Goal: Task Accomplishment & Management: Complete application form

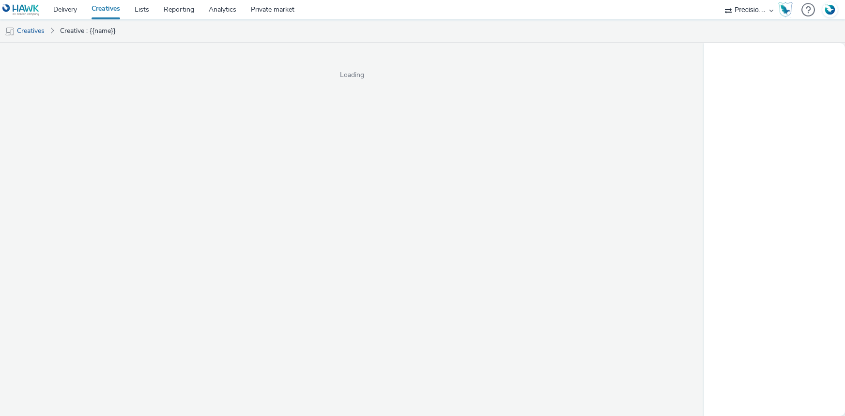
select select "27680af5-45ab-4ff1-8acc-f4818c1b0b85"
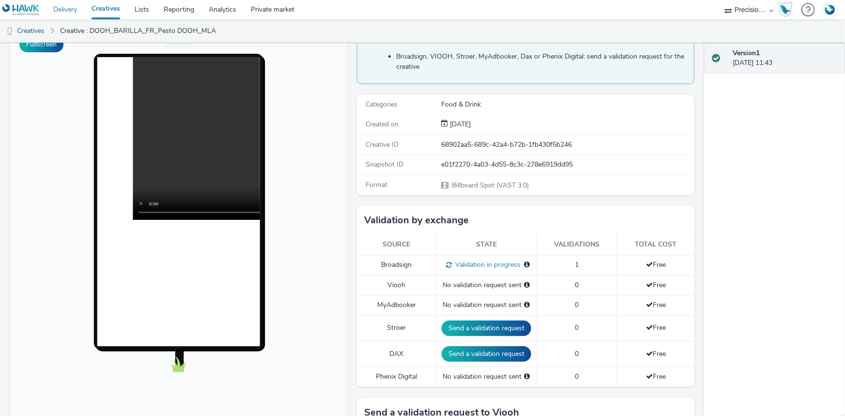
click at [57, 6] on link "Delivery" at bounding box center [65, 9] width 38 height 19
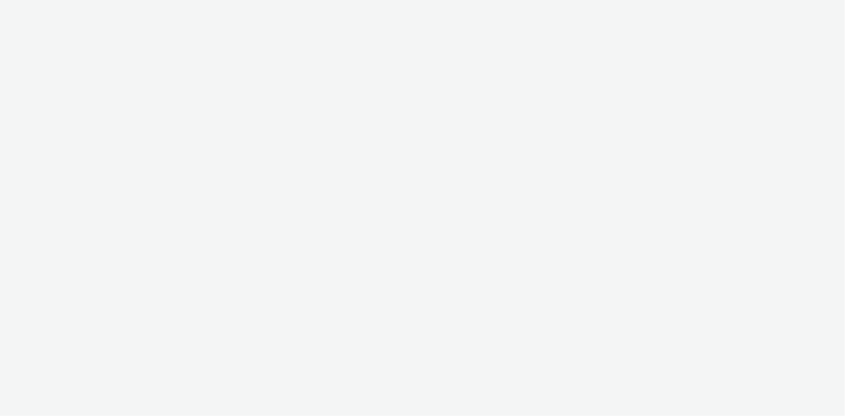
select select "4905062d-13ce-4986-87c2-be94dfa9bf08"
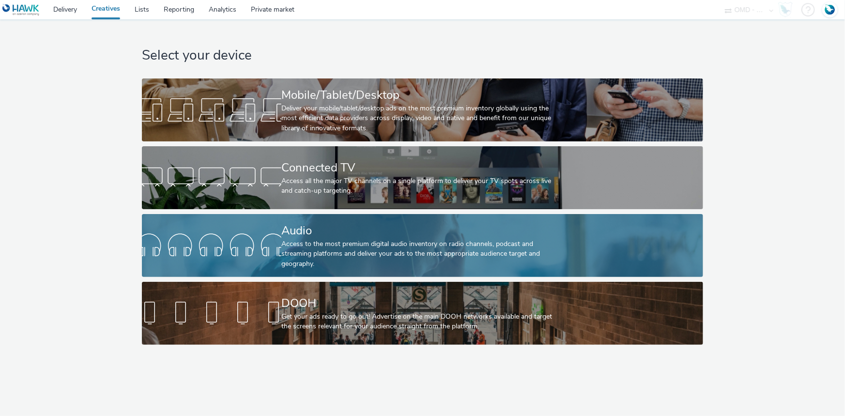
click at [287, 232] on div "Audio" at bounding box center [420, 230] width 278 height 17
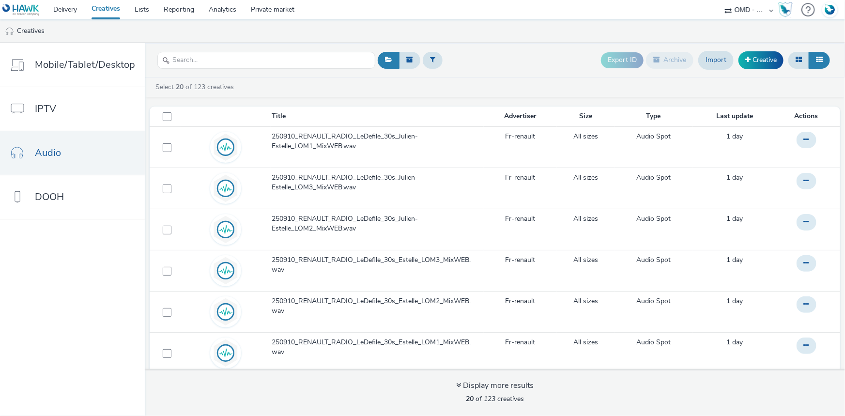
click at [549, 71] on div "Export ID Archive Import Creative" at bounding box center [603, 60] width 457 height 24
click at [484, 61] on div "Export ID Archive Import Creative" at bounding box center [603, 60] width 457 height 24
click at [65, 10] on link "Delivery" at bounding box center [65, 9] width 38 height 19
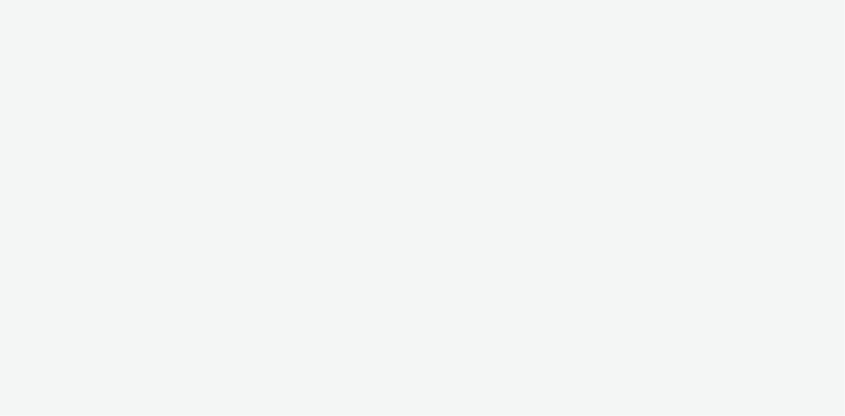
select select "4905062d-13ce-4986-87c2-be94dfa9bf08"
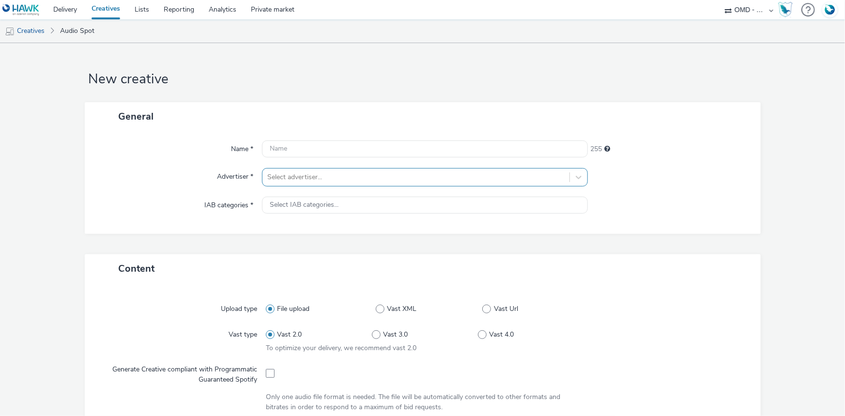
click at [318, 174] on div at bounding box center [415, 177] width 297 height 12
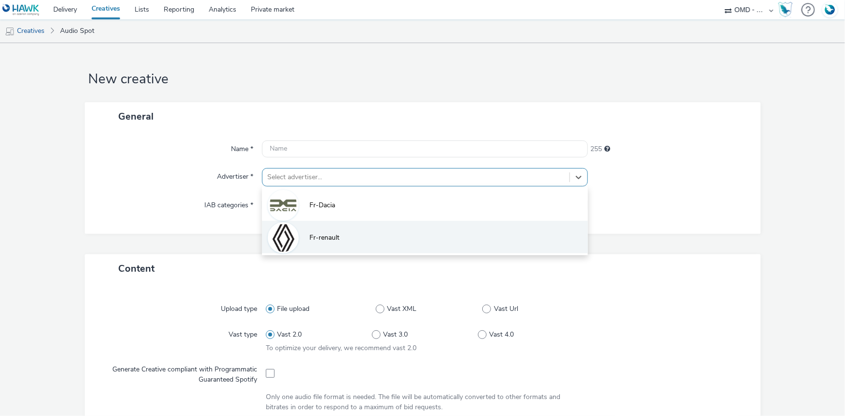
click at [328, 236] on span "Fr-renault" at bounding box center [324, 238] width 30 height 10
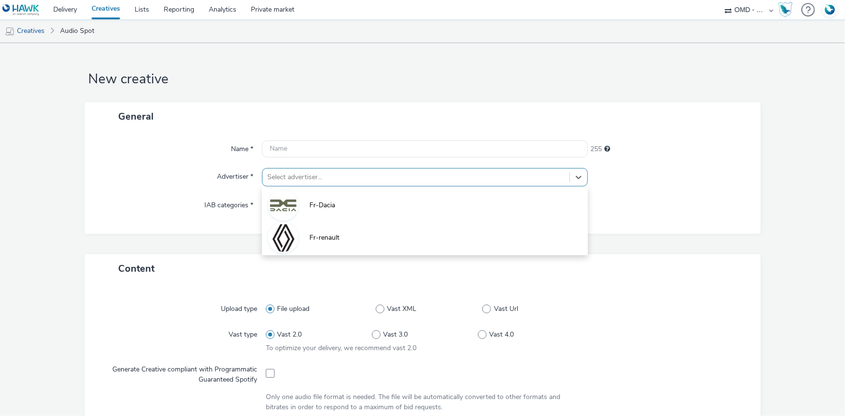
type input "http://renault.fr"
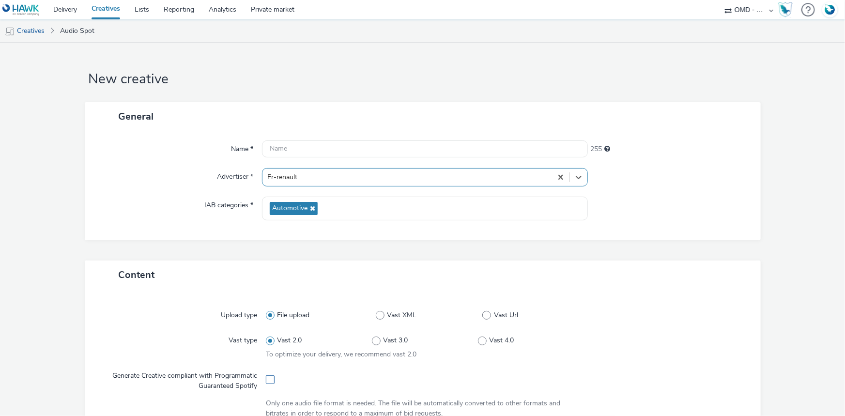
click at [271, 381] on span at bounding box center [270, 379] width 9 height 9
checkbox input "true"
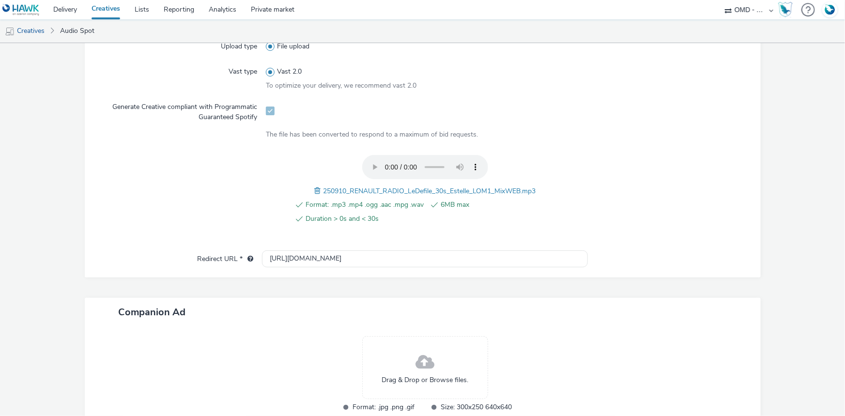
scroll to position [332, 0]
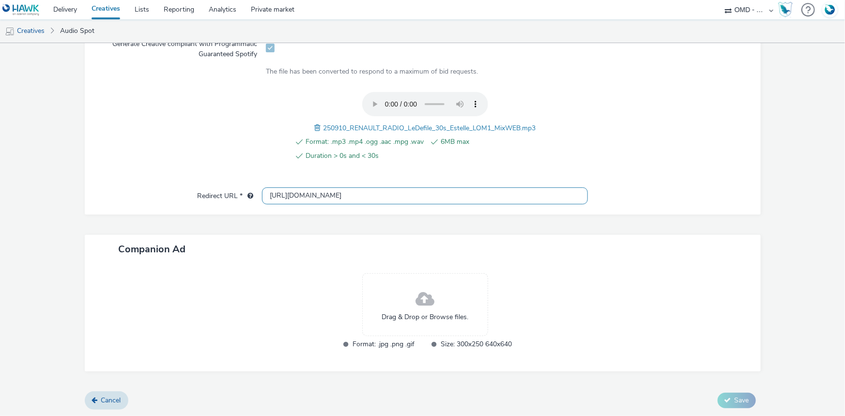
click at [294, 199] on input "http://renault.fr" at bounding box center [425, 195] width 326 height 17
paste input "s://ad.doubleclick.net/ddm/trackclk/N5648.5731497PROGIN-HAWKS0/B33895451.426561…"
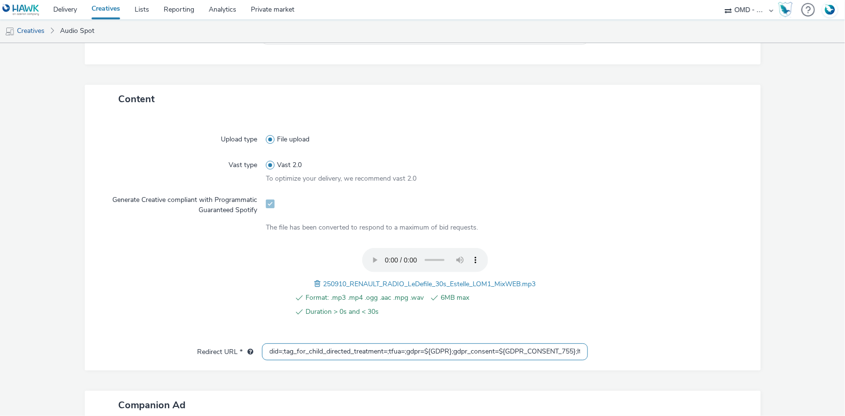
scroll to position [0, 532]
drag, startPoint x: 598, startPoint y: 354, endPoint x: 562, endPoint y: 345, distance: 37.8
click at [562, 345] on input "https://[DOMAIN_NAME]/ddm/trackclk/N5648.5731497PROGIN-HAWKS0/B33895451.4265616…" at bounding box center [425, 351] width 326 height 17
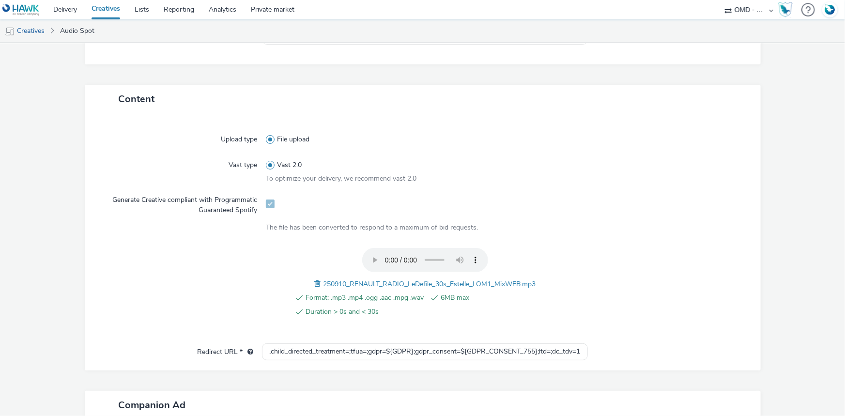
click at [438, 340] on div "Upload type File upload Vast type Vast 2.0 To optimize your delivery, we recomm…" at bounding box center [422, 233] width 656 height 220
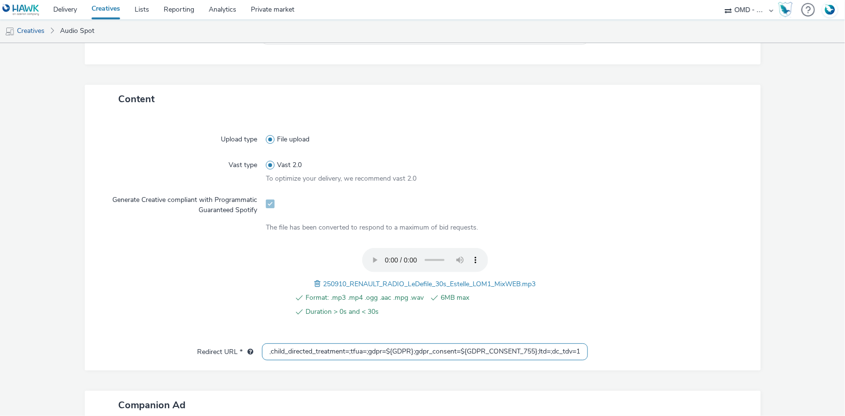
drag, startPoint x: 541, startPoint y: 351, endPoint x: 614, endPoint y: 351, distance: 72.6
click at [618, 351] on div "Redirect URL * https://ad.doubleclick.net/ddm/trackclk/N5648.5731497PROGIN-HAWK…" at bounding box center [422, 351] width 656 height 17
click at [380, 350] on input "https://[DOMAIN_NAME]/ddm/trackclk/N5648.5731497PROGIN-HAWKS0/B33895451.4265616…" at bounding box center [425, 351] width 326 height 17
drag, startPoint x: 363, startPoint y: 350, endPoint x: 532, endPoint y: 360, distance: 168.8
click at [532, 360] on div "Upload type File upload Vast type Vast 2.0 To optimize your delivery, we recomm…" at bounding box center [423, 241] width 676 height 257
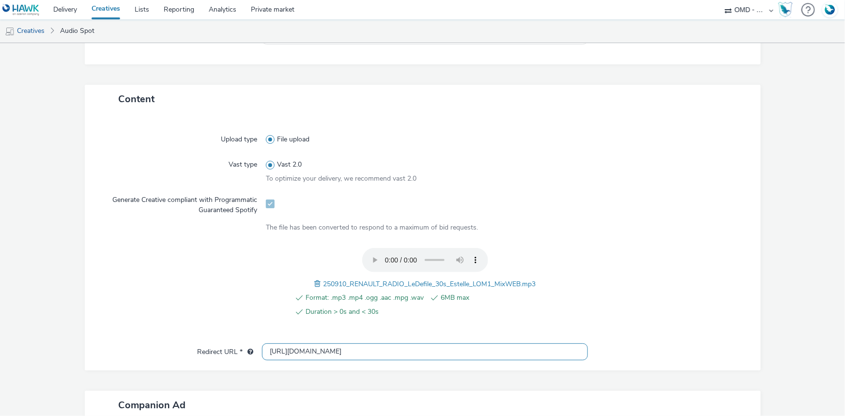
scroll to position [0, 359]
click at [493, 349] on input "[URL][DOMAIN_NAME]" at bounding box center [425, 351] width 326 height 17
click at [492, 349] on input "[URL][DOMAIN_NAME]" at bounding box center [425, 351] width 326 height 17
type input "[URL][DOMAIN_NAME]"
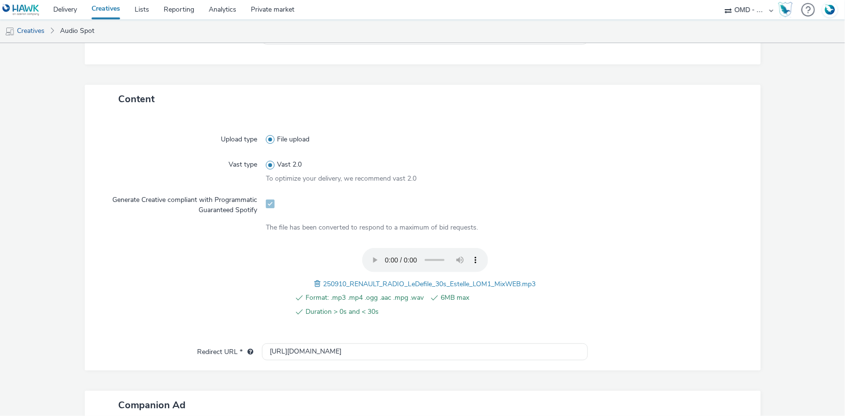
click at [641, 278] on div at bounding box center [663, 288] width 159 height 80
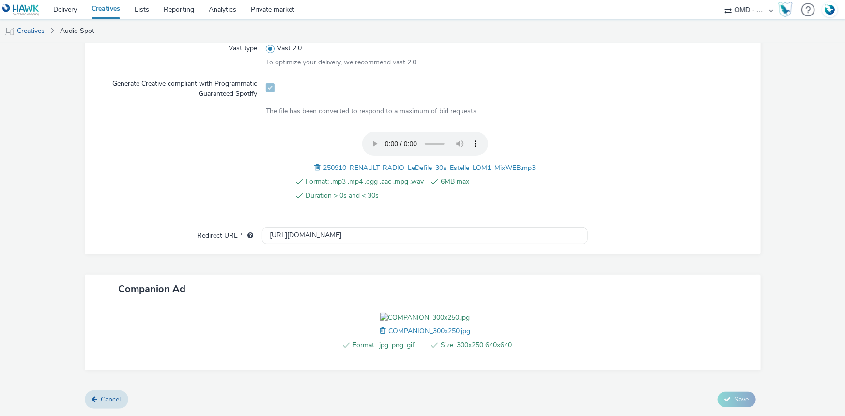
click at [394, 163] on span "250910_RENAULT_RADIO_LeDefile_30s_Estelle_LOM1_MixWEB.mp3" at bounding box center [429, 167] width 213 height 9
copy span "250910_RENAULT_RADIO_LeDefile_30s_Estelle_LOM1_MixWEB.mp3"
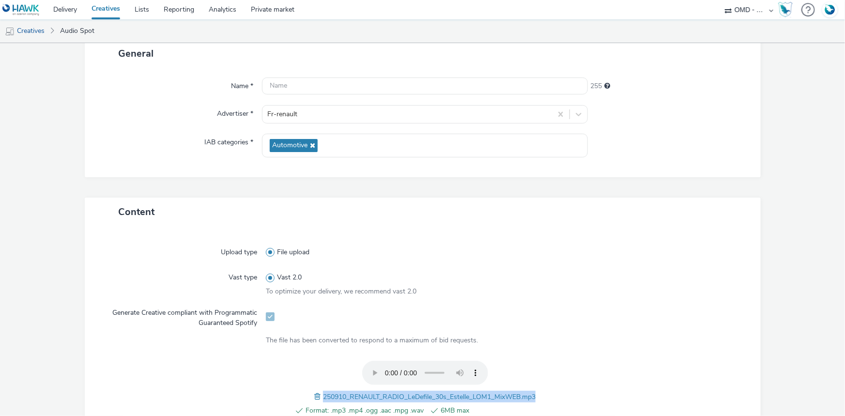
scroll to position [44, 0]
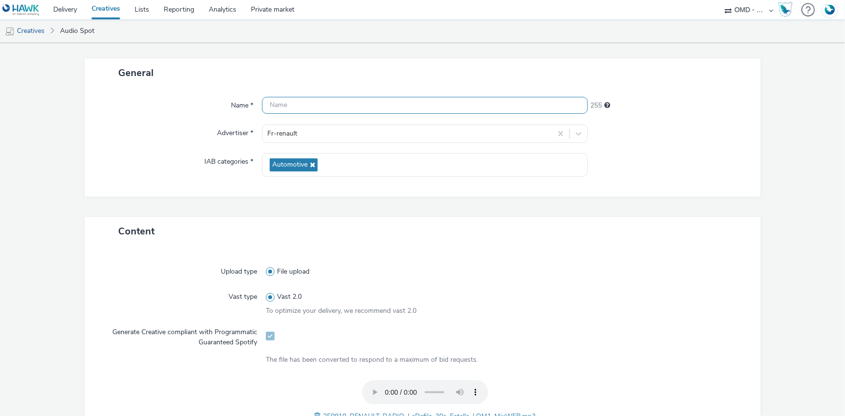
click at [297, 106] on input "text" at bounding box center [425, 105] width 326 height 17
paste input "250910_RENAULT_RADIO_LeDefile_30s_Estelle_LOM1_MixWEB.mp3"
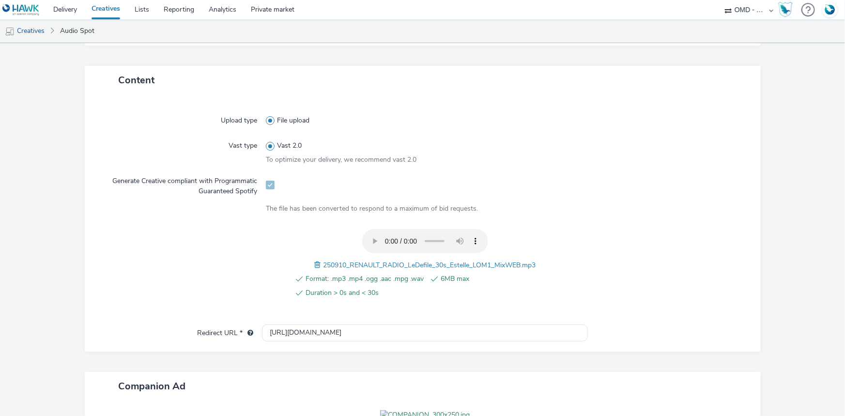
scroll to position [346, 0]
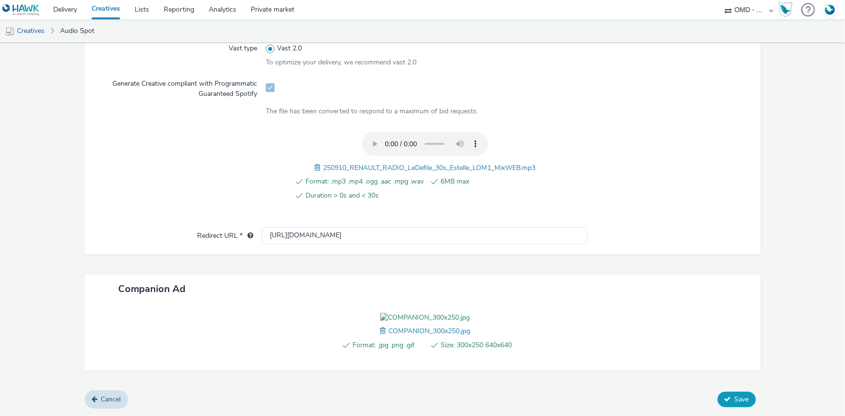
type input "250910_RENAULT_RADIO_LeDefile_30s_Estelle_LOM1_Spotify"
click at [724, 400] on icon at bounding box center [727, 399] width 7 height 7
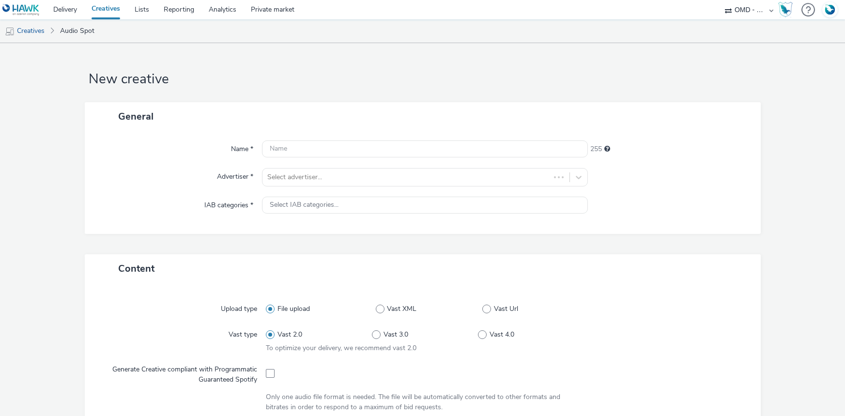
select select "4905062d-13ce-4986-87c2-be94dfa9bf08"
drag, startPoint x: 327, startPoint y: 177, endPoint x: 316, endPoint y: 170, distance: 12.9
click at [326, 178] on div at bounding box center [415, 177] width 297 height 12
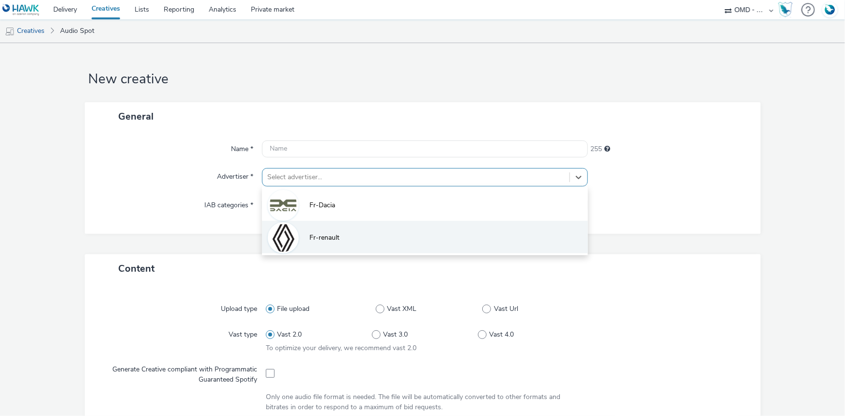
drag, startPoint x: 321, startPoint y: 238, endPoint x: 285, endPoint y: 295, distance: 67.8
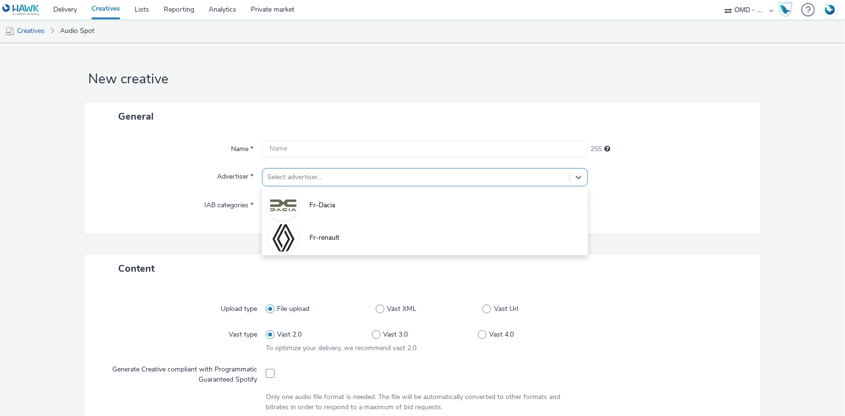
click at [321, 237] on span "Fr-renault" at bounding box center [324, 238] width 30 height 10
type input "http://renault.fr"
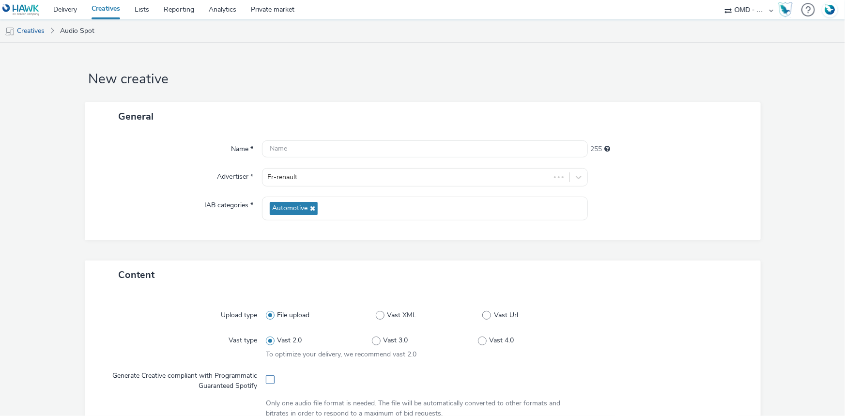
click at [266, 381] on span at bounding box center [270, 379] width 9 height 9
checkbox input "true"
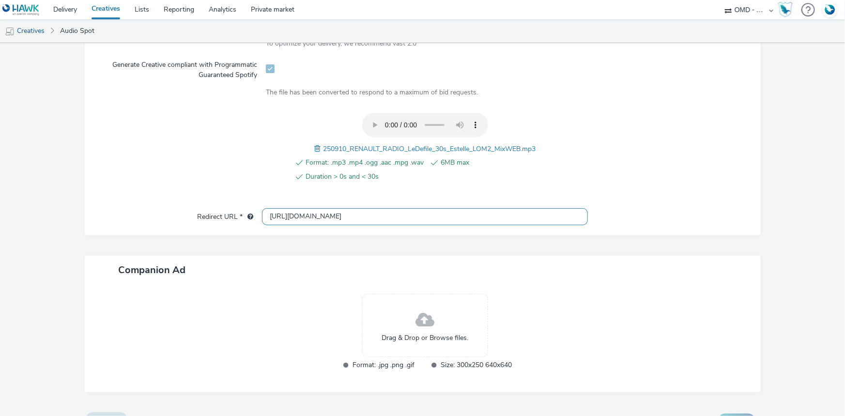
scroll to position [332, 0]
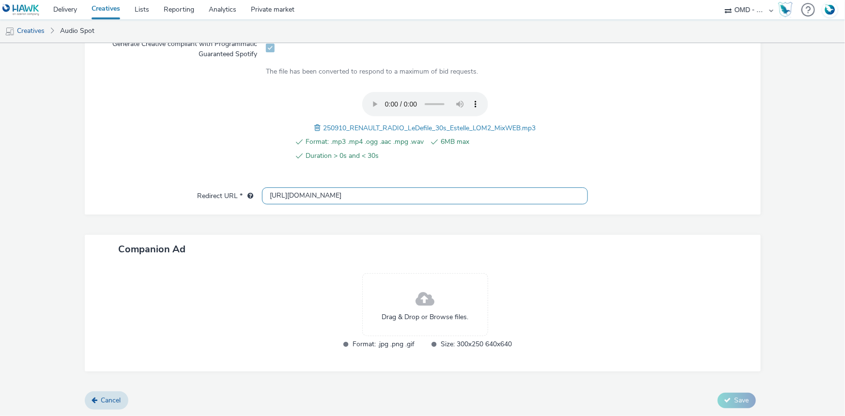
click at [290, 187] on input "http://renault.fr" at bounding box center [425, 195] width 326 height 17
click at [290, 187] on input "[URL][DOMAIN_NAME]" at bounding box center [425, 195] width 326 height 17
paste input "s://[DOMAIN_NAME]/ddm/trackclk/N5648.5731497PROGIN-HAWKS0/B33895451.426561682;d…"
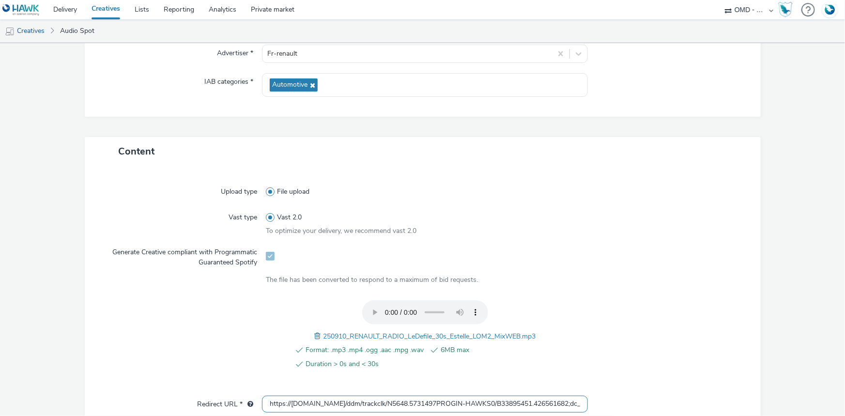
scroll to position [352, 0]
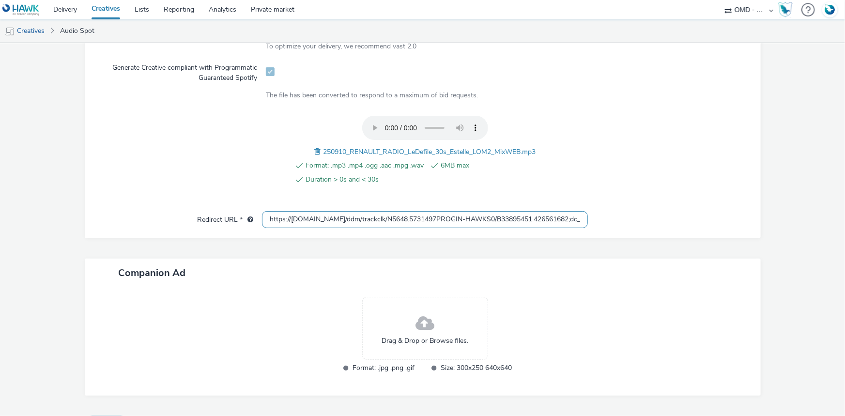
click at [392, 222] on input "https://[DOMAIN_NAME]/ddm/trackclk/N5648.5731497PROGIN-HAWKS0/B33895451.4265616…" at bounding box center [425, 219] width 326 height 17
paste input "text"
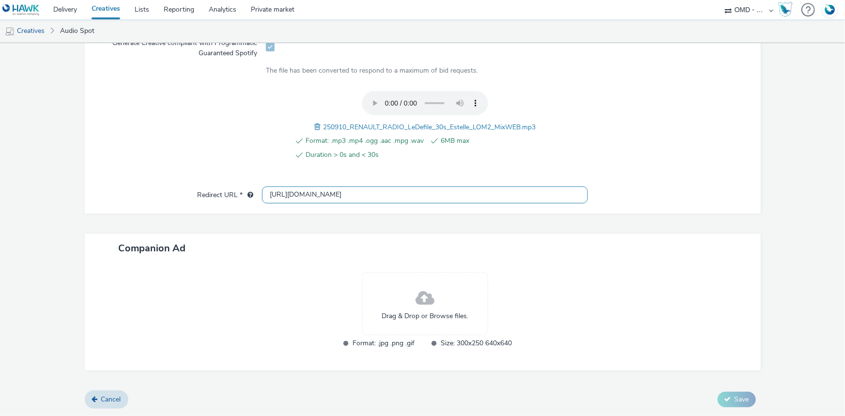
scroll to position [308, 0]
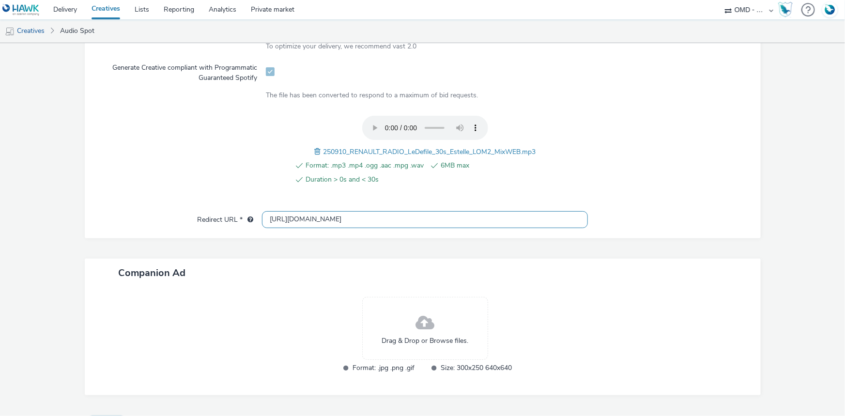
type input "[URL][DOMAIN_NAME]"
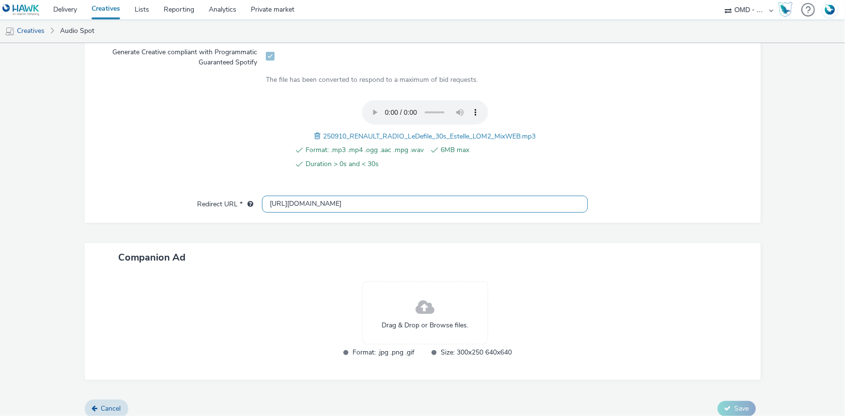
scroll to position [332, 0]
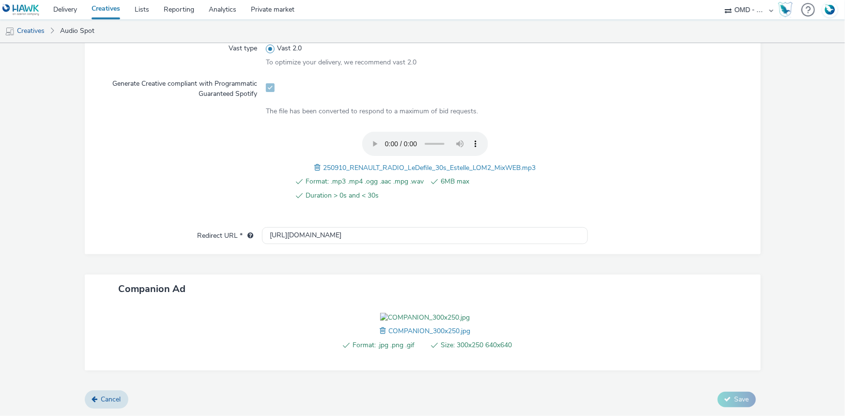
click at [397, 163] on span "250910_RENAULT_RADIO_LeDefile_30s_Estelle_LOM2_MixWEB.mp3" at bounding box center [429, 167] width 213 height 9
copy span "250910_RENAULT_RADIO_LeDefile_30s_Estelle_LOM2_MixWEB.mp3"
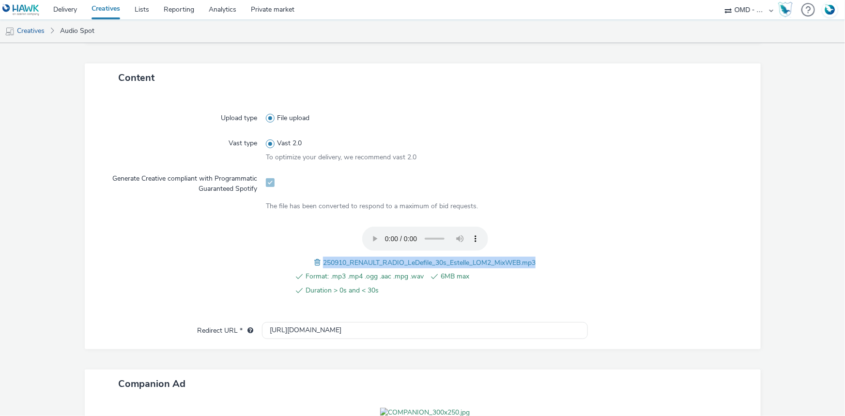
scroll to position [68, 0]
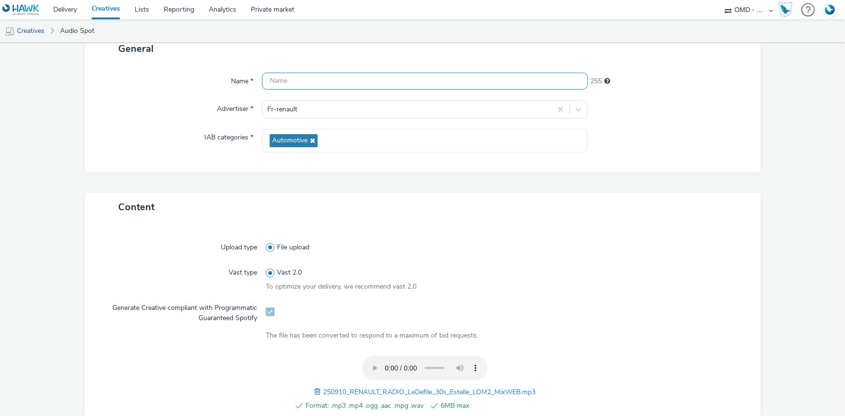
click at [283, 89] on input "text" at bounding box center [425, 81] width 326 height 17
paste input "250910_RENAULT_RADIO_LeDefile_30s_Estelle_LOM2_MixWEB.mp3"
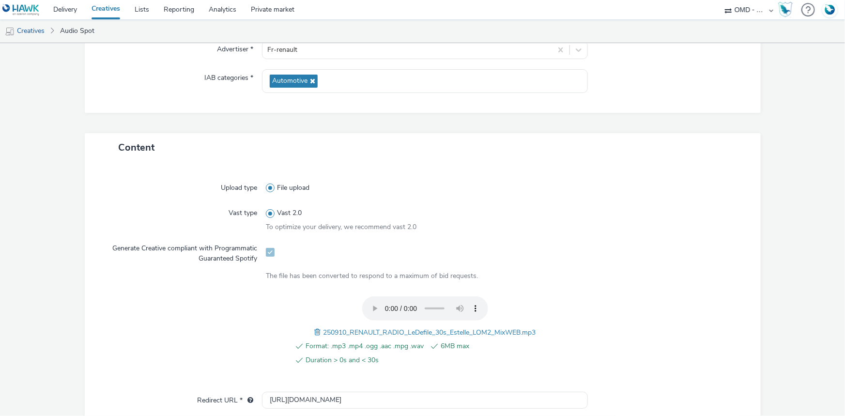
scroll to position [346, 0]
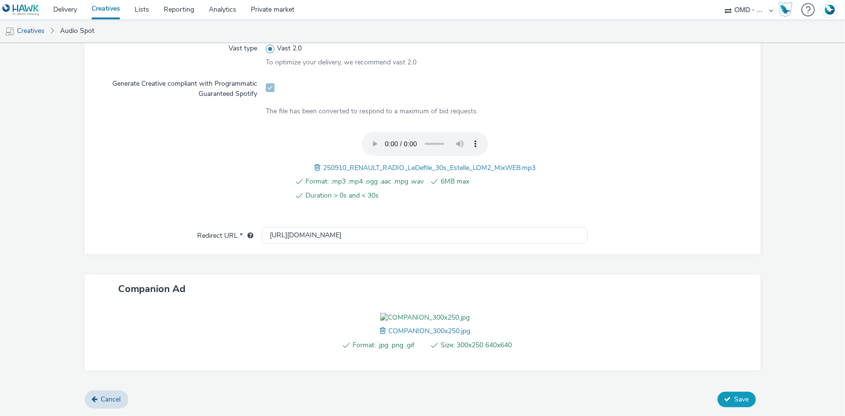
type input "250910_RENAULT_RADIO_LeDefile_30s_Estelle_LOM2_Spotify"
click at [728, 406] on button "Save" at bounding box center [736, 399] width 38 height 15
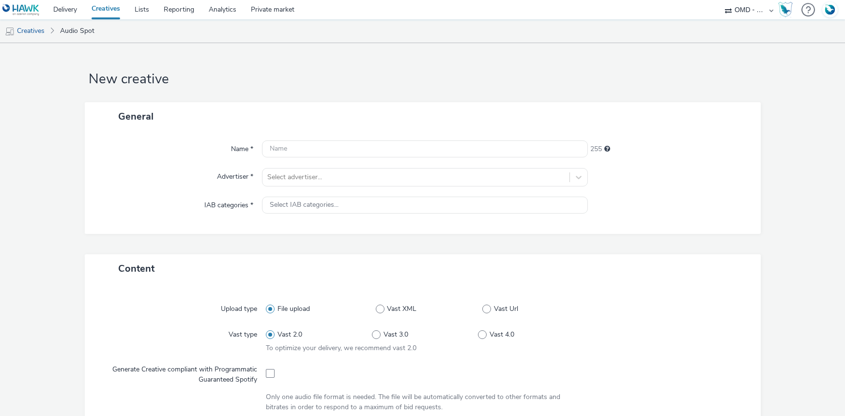
select select "4905062d-13ce-4986-87c2-be94dfa9bf08"
click at [297, 182] on div at bounding box center [415, 177] width 297 height 12
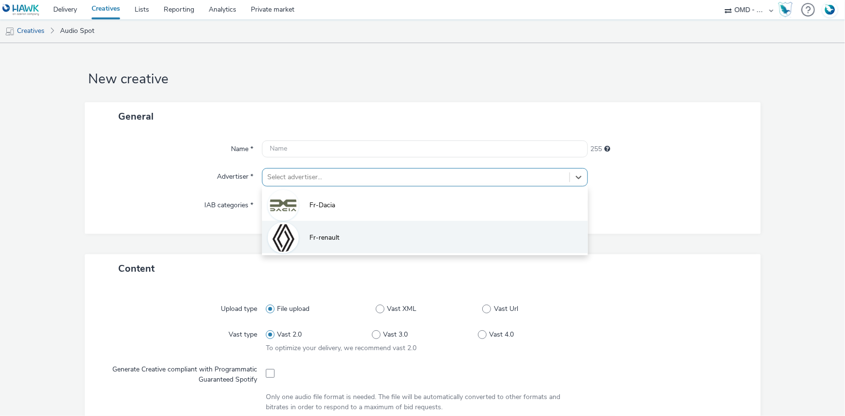
click at [283, 237] on img at bounding box center [283, 238] width 28 height 38
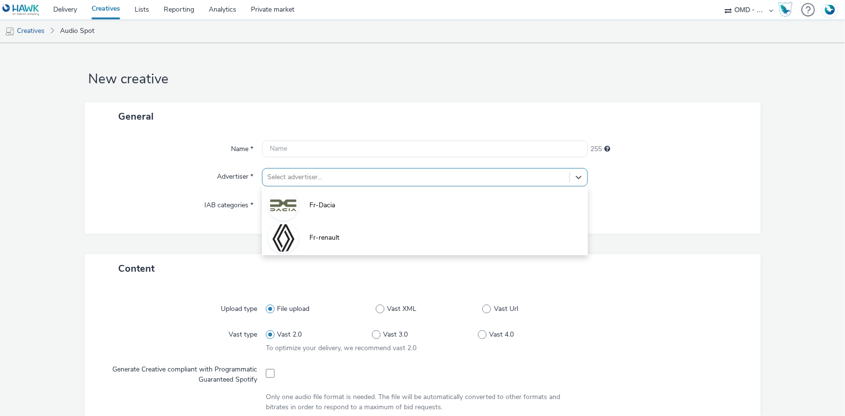
type input "[URL][DOMAIN_NAME]"
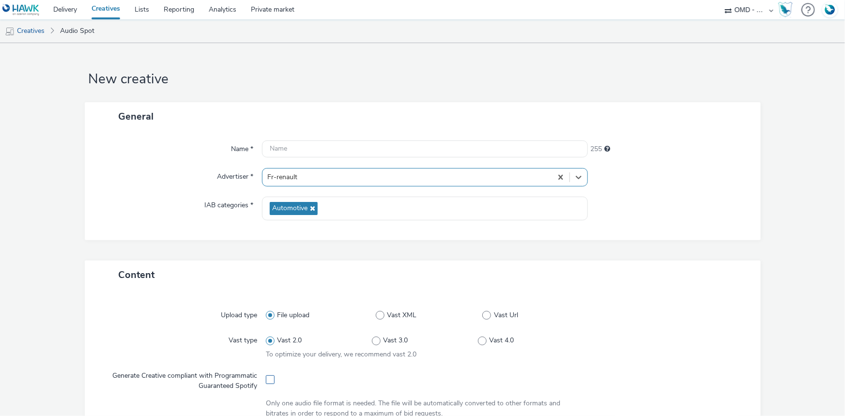
click at [272, 381] on span at bounding box center [270, 379] width 9 height 9
checkbox input "true"
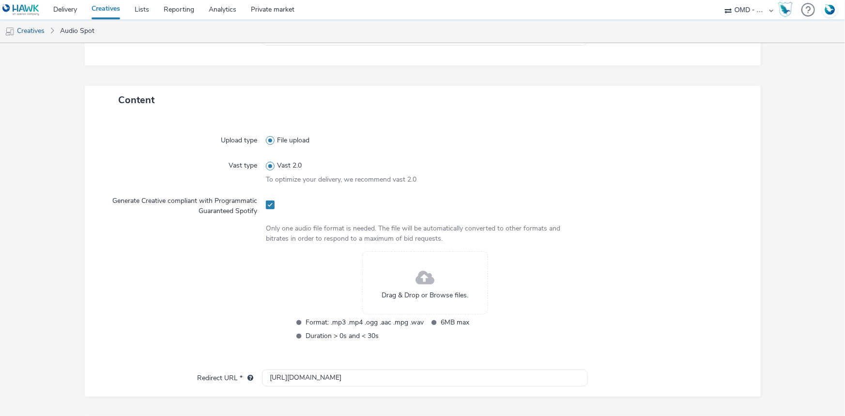
scroll to position [176, 0]
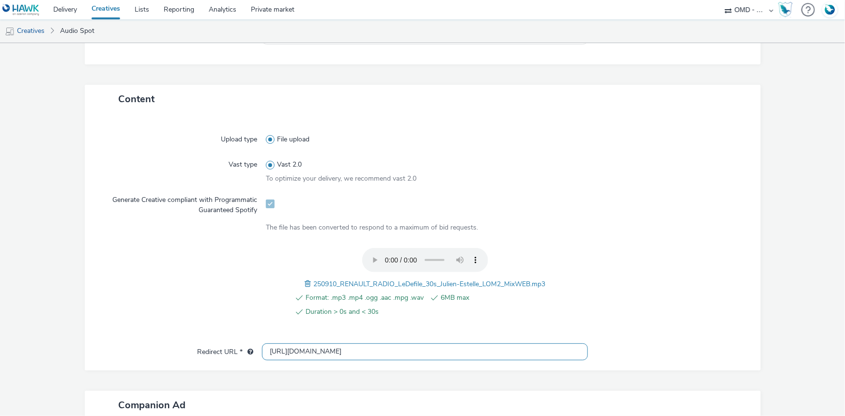
click at [295, 350] on input "[URL][DOMAIN_NAME]" at bounding box center [425, 351] width 326 height 17
paste input "s://[DOMAIN_NAME]/ddm/trackclk/N5648.5731497PROGIN-HAWKS0/B33895451.426561682;d…"
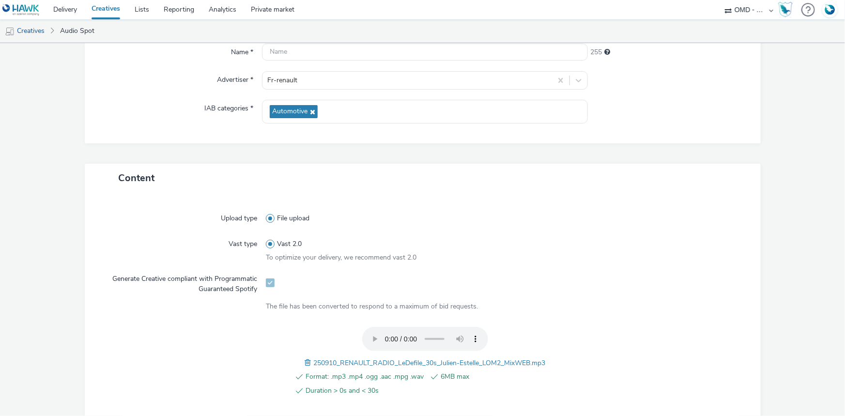
scroll to position [264, 0]
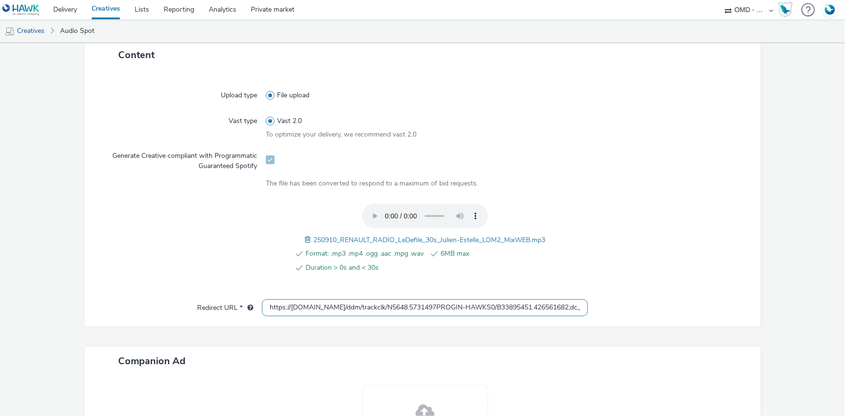
click at [394, 306] on input "https://[DOMAIN_NAME]/ddm/trackclk/N5648.5731497PROGIN-HAWKS0/B33895451.4265616…" at bounding box center [425, 307] width 326 height 17
paste input "text"
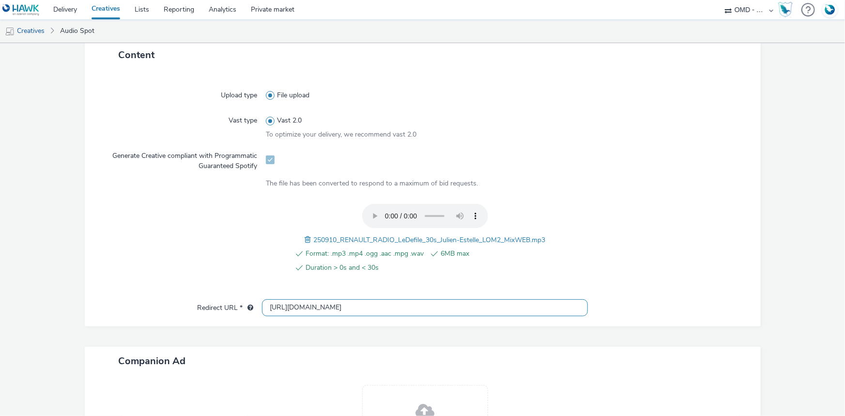
type input "[URL][DOMAIN_NAME]"
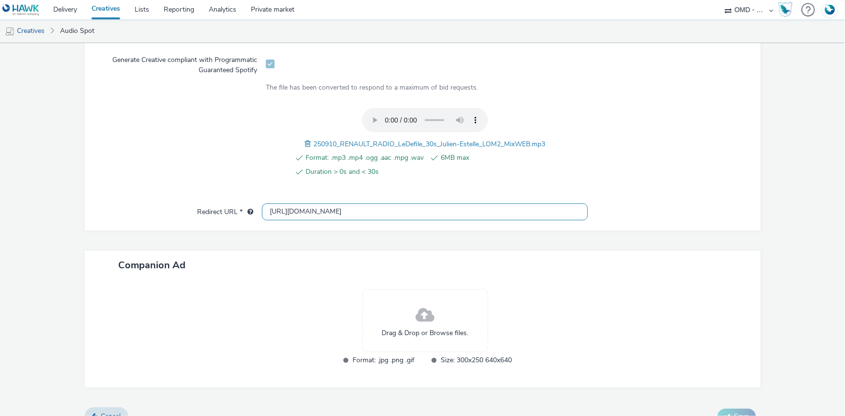
scroll to position [332, 0]
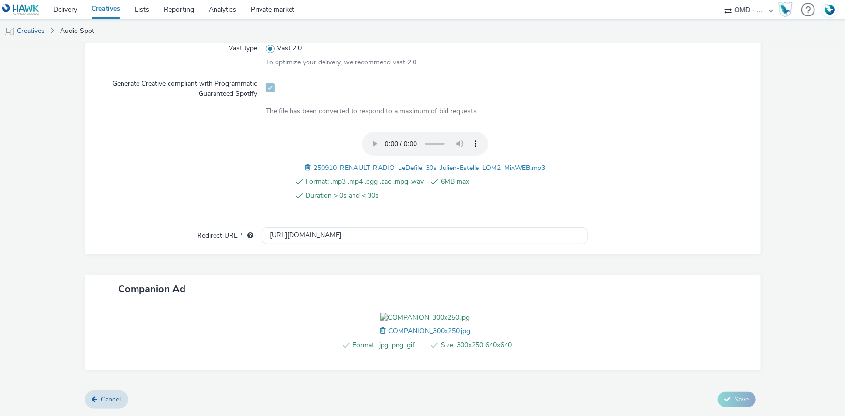
click at [412, 163] on span "250910_RENAULT_RADIO_LeDefile_30s_Julien-Estelle_LOM2_MixWEB.mp3" at bounding box center [429, 167] width 232 height 9
copy span "250910_RENAULT_RADIO_LeDefile_30s_Julien-Estelle_LOM2_MixWEB.mp3"
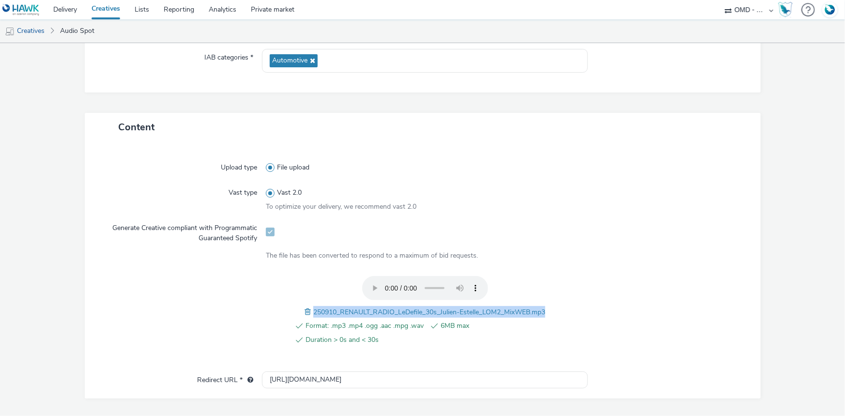
scroll to position [24, 0]
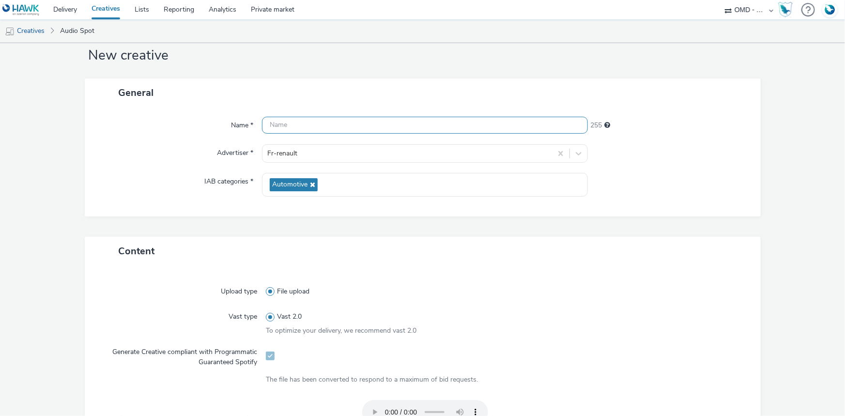
drag, startPoint x: 346, startPoint y: 106, endPoint x: 344, endPoint y: 119, distance: 13.2
click at [345, 109] on div "General Name * 255 Advertiser * Fr-renault IAB categories * Automotive" at bounding box center [423, 147] width 676 height 138
click at [344, 119] on input "text" at bounding box center [425, 125] width 326 height 17
paste input "250910_RENAULT_RADIO_LeDefile_30s_Julien-Estelle_LOM2_MixWEB.mp3"
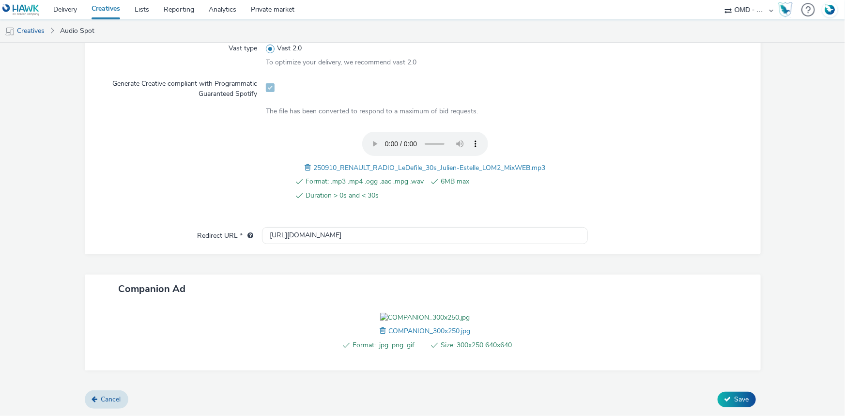
scroll to position [346, 0]
type input "250910_RENAULT_RADIO_LeDefile_30s_Julien-Estelle_LOM2_Spotify"
click at [745, 403] on button "Save" at bounding box center [736, 399] width 38 height 15
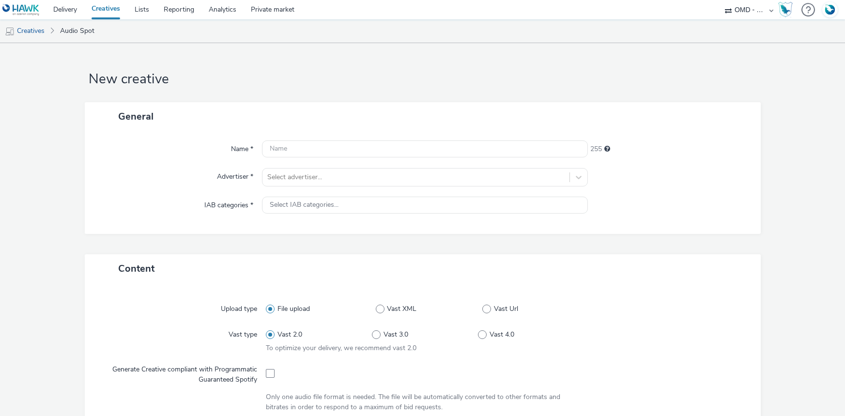
select select "4905062d-13ce-4986-87c2-be94dfa9bf08"
click at [302, 172] on div at bounding box center [415, 177] width 297 height 12
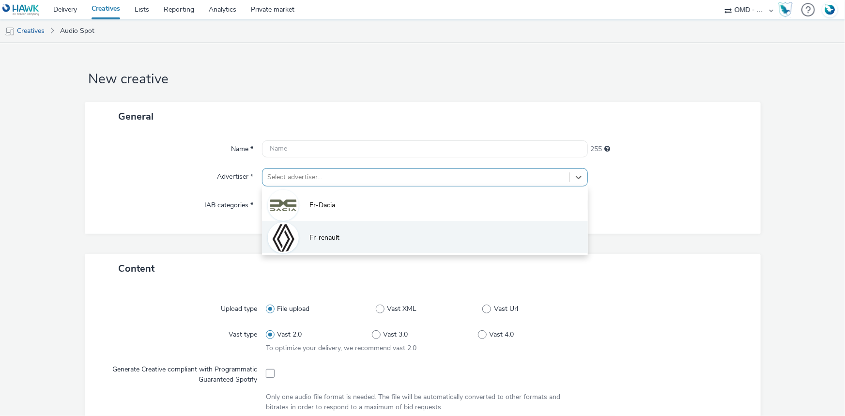
click at [300, 233] on li "Fr-renault" at bounding box center [425, 237] width 326 height 32
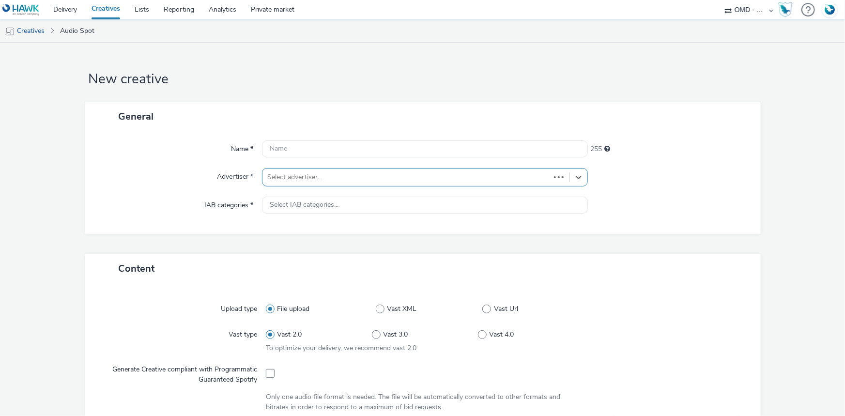
type input "[URL][DOMAIN_NAME]"
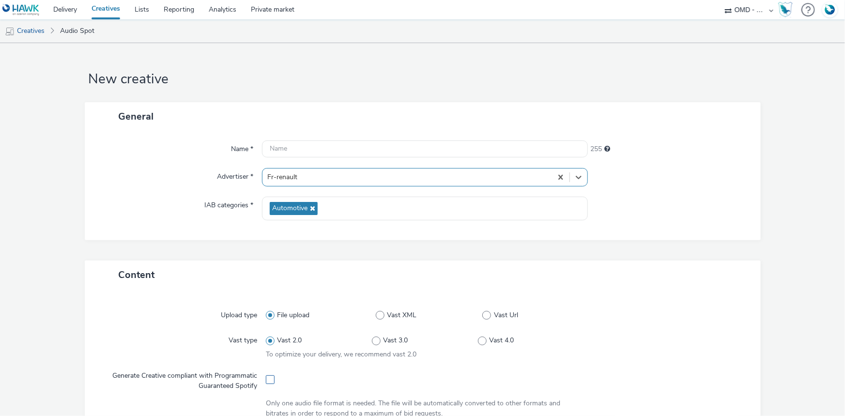
click at [266, 380] on span at bounding box center [270, 379] width 9 height 9
checkbox input "true"
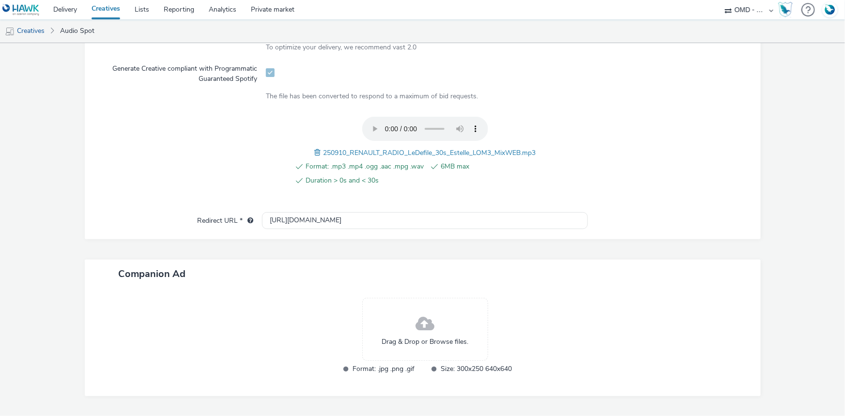
scroll to position [332, 0]
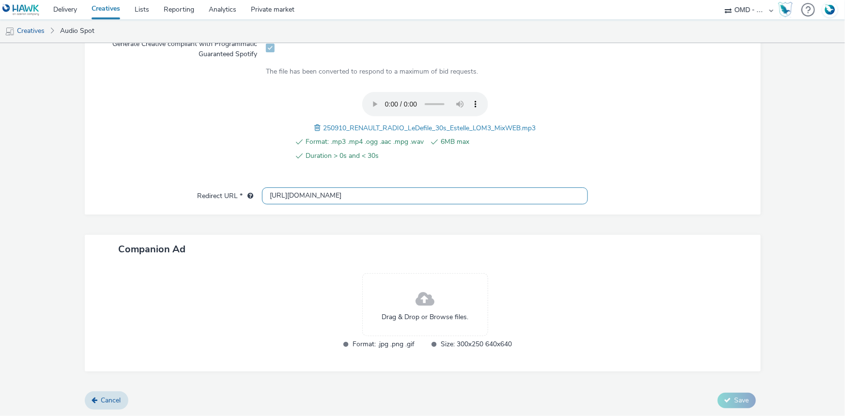
click at [283, 193] on input "http://renault.fr" at bounding box center [425, 195] width 326 height 17
click at [283, 194] on input "http://renault.fr" at bounding box center [425, 195] width 326 height 17
paste input "s://ad.doubleclick.net/ddm/trackclk/N5648.5731497PROGIN-HAWKS0/B33895451.426561…"
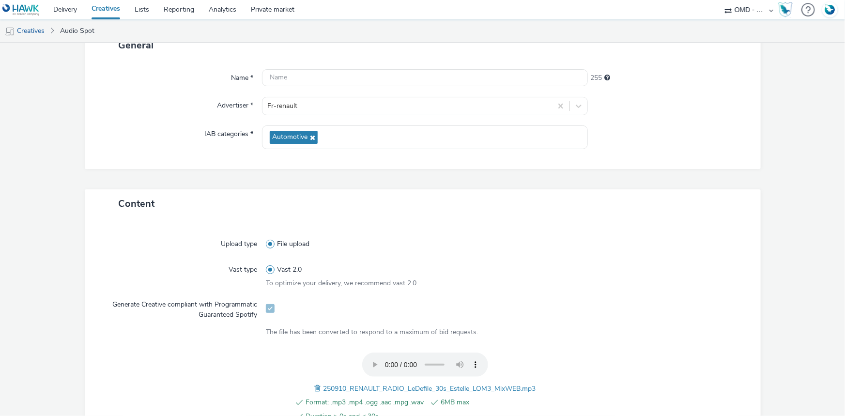
scroll to position [220, 0]
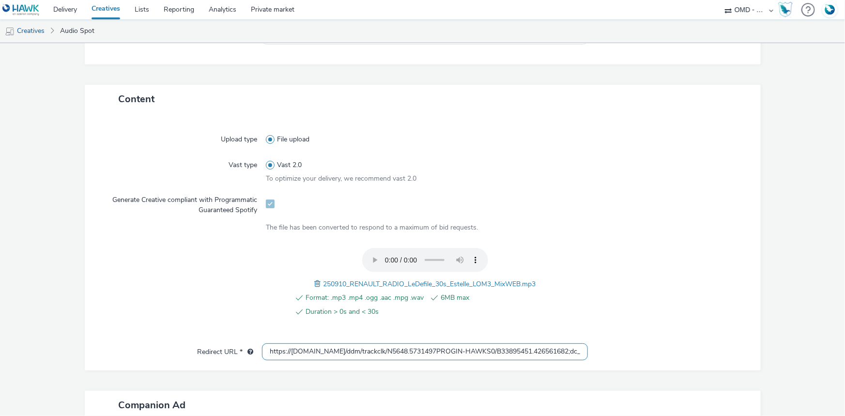
click at [391, 351] on input "https://ad.doubleclick.net/ddm/trackclk/N5648.5731497PROGIN-HAWKS0/B33895451.42…" at bounding box center [425, 351] width 326 height 17
paste input "text"
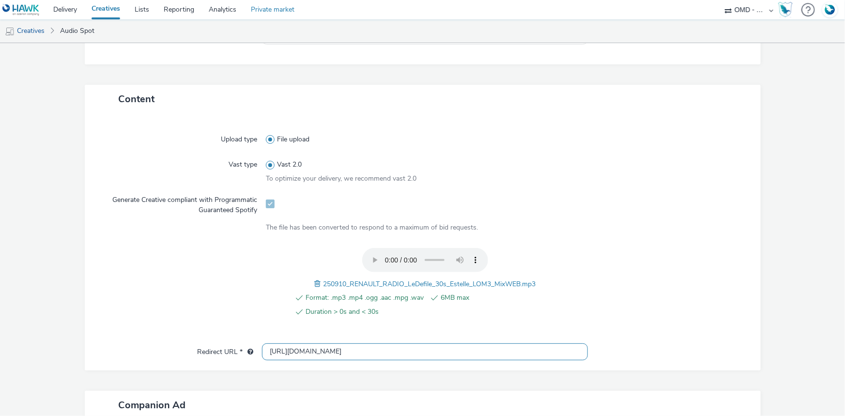
type input "https://ad.doubleclick.net/ddm/trackclk/N5648.5731497PROGIN-HAWKS0/B33895451.42…"
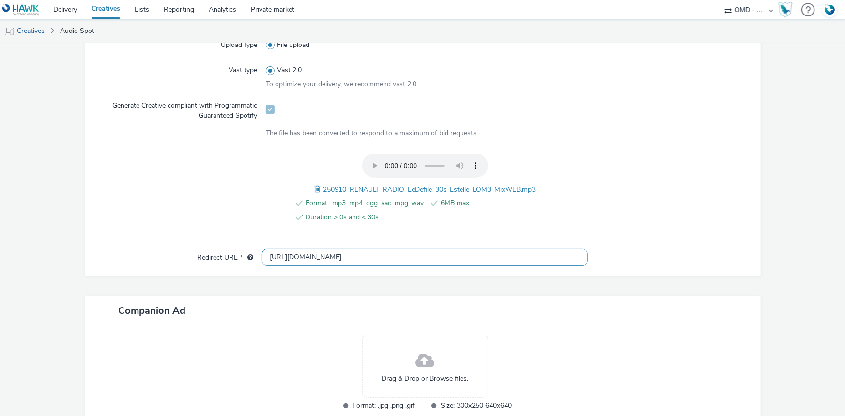
scroll to position [332, 0]
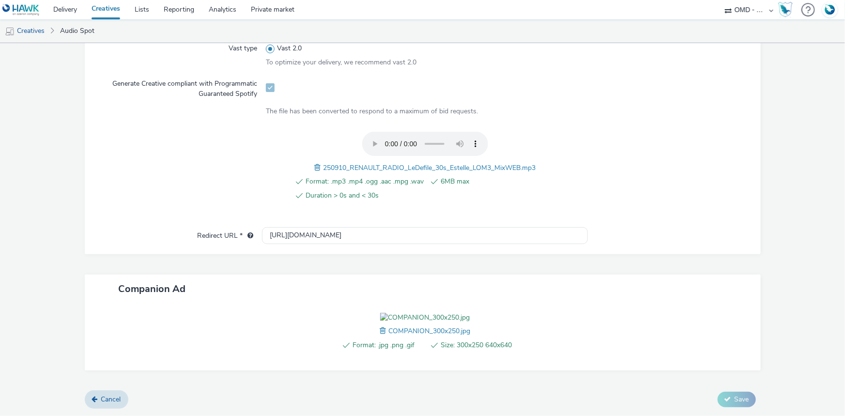
click at [394, 163] on span "250910_RENAULT_RADIO_LeDefile_30s_Estelle_LOM3_MixWEB.mp3" at bounding box center [429, 167] width 213 height 9
copy span "250910_RENAULT_RADIO_LeDefile_30s_Estelle_LOM3_MixWEB.mp3"
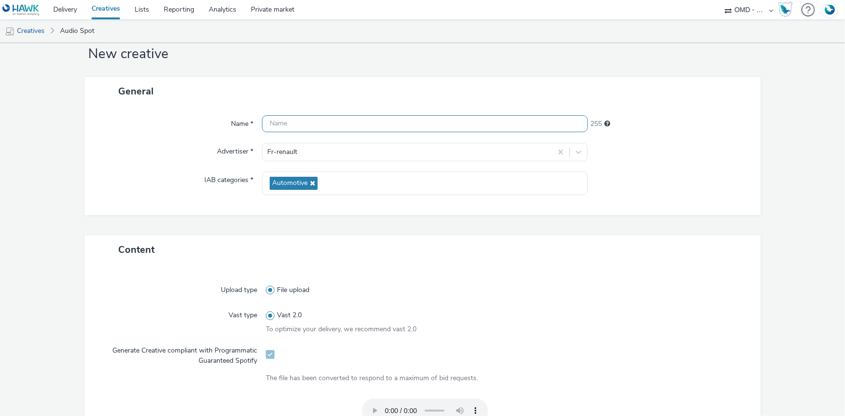
scroll to position [24, 0]
click at [293, 117] on input "text" at bounding box center [425, 125] width 326 height 17
paste input "250910_RENAULT_RADIO_LeDefile_30s_Estelle_LOM3_MixWEB.mp3"
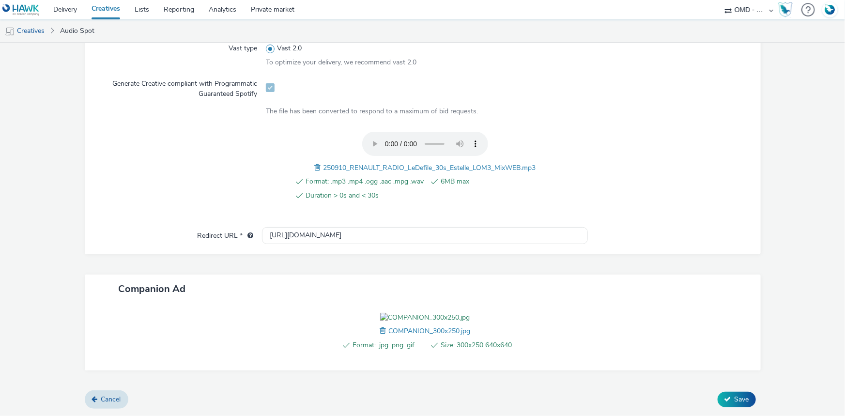
scroll to position [346, 0]
type input "250910_RENAULT_RADIO_LeDefile_30s_Estelle_LOM3_Spotify"
click at [726, 407] on div "Cancel Save" at bounding box center [423, 399] width 676 height 17
click at [730, 406] on button "Save" at bounding box center [736, 399] width 38 height 15
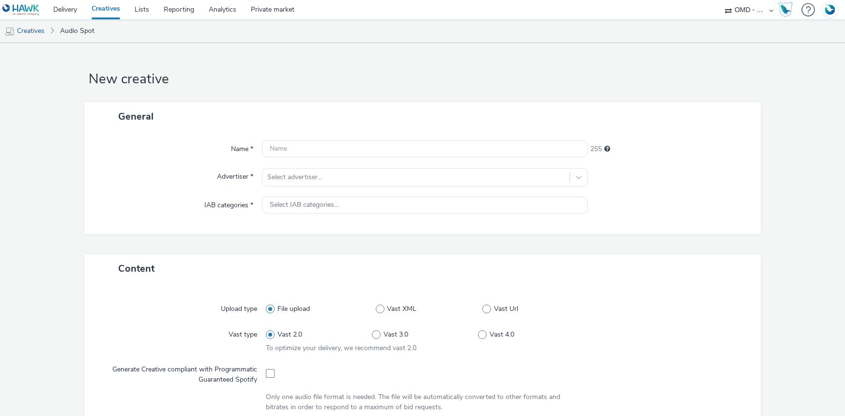
select select "4905062d-13ce-4986-87c2-be94dfa9bf08"
drag, startPoint x: 325, startPoint y: 187, endPoint x: 316, endPoint y: 188, distance: 9.2
click at [324, 187] on div "Name * 255 Advertiser * Select advertiser... IAB categories * Select IAB catego…" at bounding box center [423, 182] width 676 height 103
click at [312, 177] on div at bounding box center [415, 177] width 297 height 12
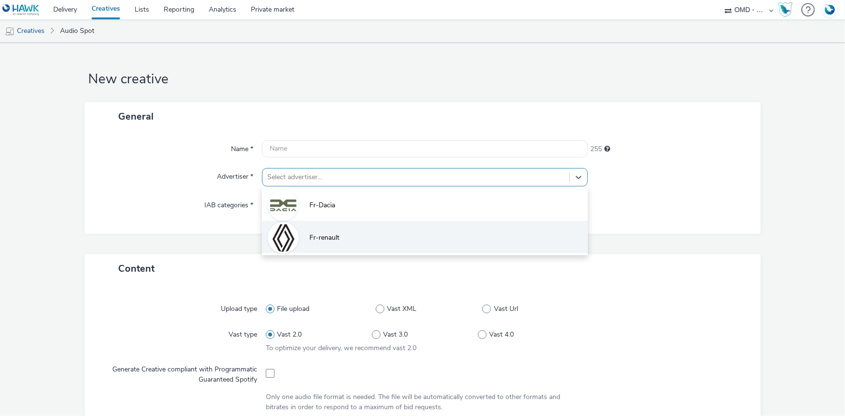
click at [306, 224] on li "Fr-renault" at bounding box center [425, 237] width 326 height 32
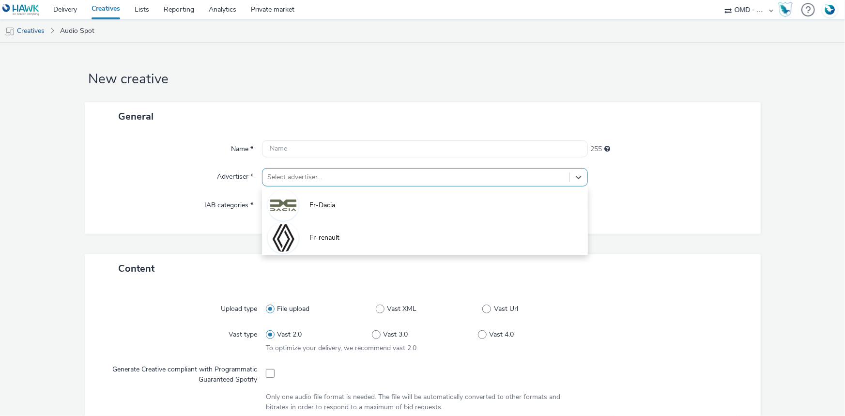
type input "[URL][DOMAIN_NAME]"
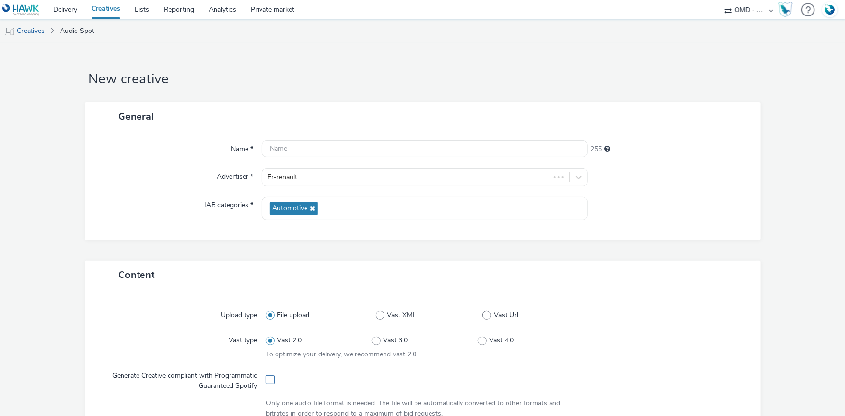
click at [266, 378] on span at bounding box center [270, 379] width 9 height 9
checkbox input "true"
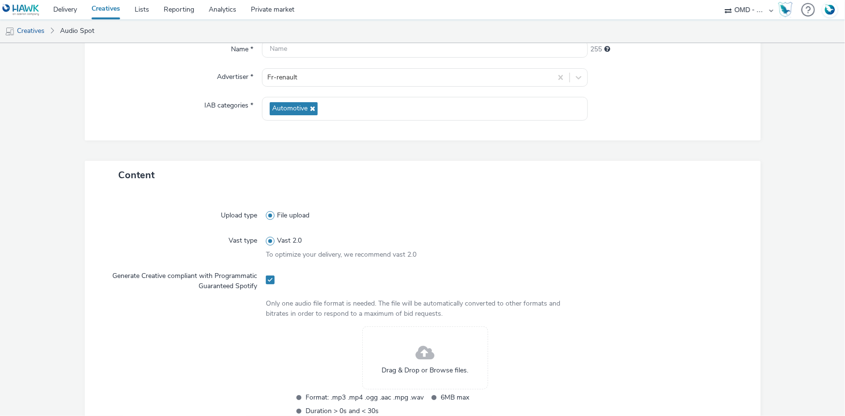
scroll to position [264, 0]
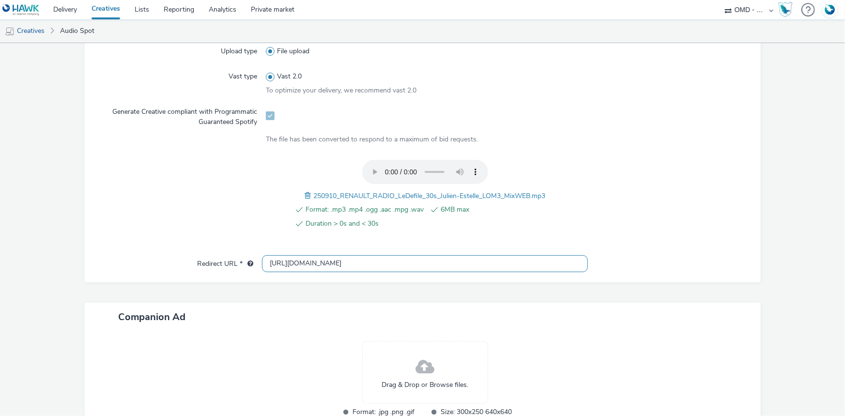
click at [306, 256] on input "[URL][DOMAIN_NAME]" at bounding box center [425, 263] width 326 height 17
click at [306, 257] on input "[URL][DOMAIN_NAME]" at bounding box center [425, 263] width 326 height 17
paste input "s://[DOMAIN_NAME]/ddm/trackclk/N5648.5731497PROGIN-HAWKS0/B33895451.426561682;d…"
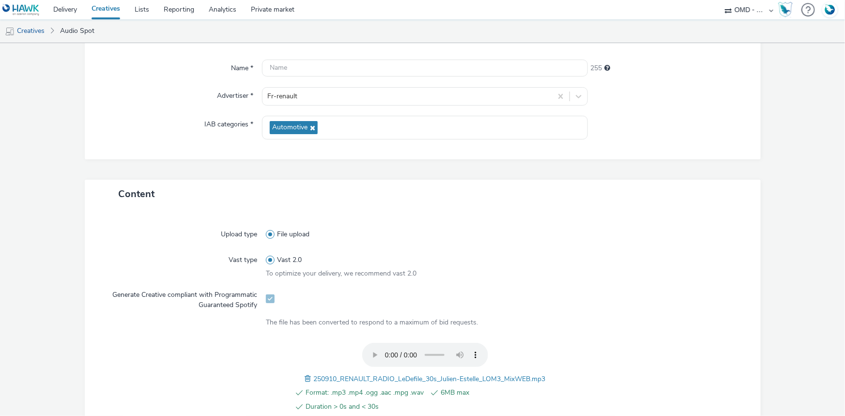
scroll to position [308, 0]
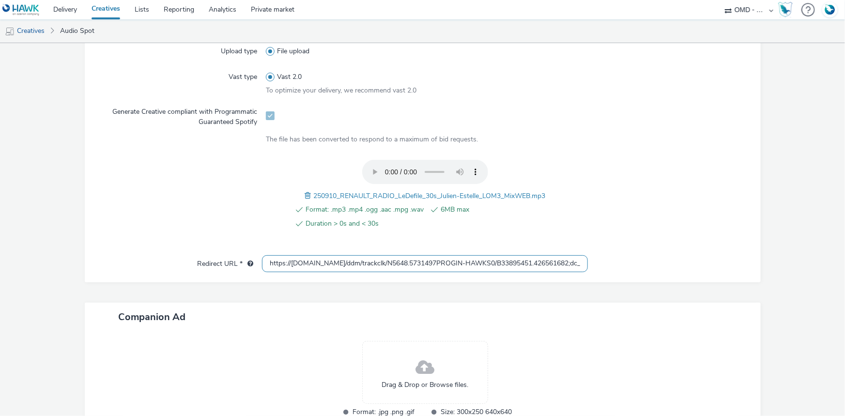
click at [390, 265] on input "https://ad.doubleclick.net/ddm/trackclk/N5648.5731497PROGIN-HAWKS0/B33895451.42…" at bounding box center [425, 263] width 326 height 17
paste input "text"
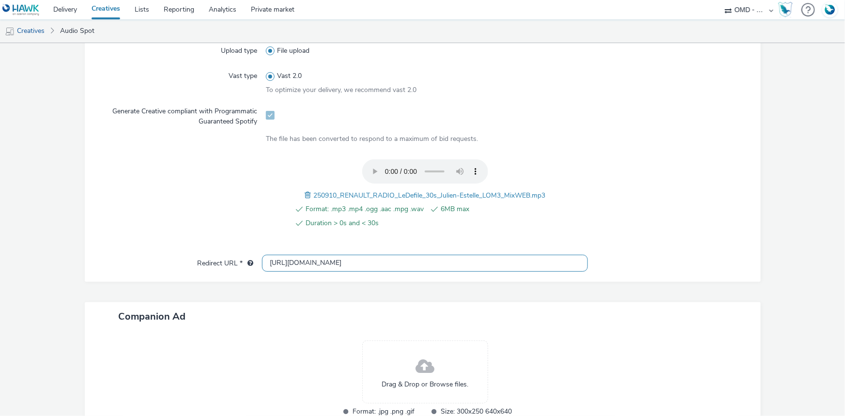
type input "https://ad.doubleclick.net/ddm/trackclk/N5648.5731497PROGIN-HAWKS0/B33895451.42…"
click at [644, 225] on div at bounding box center [663, 199] width 159 height 80
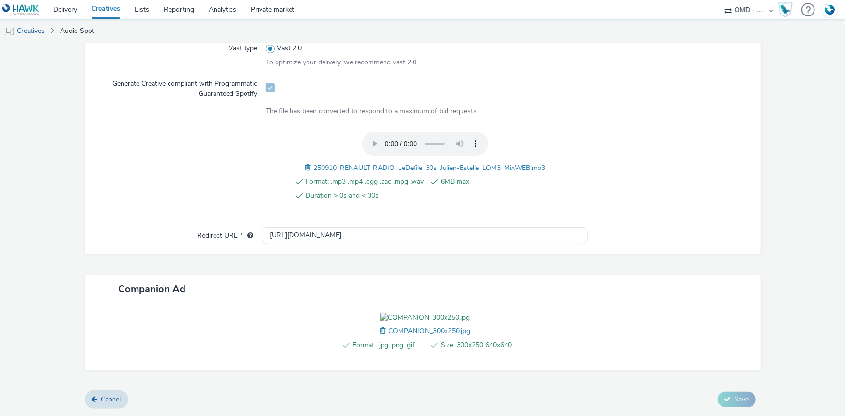
click at [386, 163] on span "250910_RENAULT_RADIO_LeDefile_30s_Julien-Estelle_LOM3_MixWEB.mp3" at bounding box center [429, 167] width 232 height 9
copy span "250910_RENAULT_RADIO_LeDefile_30s_Julien-Estelle_LOM3_MixWEB.mp3"
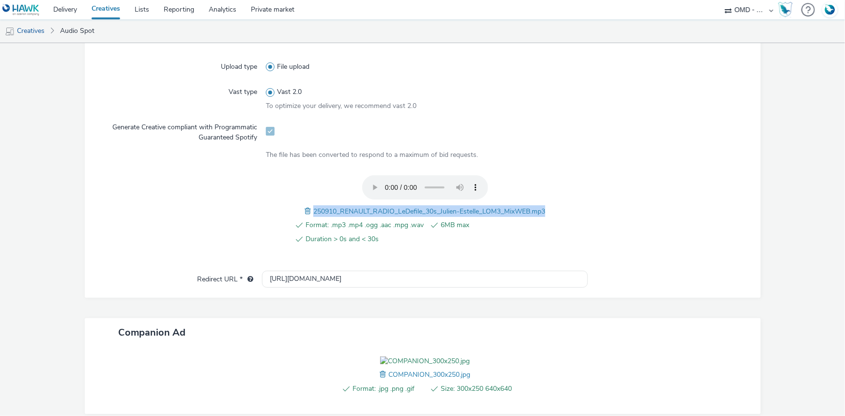
scroll to position [68, 0]
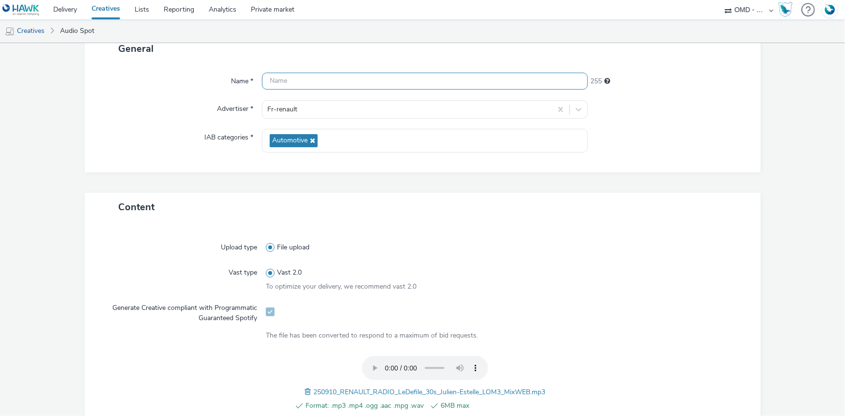
click at [320, 83] on input "text" at bounding box center [425, 81] width 326 height 17
paste input "250910_RENAULT_RADIO_LeDefile_30s_Julien-Estelle_LOM3_MixWEB.mp3"
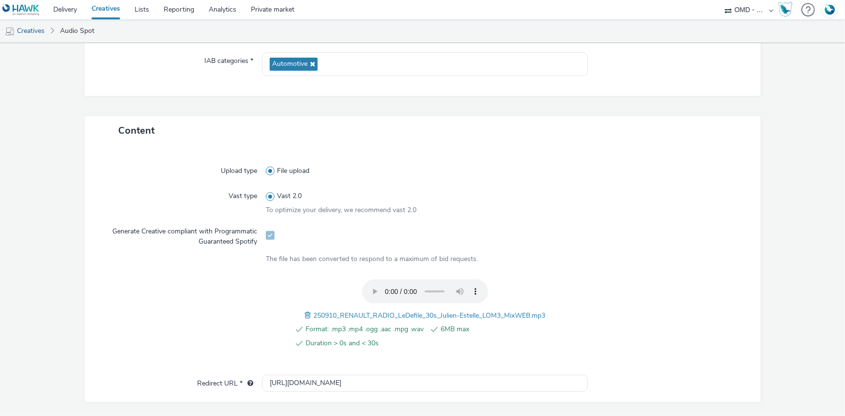
scroll to position [346, 0]
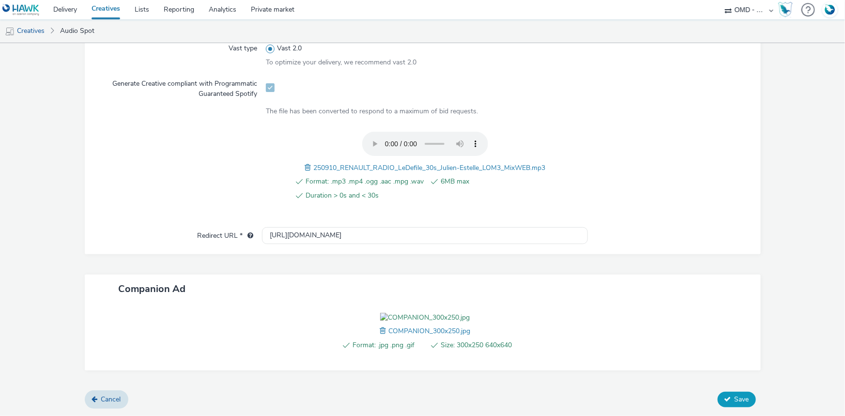
type input "250910_RENAULT_RADIO_LeDefile_30s_Julien-Estelle_LOM3_Spotify"
click at [717, 400] on button "Save" at bounding box center [736, 399] width 38 height 15
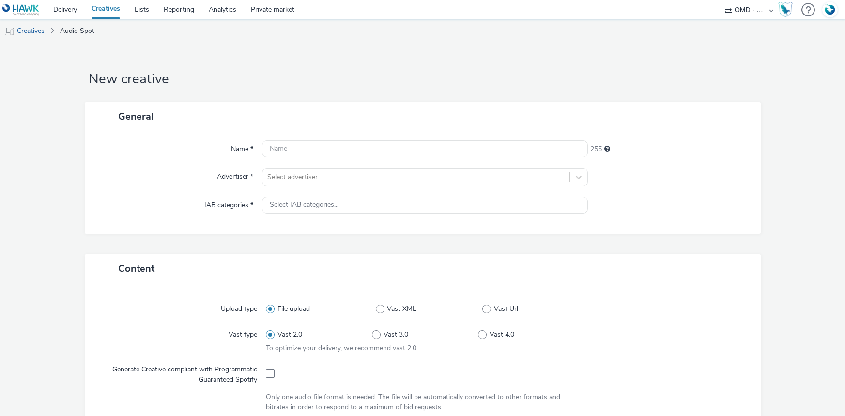
select select "4905062d-13ce-4986-87c2-be94dfa9bf08"
click at [300, 176] on div at bounding box center [415, 177] width 297 height 12
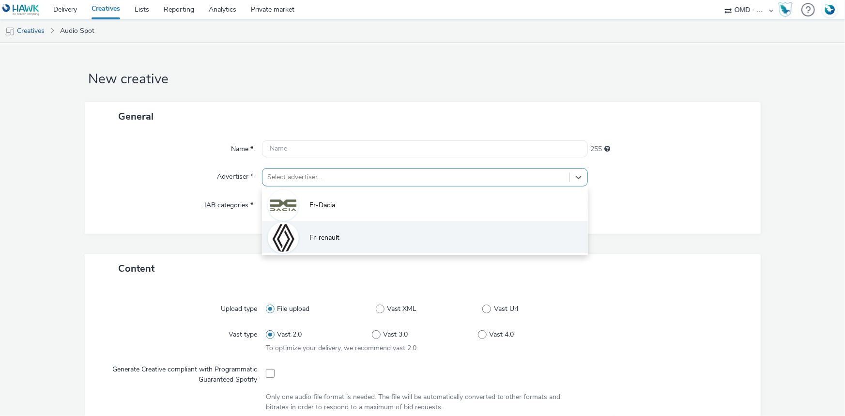
click at [302, 237] on li "Fr-renault" at bounding box center [425, 237] width 326 height 32
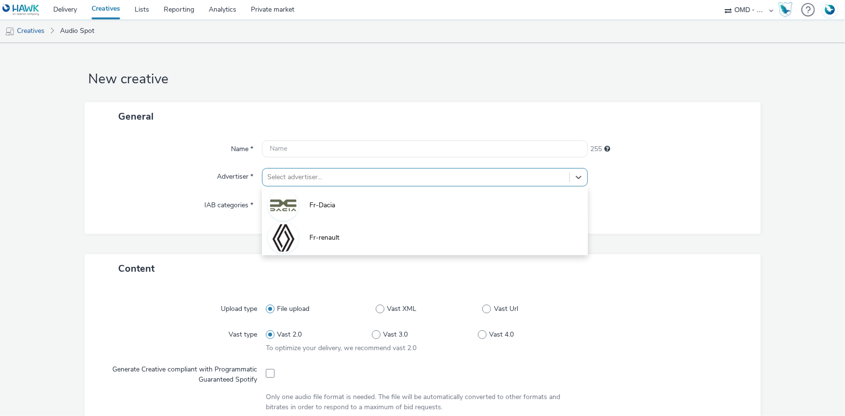
type input "[URL][DOMAIN_NAME]"
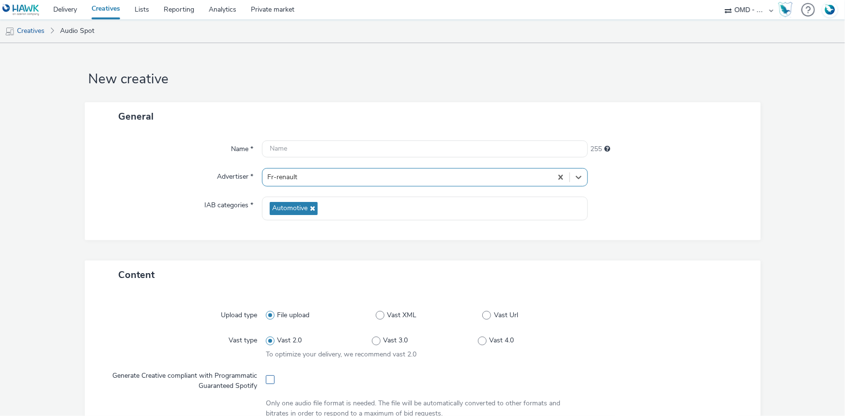
click at [267, 376] on span at bounding box center [270, 379] width 9 height 9
checkbox input "true"
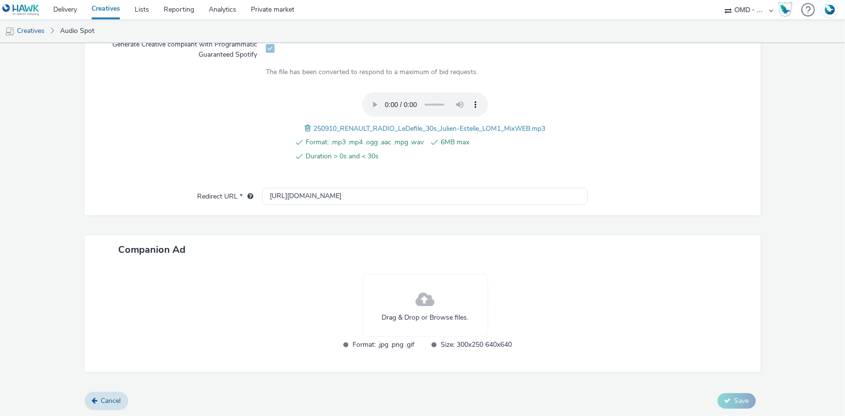
scroll to position [332, 0]
click at [291, 200] on input "[URL][DOMAIN_NAME]" at bounding box center [425, 195] width 326 height 17
paste input "s://[DOMAIN_NAME]/ddm/trackclk/N5648.5731497PROGIN-HAWKS0/B33895451.426561682;d…"
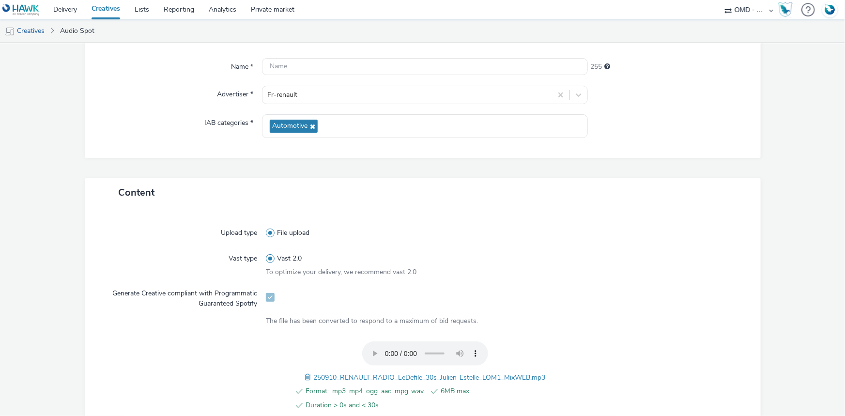
scroll to position [308, 0]
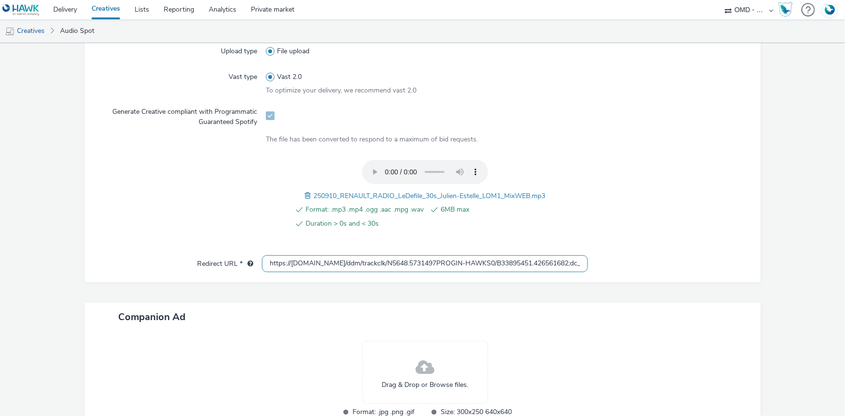
click at [382, 264] on input "https://ad.doubleclick.net/ddm/trackclk/N5648.5731497PROGIN-HAWKS0/B33895451.42…" at bounding box center [425, 263] width 326 height 17
paste input "text"
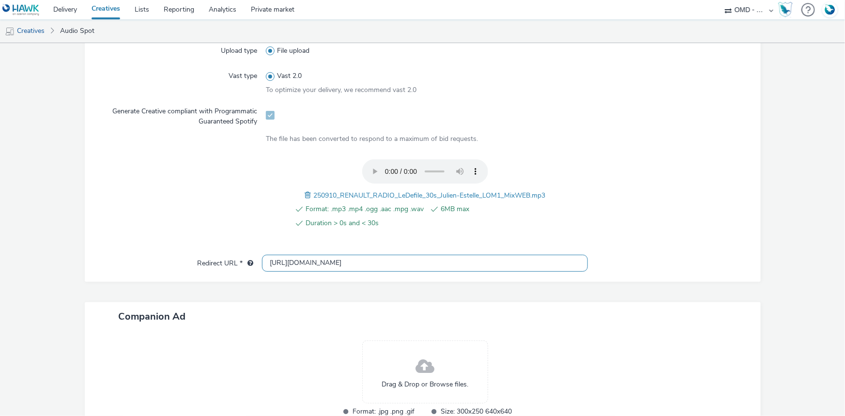
type input "https://ad.doubleclick.net/ddm/trackclk/N5648.5731497PROGIN-HAWKS0/B33895451.42…"
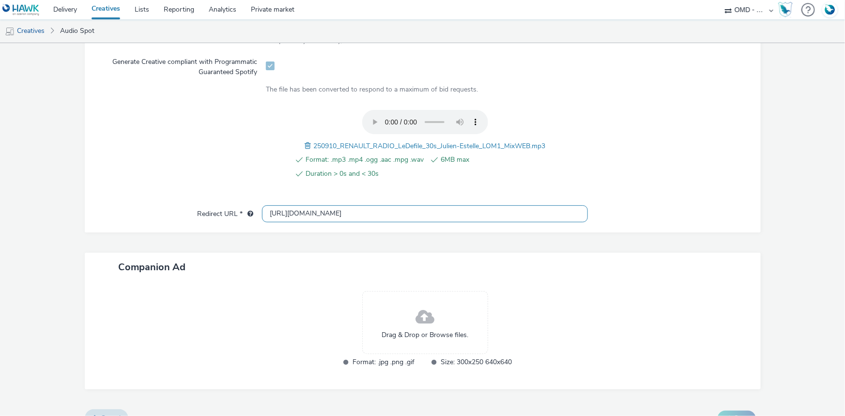
scroll to position [332, 0]
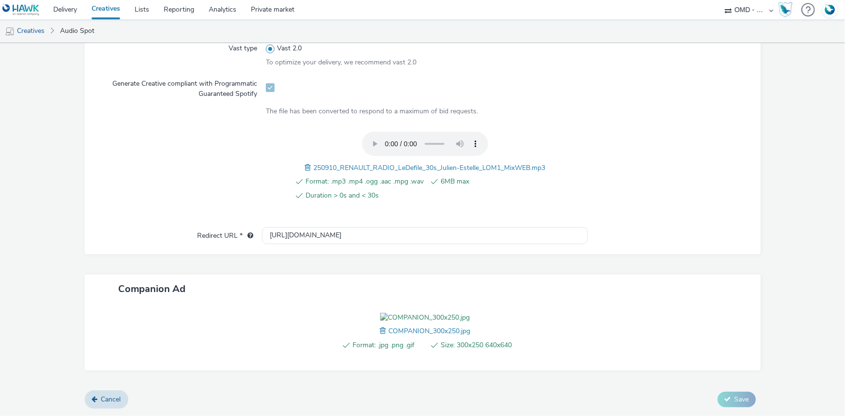
click at [426, 163] on span "250910_RENAULT_RADIO_LeDefile_30s_Julien-Estelle_LOM1_MixWEB.mp3" at bounding box center [429, 167] width 232 height 9
copy span "250910_RENAULT_RADIO_LeDefile_30s_Julien-Estelle_LOM1_MixWEB.mp3"
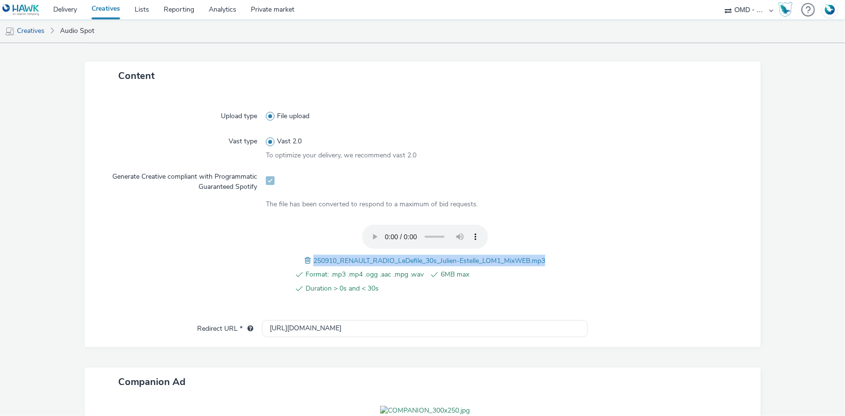
scroll to position [24, 0]
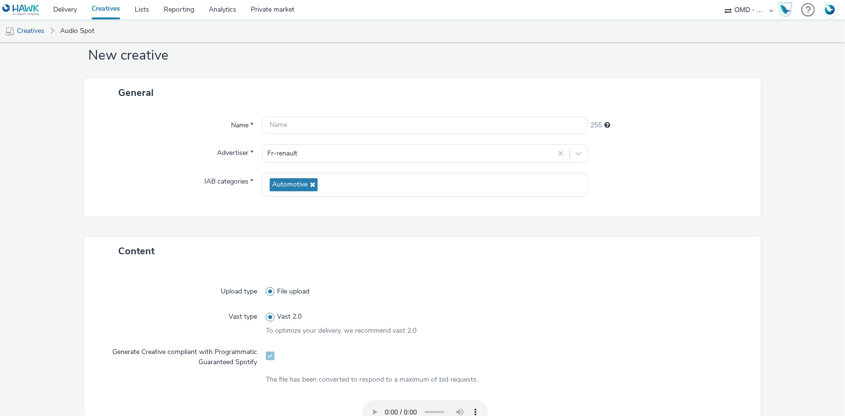
click at [323, 112] on div "Name * 255 Advertiser * Fr-renault IAB categories * Automotive" at bounding box center [423, 161] width 676 height 109
click at [325, 124] on input "text" at bounding box center [425, 125] width 326 height 17
paste input "250910_RENAULT_RADIO_LeDefile_30s_Julien-Estelle_LOM1_MixWEB.mp3"
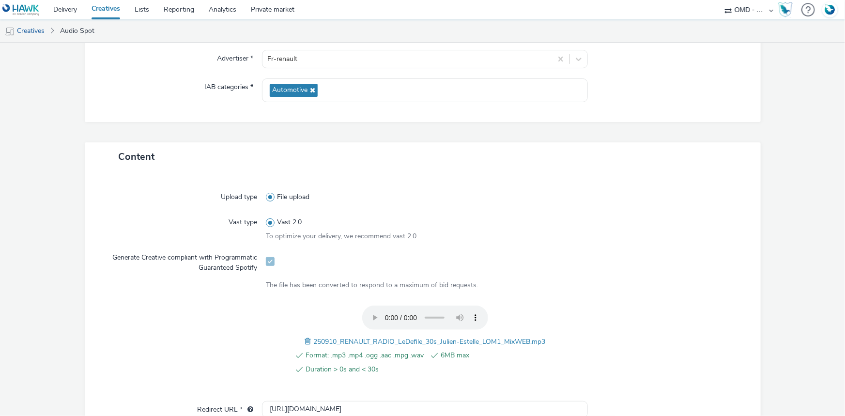
scroll to position [346, 0]
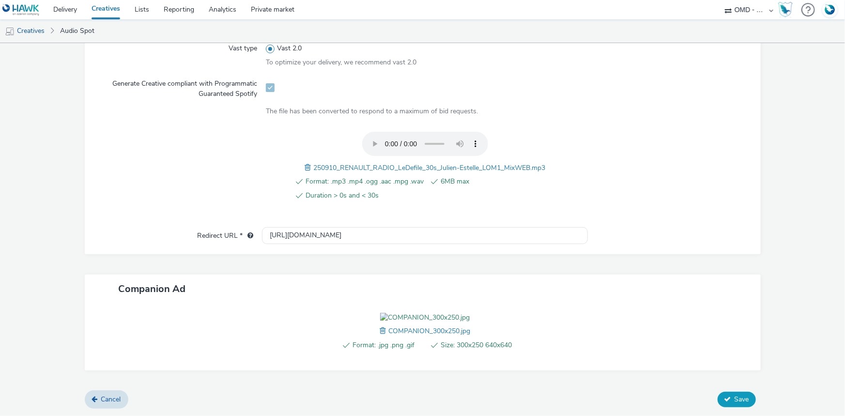
type input "250910_RENAULT_RADIO_LeDefile_30s_Julien-Estelle_LOM1_Spotify"
click at [724, 401] on icon at bounding box center [727, 399] width 7 height 7
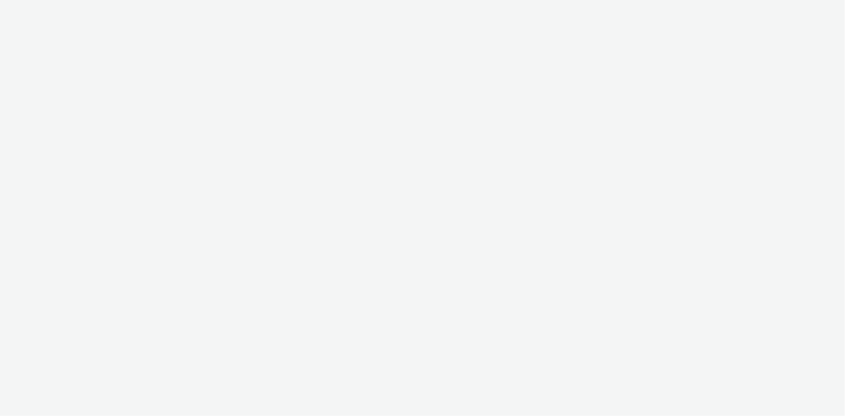
select select "4905062d-13ce-4986-87c2-be94dfa9bf08"
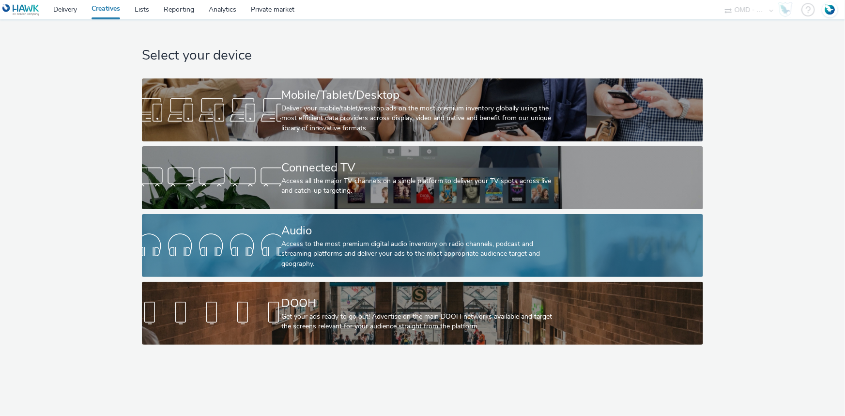
click at [276, 246] on div at bounding box center [211, 245] width 139 height 31
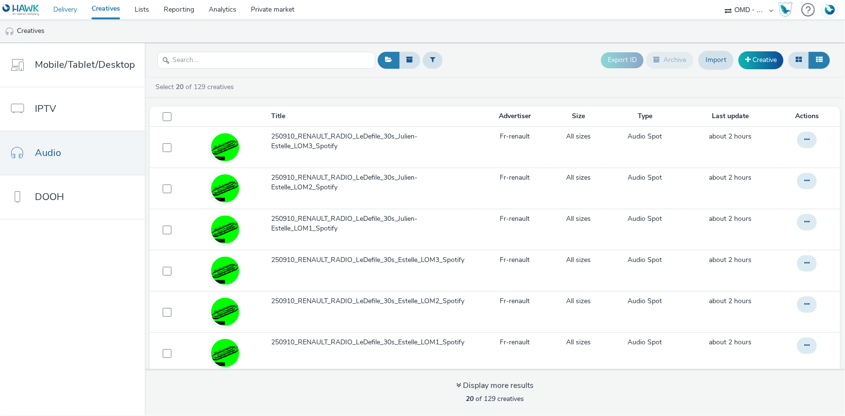
click at [63, 7] on link "Delivery" at bounding box center [65, 9] width 38 height 19
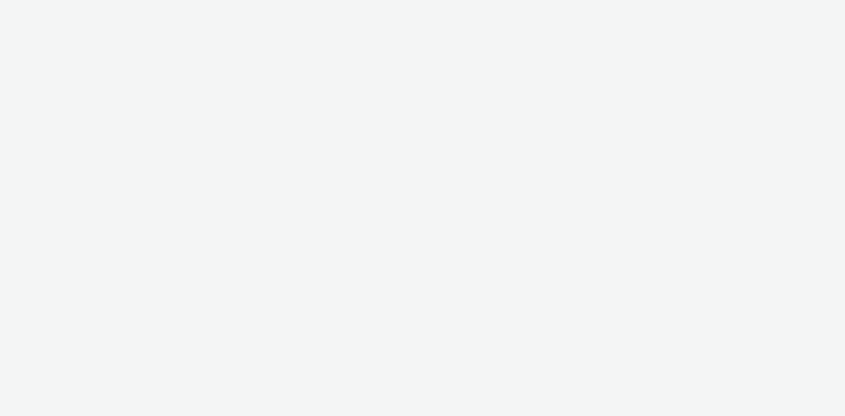
select select "4905062d-13ce-4986-87c2-be94dfa9bf08"
select select "d07aba32-d775-4fed-a722-f10c6504dd64"
select select "f97d6638-e0a1-4f7a-bf46-55015878e29e"
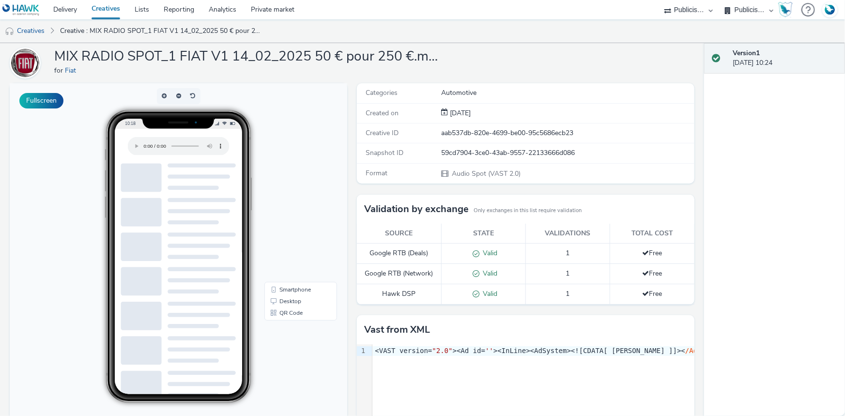
scroll to position [88, 0]
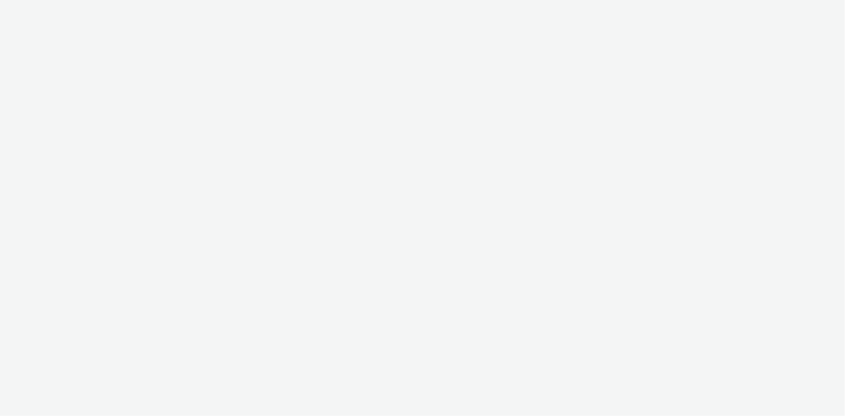
select select "d07aba32-d775-4fed-a722-f10c6504dd64"
select select "f97d6638-e0a1-4f7a-bf46-55015878e29e"
select select "4905062d-13ce-4986-87c2-be94dfa9bf08"
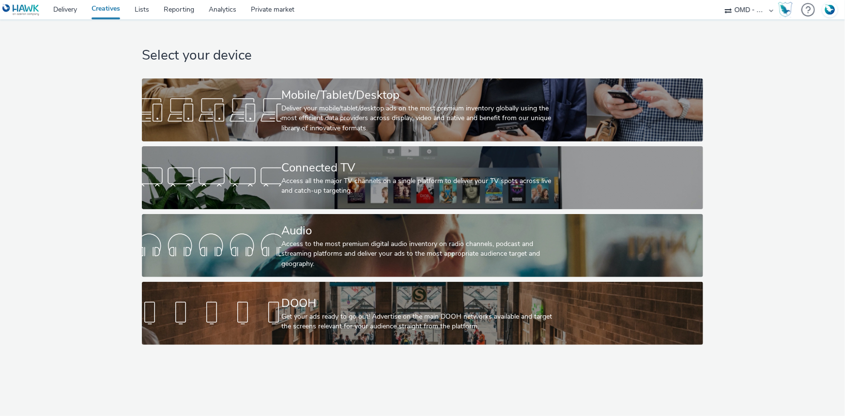
click at [740, 215] on div "Select your device Mobile/Tablet/Desktop Deliver your mobile/tablet/desktop ads…" at bounding box center [423, 184] width 852 height 330
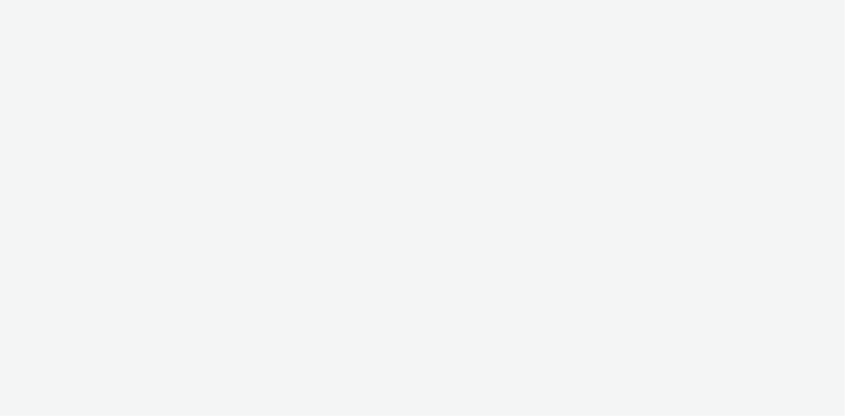
select select "4905062d-13ce-4986-87c2-be94dfa9bf08"
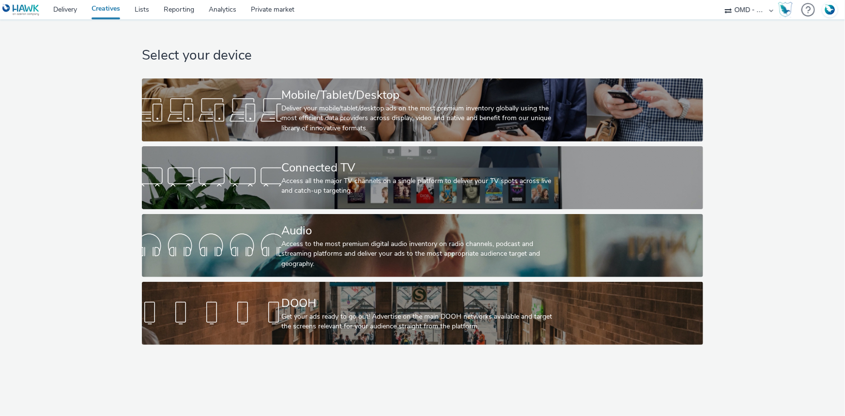
click at [807, 149] on div "Select your device Mobile/Tablet/Desktop Deliver your mobile/tablet/desktop ads…" at bounding box center [423, 184] width 852 height 330
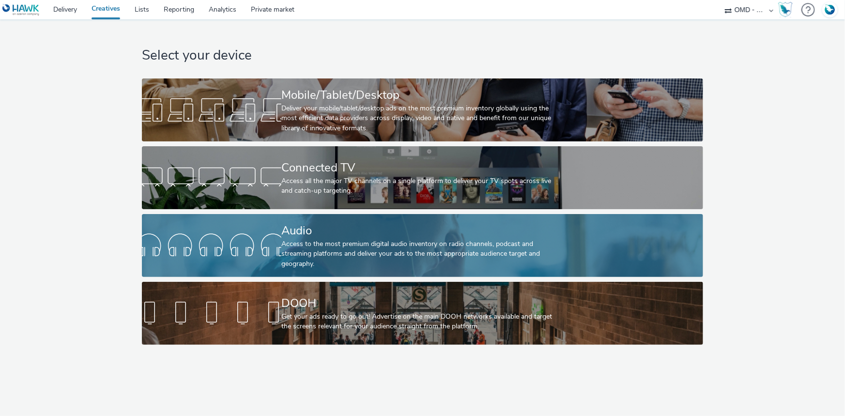
click at [433, 228] on div "Audio" at bounding box center [420, 230] width 278 height 17
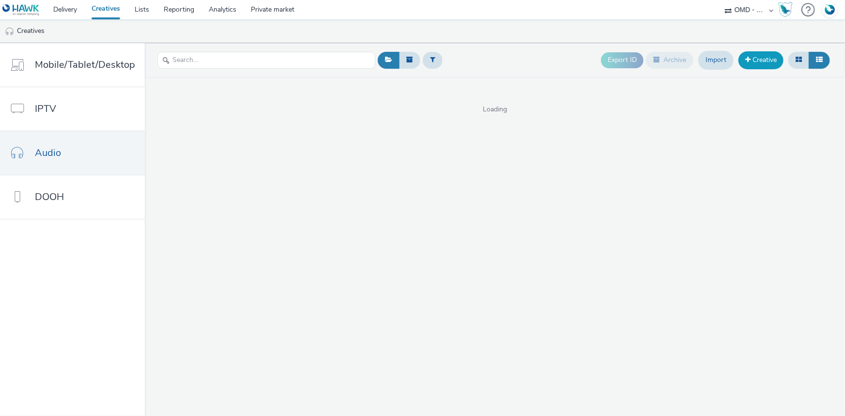
click at [760, 60] on link "Creative" at bounding box center [760, 59] width 45 height 17
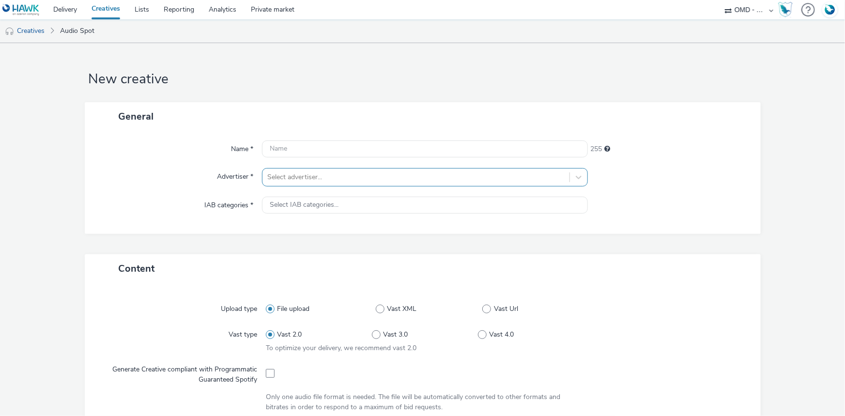
click at [307, 183] on div "Select advertiser..." at bounding box center [415, 176] width 307 height 15
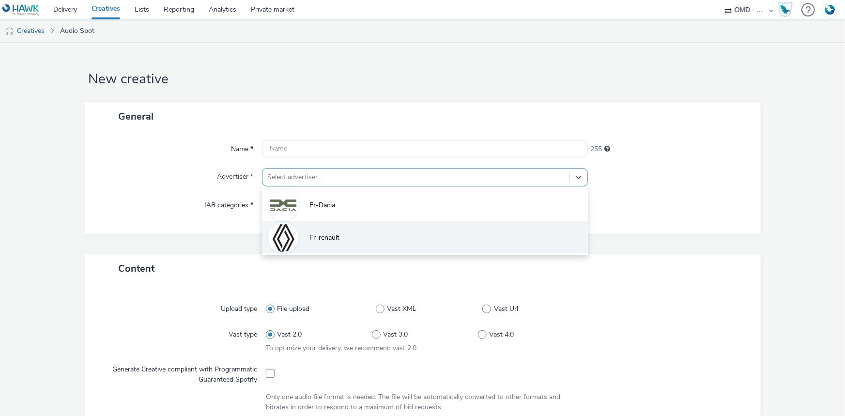
click at [336, 237] on span "Fr-renault" at bounding box center [324, 238] width 30 height 10
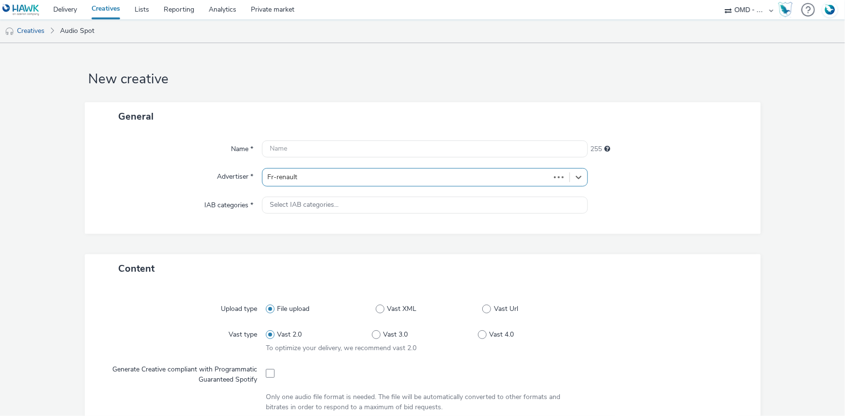
type input "http://renault.fr"
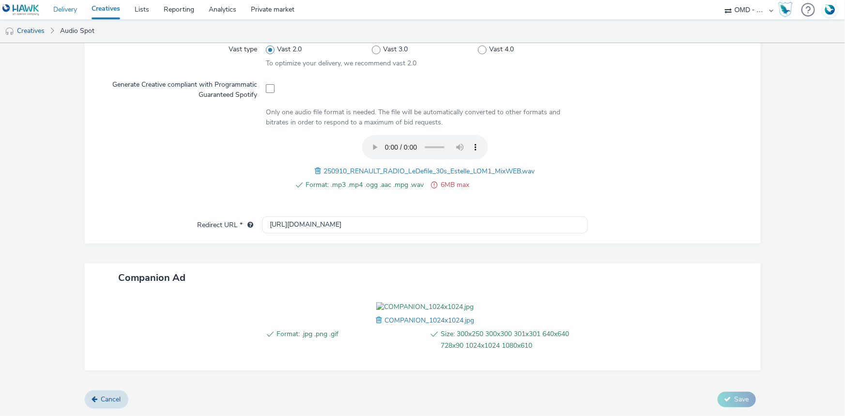
scroll to position [345, 0]
click at [315, 166] on span at bounding box center [319, 171] width 9 height 11
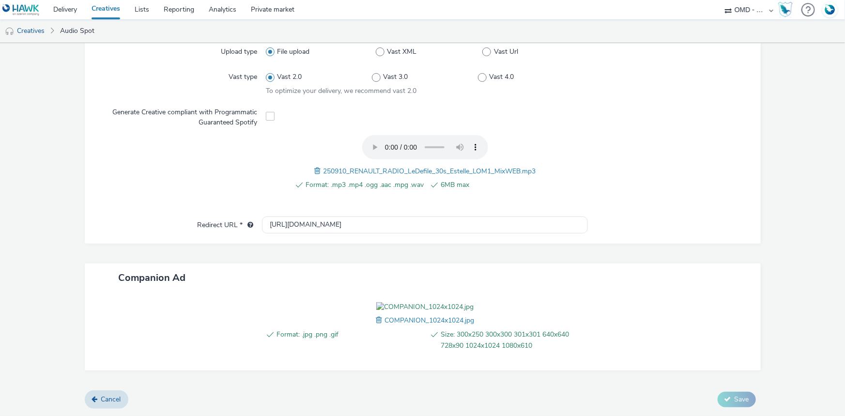
scroll to position [318, 0]
click at [370, 167] on span "250910_RENAULT_RADIO_LeDefile_30s_Estelle_LOM1_MixWEB.mp3" at bounding box center [429, 171] width 213 height 9
copy span "250910_RENAULT_RADIO_LeDefile_30s_Estelle_LOM1_MixWEB.mp3"
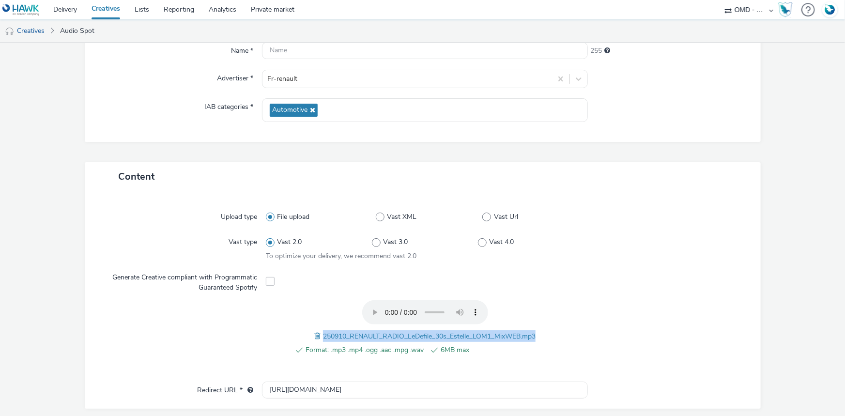
scroll to position [0, 0]
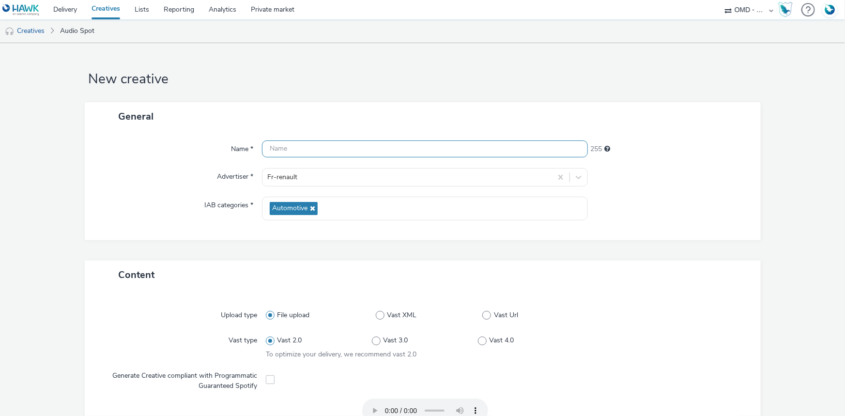
paste input "250910_RENAULT_RADIO_LeDefile_30s_Estelle_LOM1_MixWEB.mp3"
drag, startPoint x: 442, startPoint y: 148, endPoint x: 530, endPoint y: 147, distance: 88.1
click at [532, 147] on input "250910_RENAULT_RADIO_LeDefile_30s_Estelle_LOM1_MixWEB.mp3" at bounding box center [425, 148] width 326 height 17
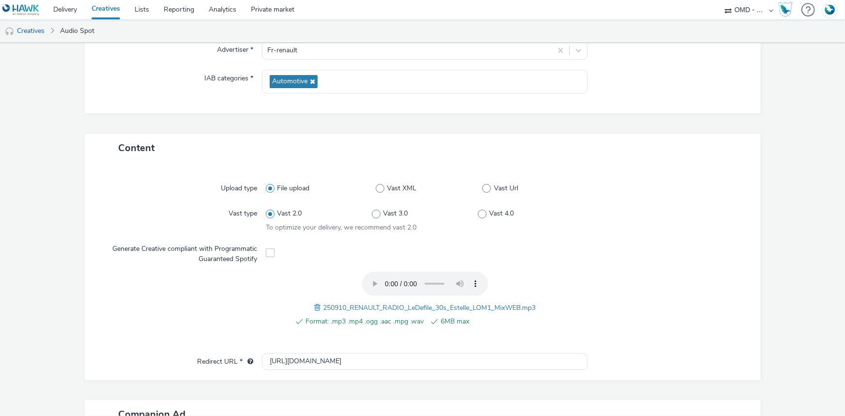
scroll to position [318, 0]
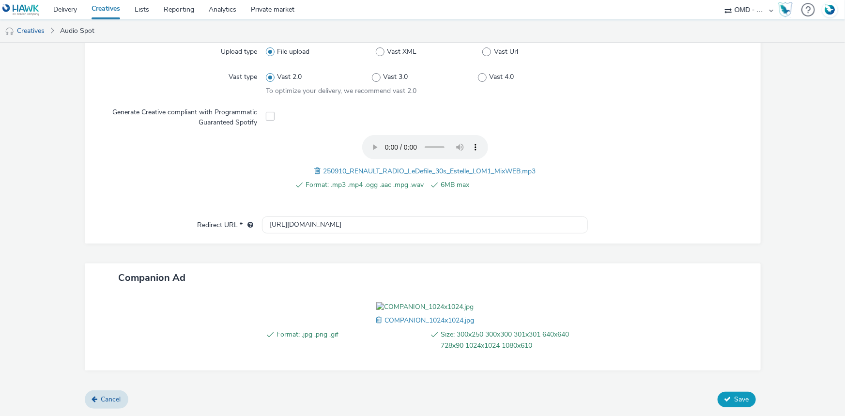
type input "250910_RENAULT_RADIO_LeDefile_30s_Estelle_LOM1_Deezer"
click at [734, 402] on span "Save" at bounding box center [741, 399] width 15 height 9
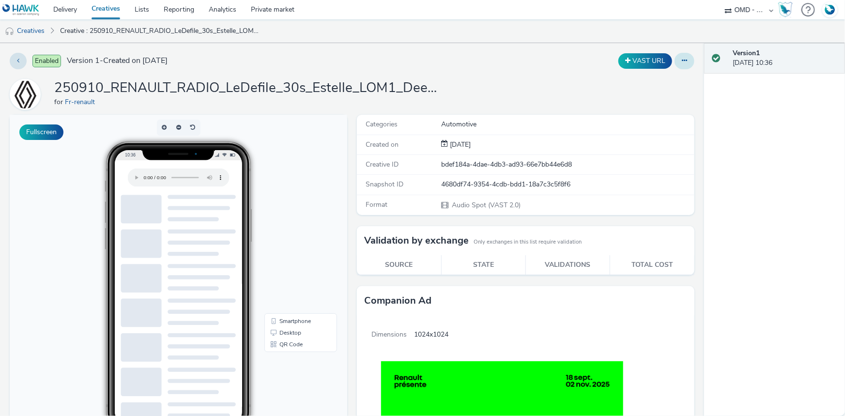
drag, startPoint x: 684, startPoint y: 62, endPoint x: 678, endPoint y: 65, distance: 6.5
click at [684, 62] on button at bounding box center [684, 61] width 20 height 16
click at [649, 95] on link "Duplicate" at bounding box center [658, 99] width 73 height 19
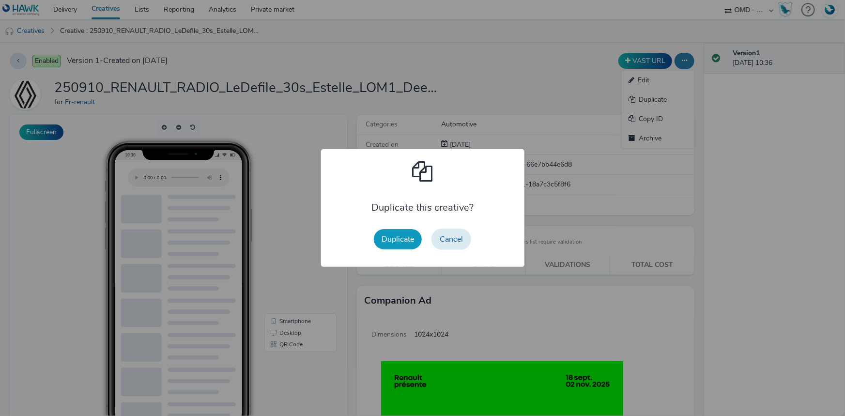
click at [402, 242] on button "Duplicate" at bounding box center [398, 239] width 48 height 20
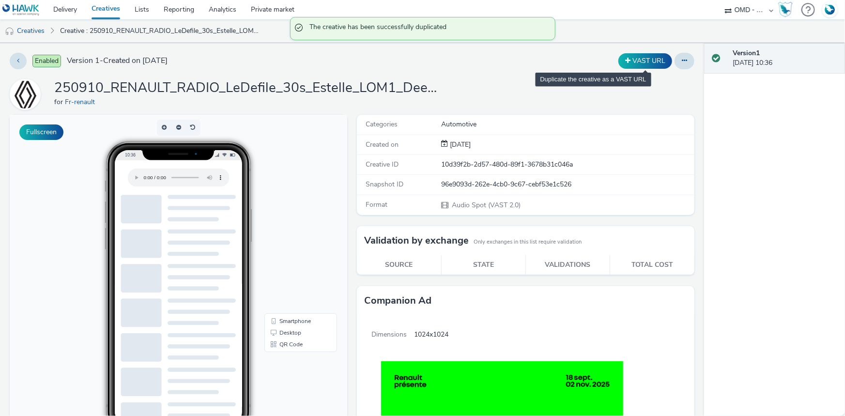
click at [668, 61] on div "VAST URL" at bounding box center [645, 60] width 59 height 15
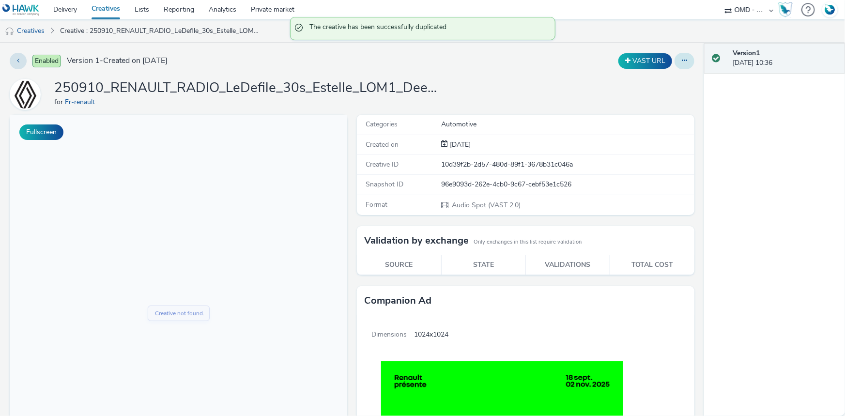
click at [681, 62] on button at bounding box center [684, 61] width 20 height 16
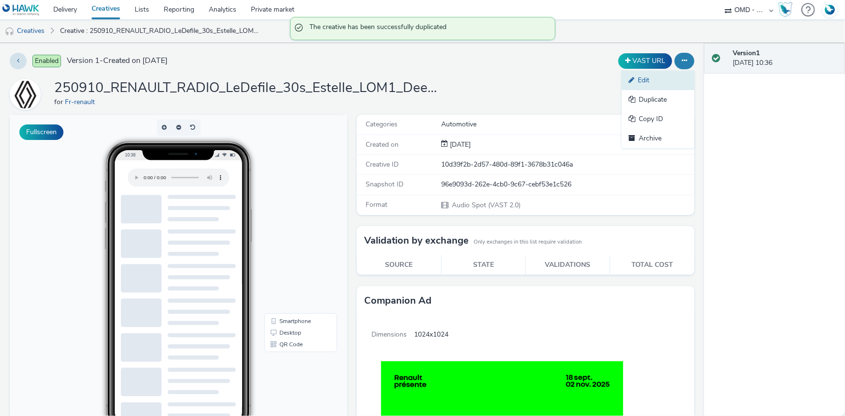
click at [647, 75] on link "Edit" at bounding box center [658, 80] width 73 height 19
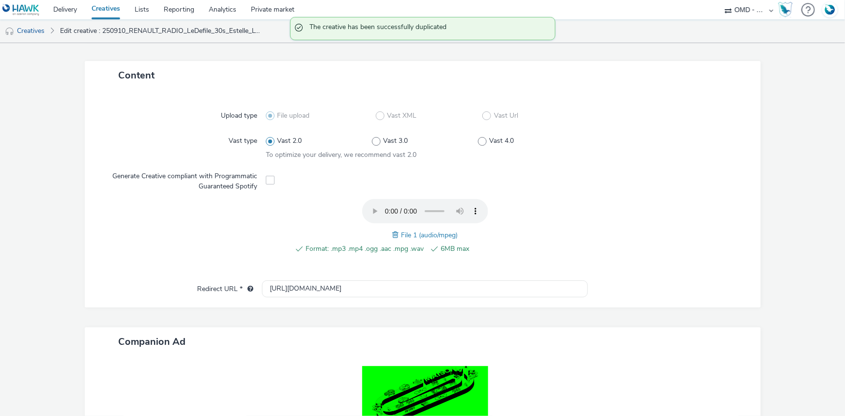
scroll to position [264, 0]
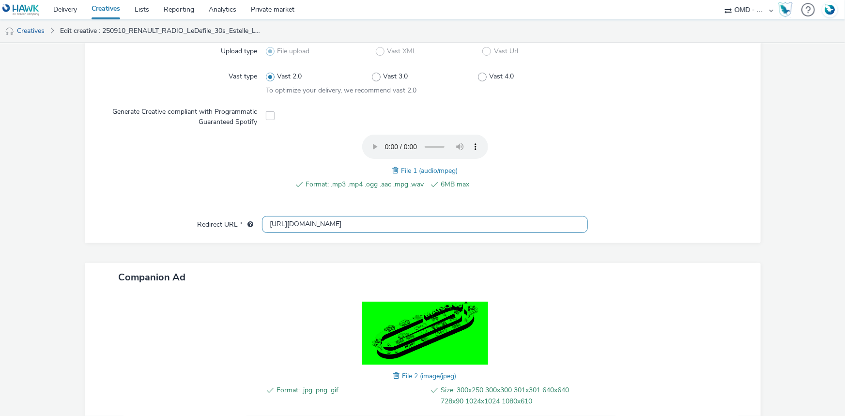
click at [280, 225] on input "http://renault.fr" at bounding box center [425, 224] width 326 height 17
type input "https://renault.fr"
click at [394, 166] on span at bounding box center [396, 170] width 9 height 11
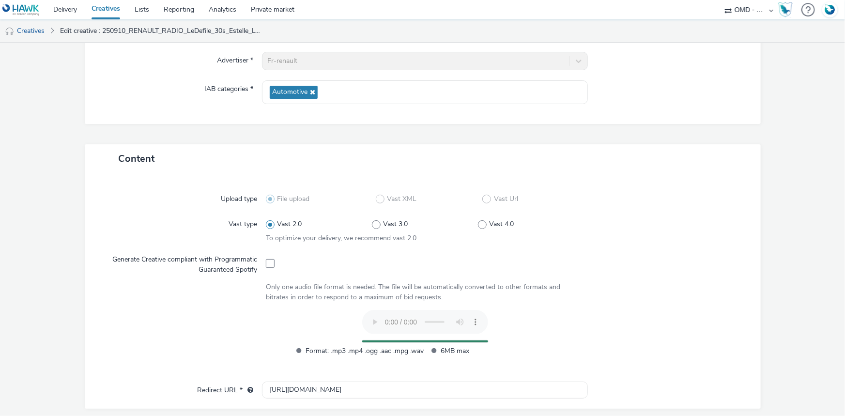
scroll to position [0, 0]
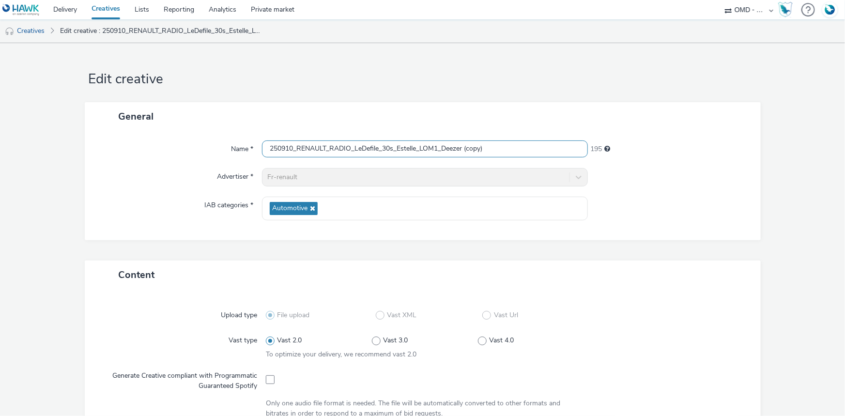
click at [437, 150] on input "250910_RENAULT_RADIO_LeDefile_30s_Estelle_LOM1_Deezer (copy)" at bounding box center [425, 148] width 326 height 17
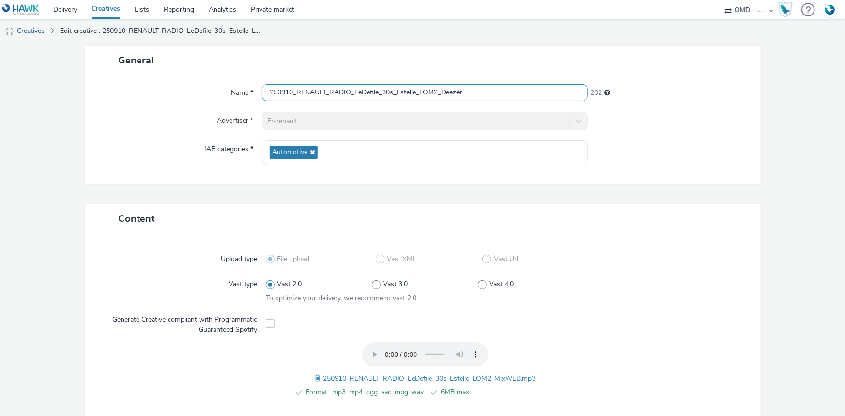
scroll to position [308, 0]
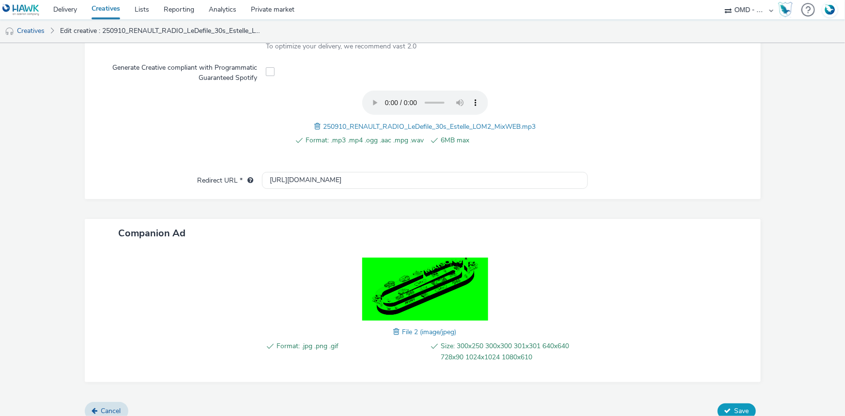
type input "250910_RENAULT_RADIO_LeDefile_30s_Estelle_LOM2_Deezer"
click at [741, 411] on span "Save" at bounding box center [741, 410] width 15 height 9
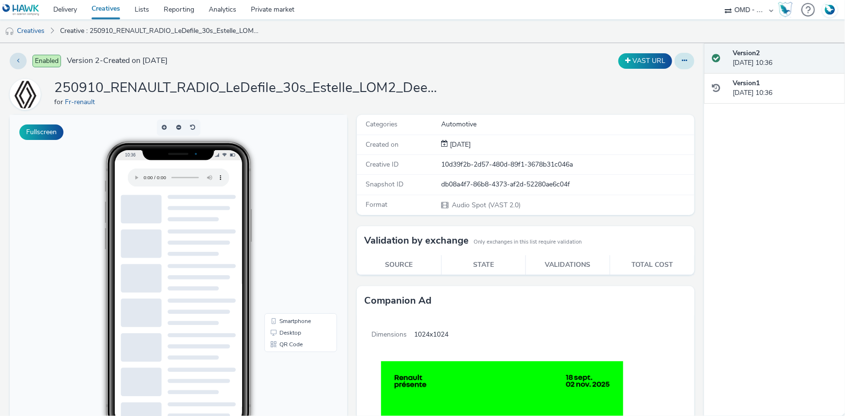
click at [682, 61] on button at bounding box center [684, 61] width 20 height 16
click at [638, 102] on link "Duplicate" at bounding box center [658, 99] width 73 height 19
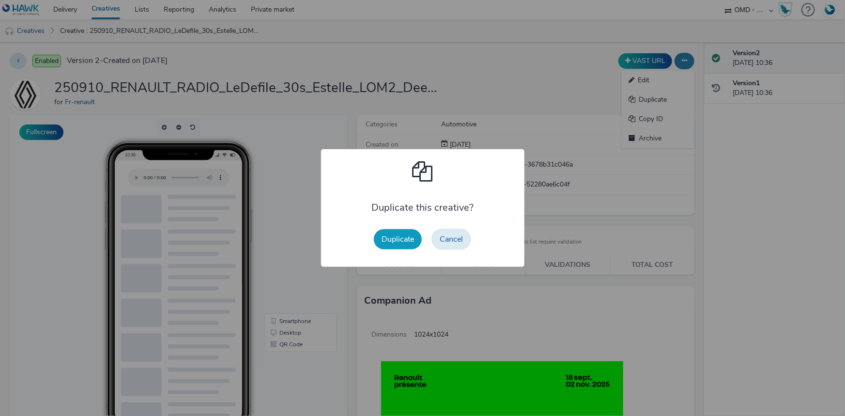
click at [392, 238] on button "Duplicate" at bounding box center [398, 239] width 48 height 20
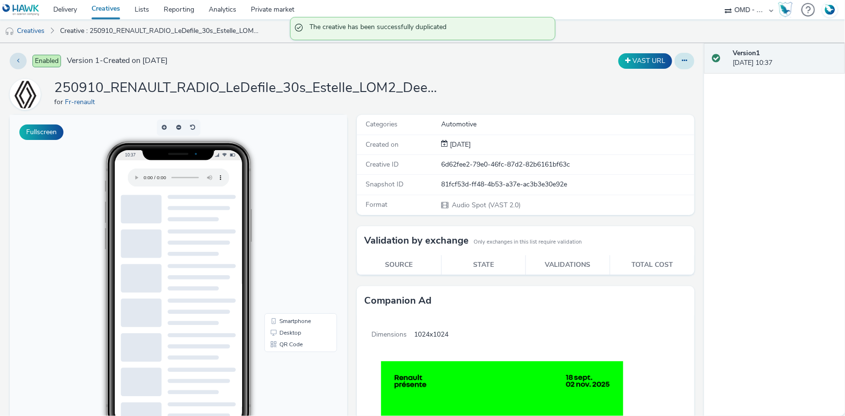
click at [683, 60] on button at bounding box center [684, 61] width 20 height 16
click at [648, 76] on link "Edit" at bounding box center [658, 80] width 73 height 19
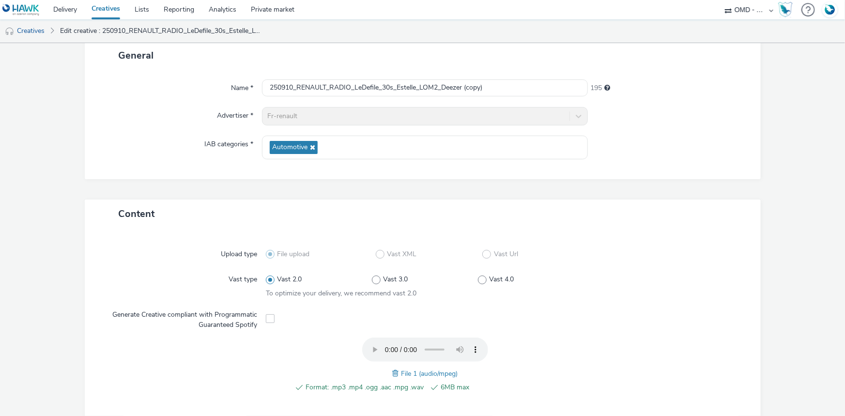
scroll to position [88, 0]
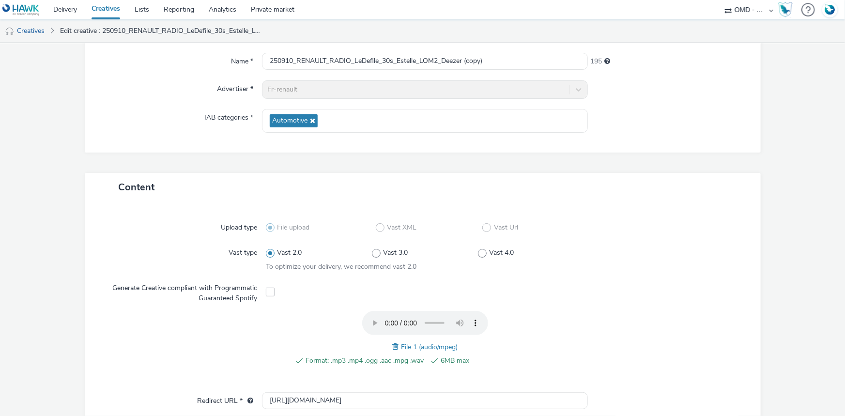
click at [392, 341] on span at bounding box center [396, 346] width 9 height 11
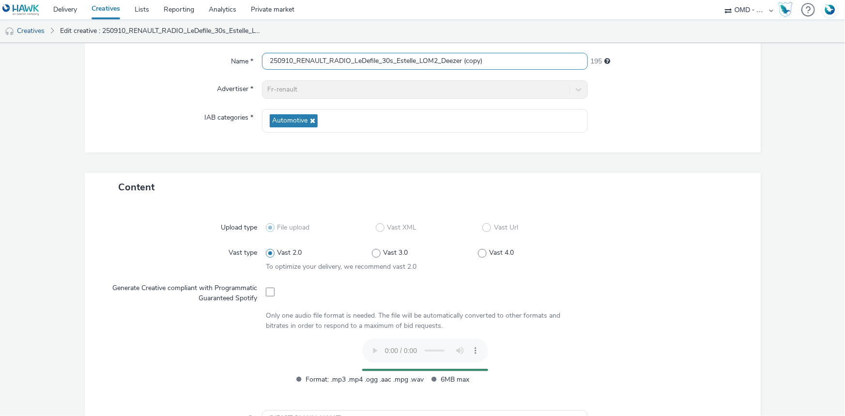
click at [436, 61] on input "250910_RENAULT_RADIO_LeDefile_30s_Estelle_LOM2_Deezer (copy)" at bounding box center [425, 61] width 326 height 17
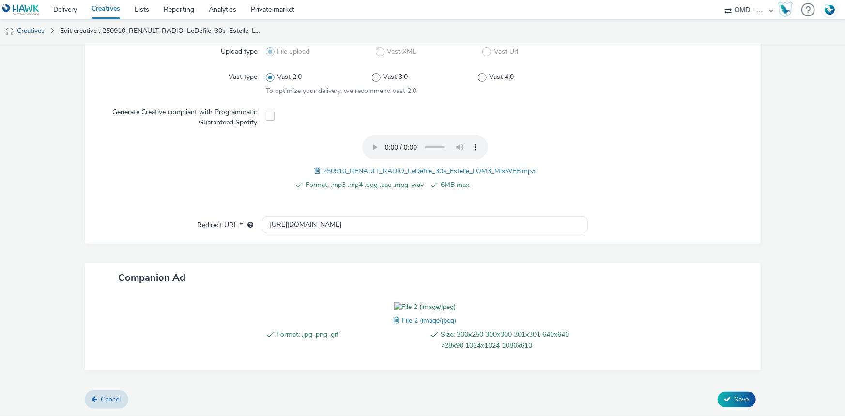
scroll to position [318, 0]
type input "250910_RENAULT_RADIO_LeDefile_30s_Estelle_LOM_Deezer"
click at [734, 396] on span "Save" at bounding box center [741, 399] width 15 height 9
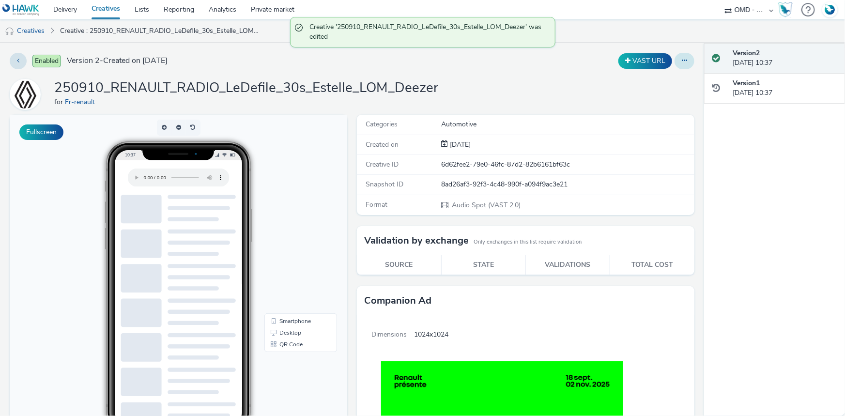
click at [682, 60] on icon at bounding box center [684, 60] width 5 height 7
click at [647, 96] on link "Duplicate" at bounding box center [658, 99] width 73 height 19
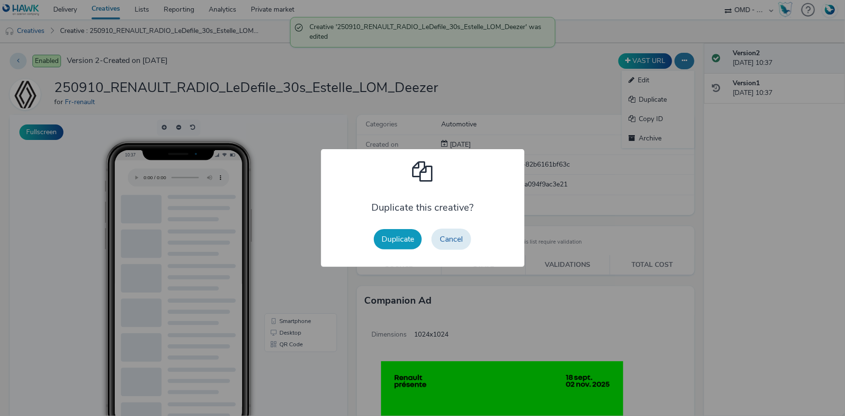
click at [402, 245] on button "Duplicate" at bounding box center [398, 239] width 48 height 20
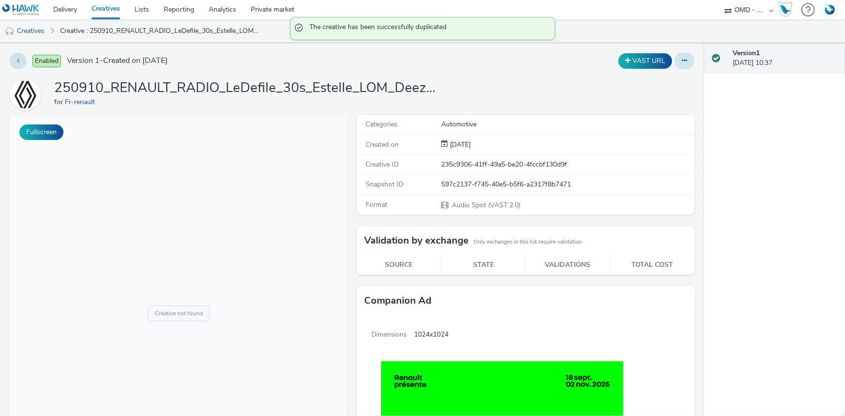
click at [682, 61] on icon at bounding box center [684, 60] width 5 height 7
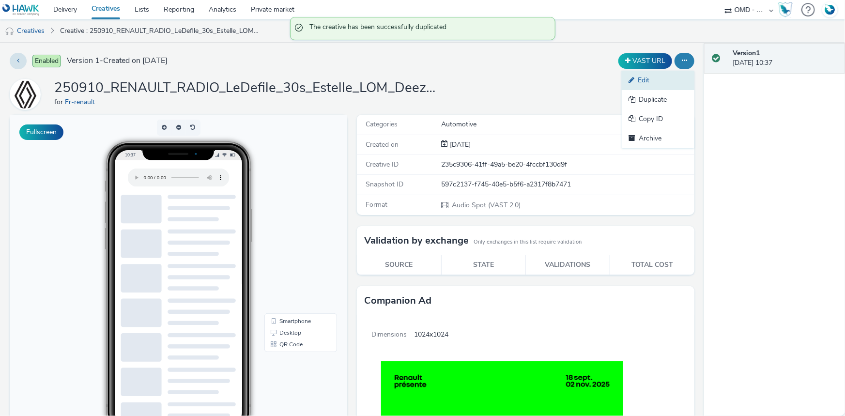
click at [639, 82] on link "Edit" at bounding box center [658, 80] width 73 height 19
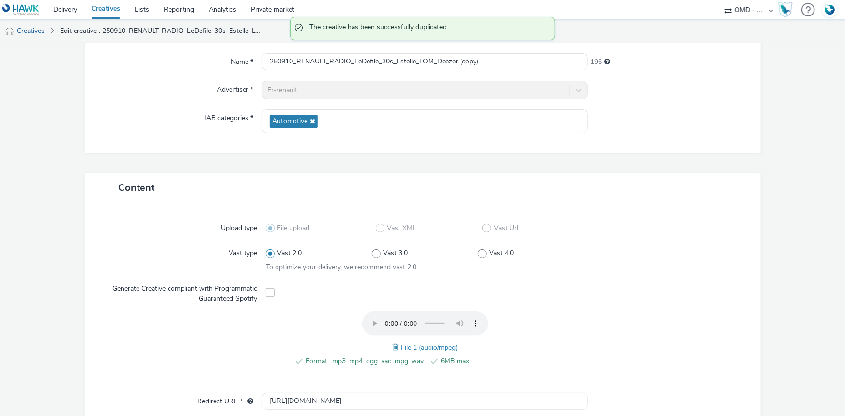
scroll to position [88, 0]
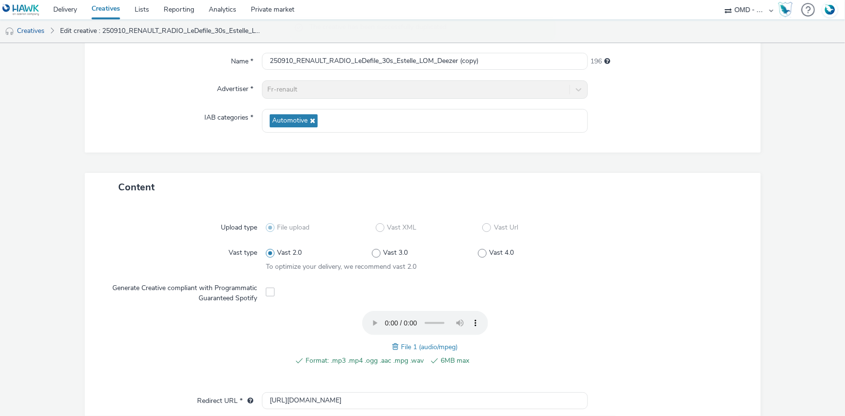
click at [392, 346] on span at bounding box center [396, 346] width 9 height 11
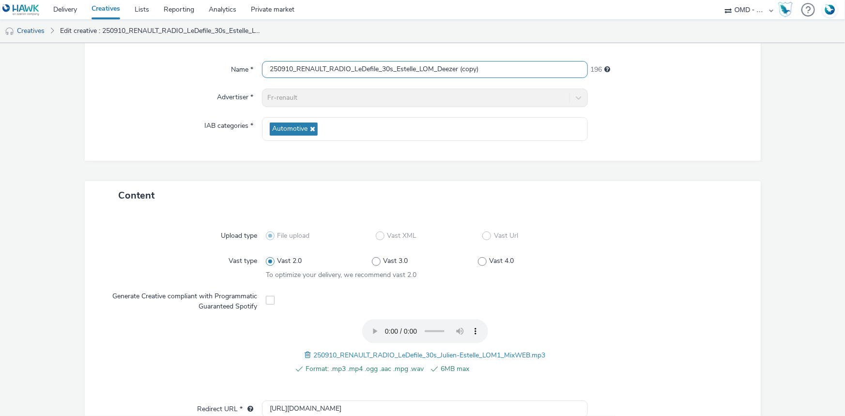
scroll to position [74, 0]
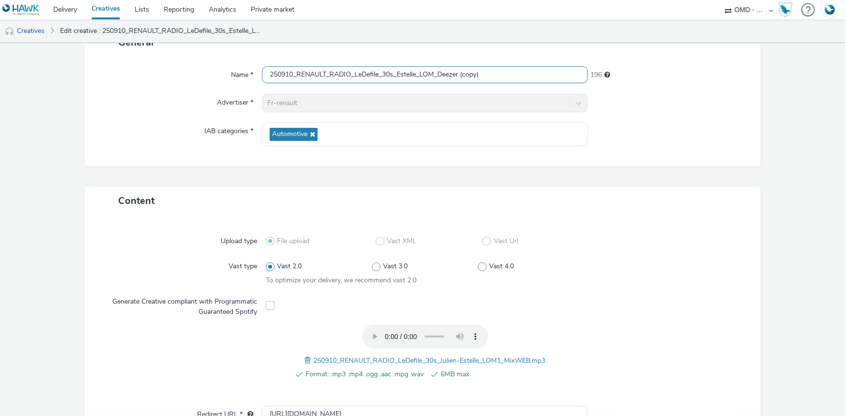
drag, startPoint x: 434, startPoint y: 62, endPoint x: 227, endPoint y: 51, distance: 208.0
click at [227, 51] on div "General Name * 250910_RENAULT_RADIO_LeDefile_30s_Estelle_LOM_Deezer (copy) 196 …" at bounding box center [423, 97] width 676 height 138
paste input "Julien-Estelle_LOM1_MixWEB"
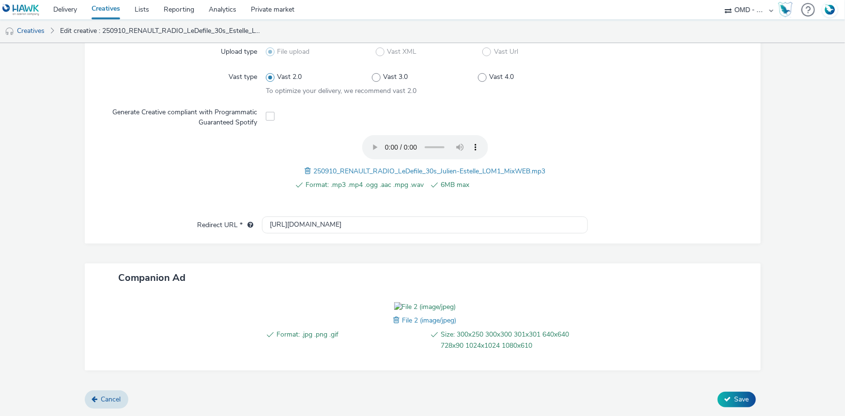
scroll to position [318, 0]
type input "250910_RENAULT_RADIO_LeDefile_30s_Julien-Estelle_LOM1_Deezer"
click at [734, 399] on span "Save" at bounding box center [741, 399] width 15 height 9
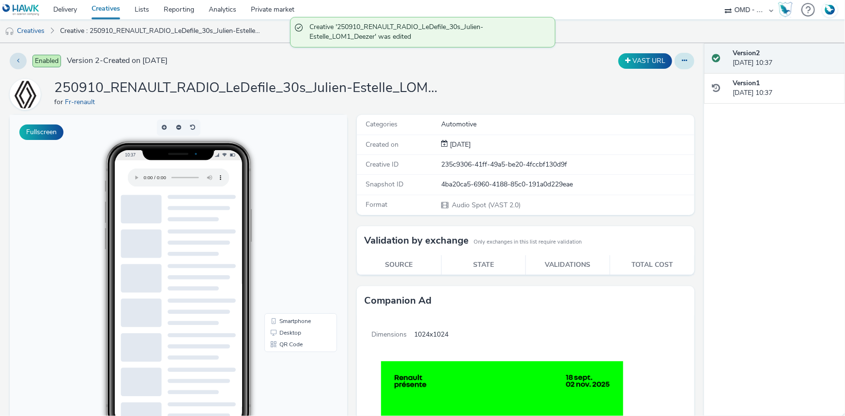
click at [681, 61] on button at bounding box center [684, 61] width 20 height 16
click at [656, 96] on link "Duplicate" at bounding box center [658, 99] width 73 height 19
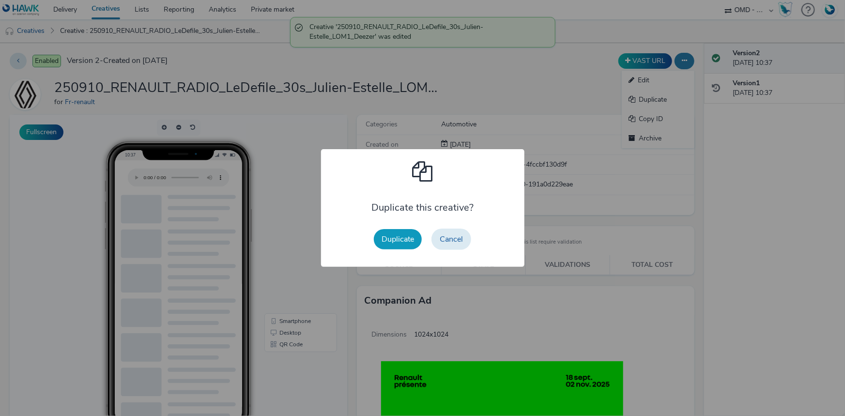
click at [397, 234] on button "Duplicate" at bounding box center [398, 239] width 48 height 20
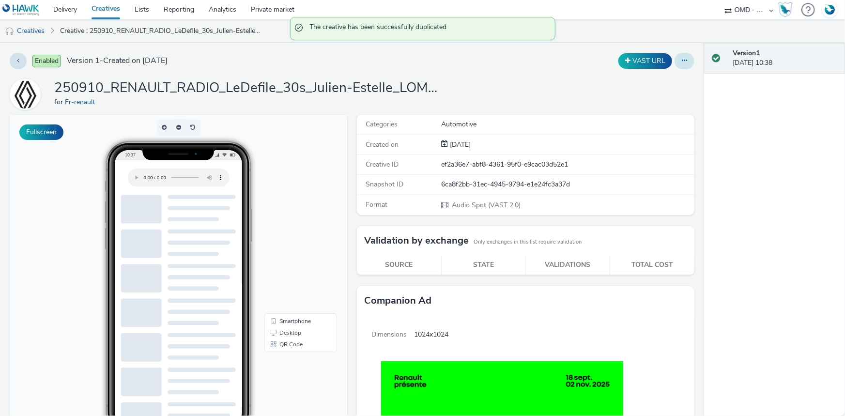
click at [682, 58] on icon at bounding box center [684, 60] width 5 height 7
click at [648, 82] on link "Edit" at bounding box center [658, 80] width 73 height 19
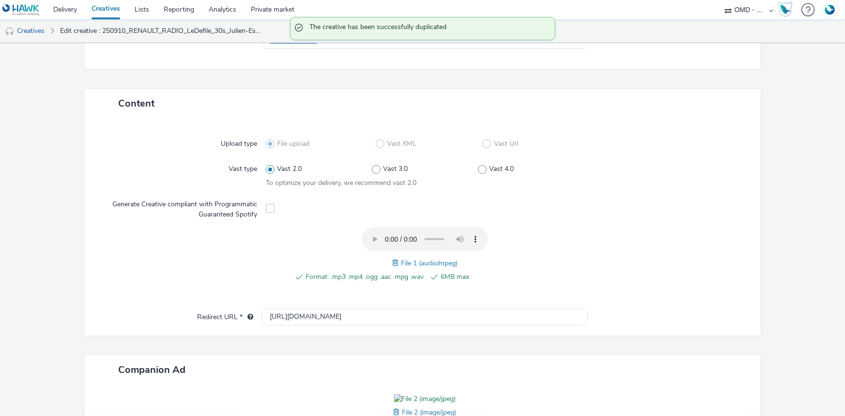
scroll to position [220, 0]
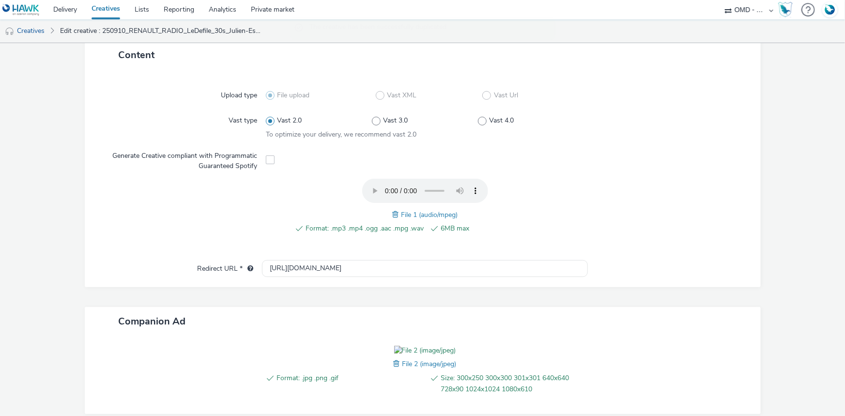
drag, startPoint x: 390, startPoint y: 210, endPoint x: 322, endPoint y: 214, distance: 68.4
click at [392, 211] on span at bounding box center [396, 214] width 9 height 11
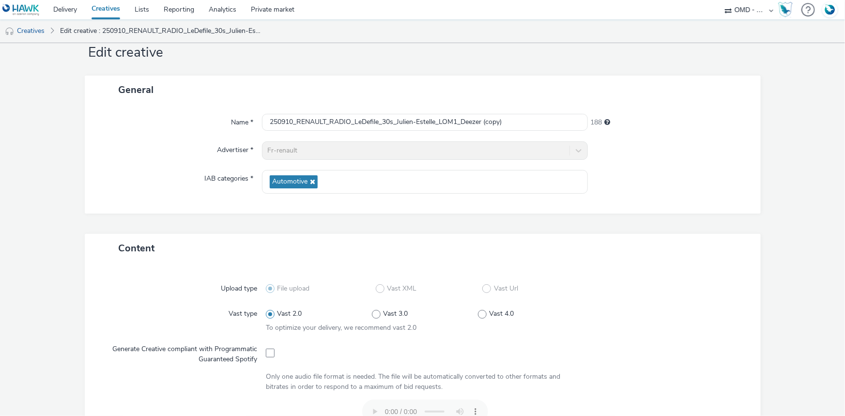
scroll to position [0, 0]
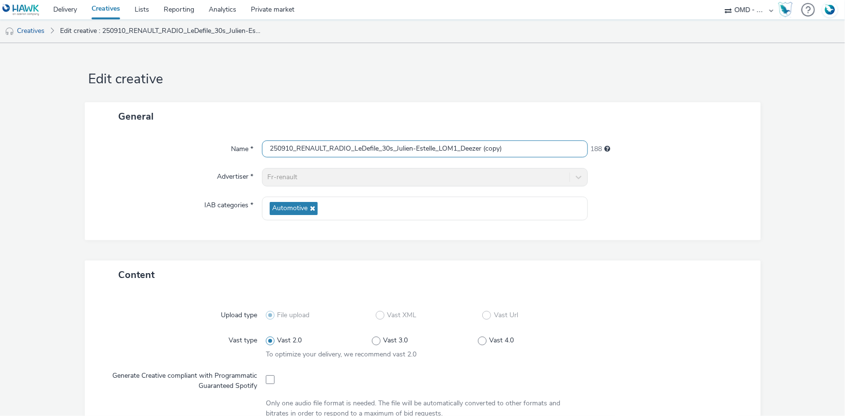
click at [453, 148] on input "250910_RENAULT_RADIO_LeDefile_30s_Julien-Estelle_LOM1_Deezer (copy)" at bounding box center [425, 148] width 326 height 17
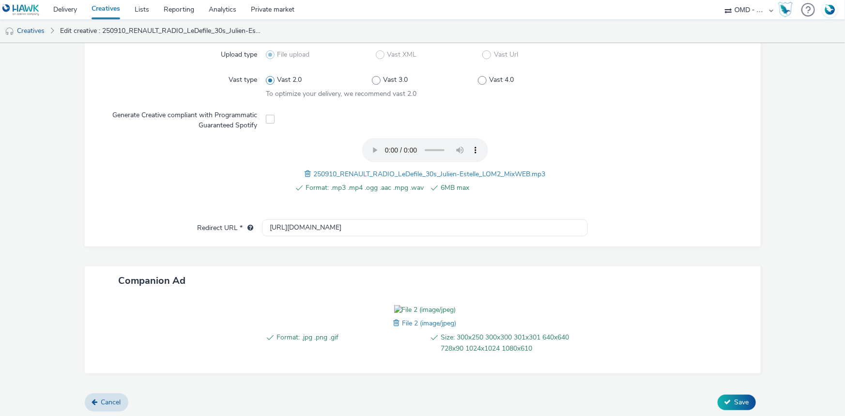
scroll to position [318, 0]
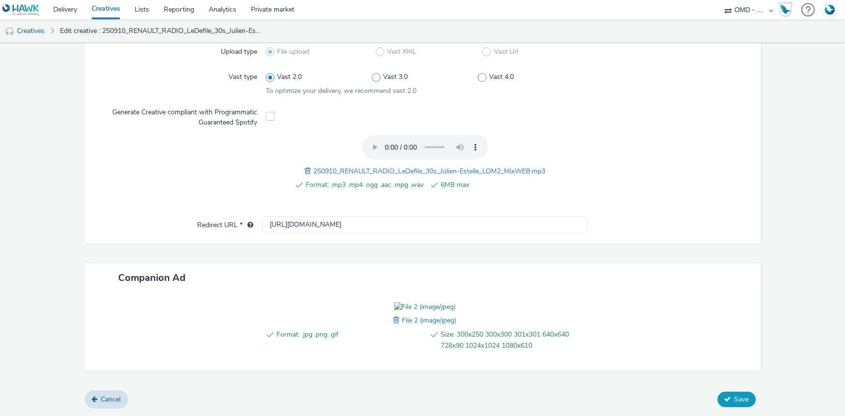
type input "250910_RENAULT_RADIO_LeDefile_30s_Julien-Estelle_LOM2_Deezer"
click at [726, 398] on button "Save" at bounding box center [736, 399] width 38 height 15
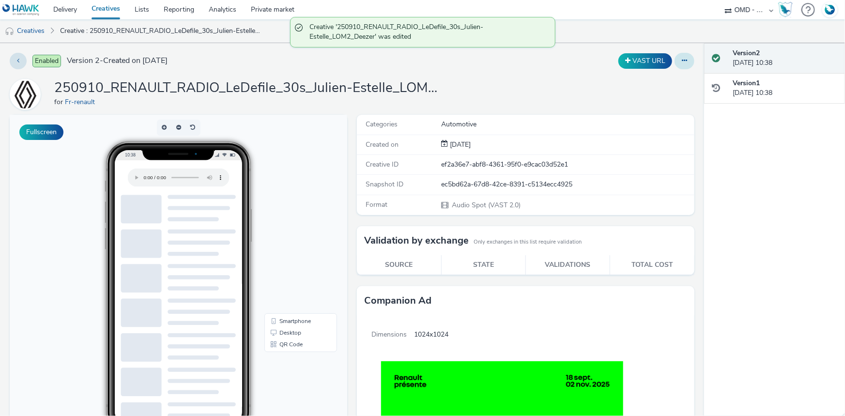
click at [681, 63] on button at bounding box center [684, 61] width 20 height 16
click at [637, 98] on link "Duplicate" at bounding box center [658, 99] width 73 height 19
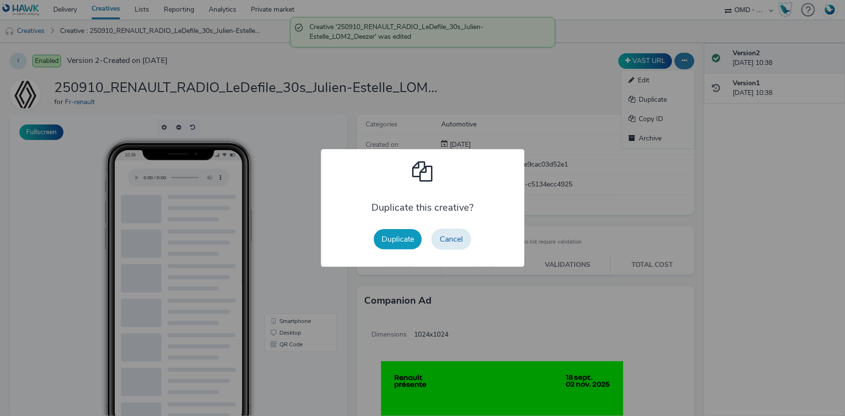
click at [412, 237] on button "Duplicate" at bounding box center [398, 239] width 48 height 20
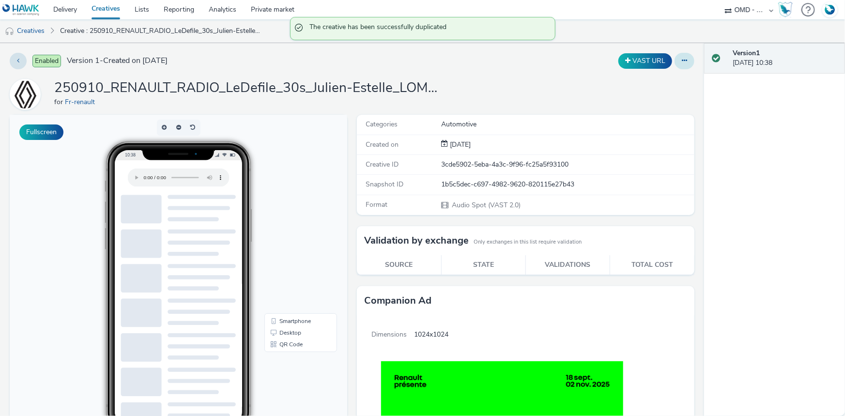
click at [682, 62] on icon at bounding box center [684, 60] width 5 height 7
click at [641, 78] on link "Edit" at bounding box center [658, 80] width 73 height 19
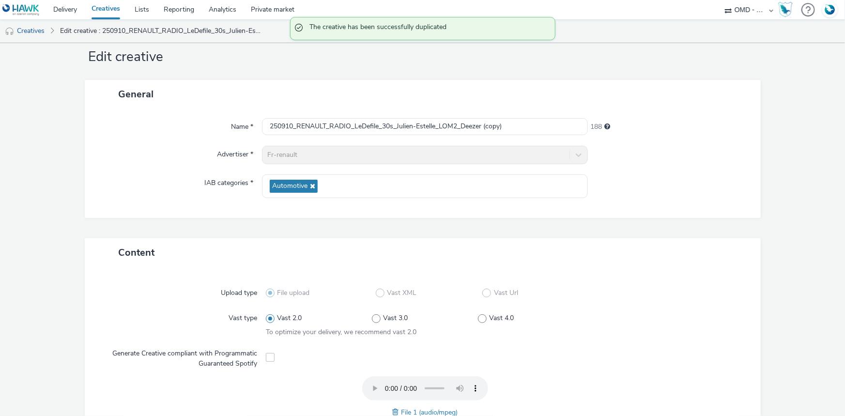
scroll to position [44, 0]
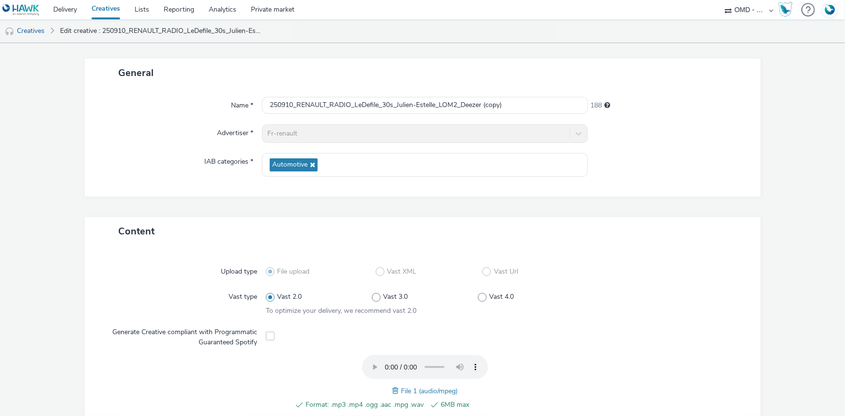
click at [392, 391] on span at bounding box center [396, 390] width 9 height 11
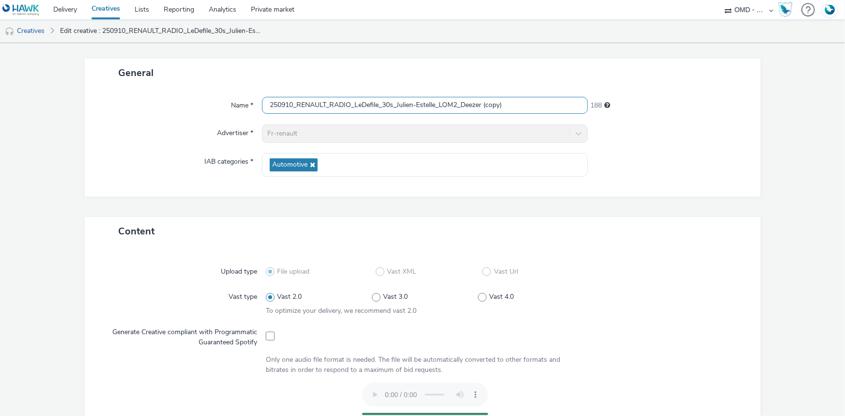
click at [455, 103] on input "250910_RENAULT_RADIO_LeDefile_30s_Julien-Estelle_LOM2_Deezer (copy)" at bounding box center [425, 105] width 326 height 17
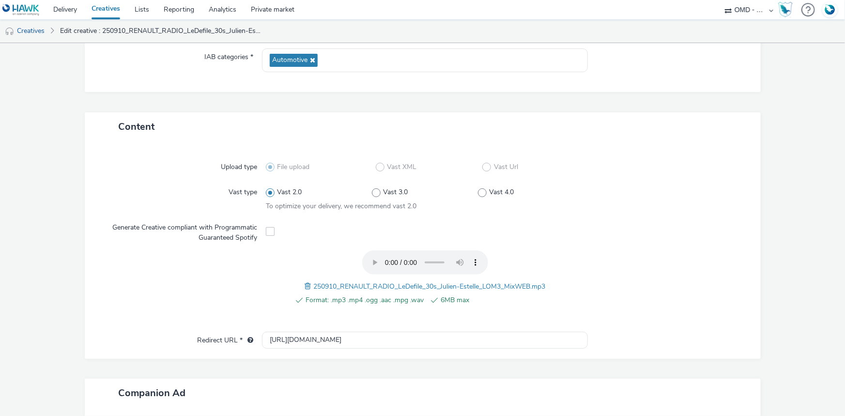
scroll to position [308, 0]
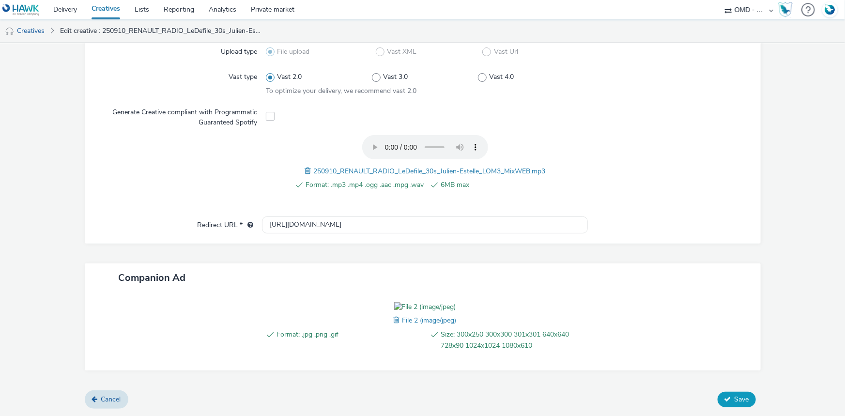
type input "250910_RENAULT_RADIO_LeDefile_30s_Julien-Estelle_LOM3_Deezer"
click at [737, 404] on span "Save" at bounding box center [741, 399] width 15 height 9
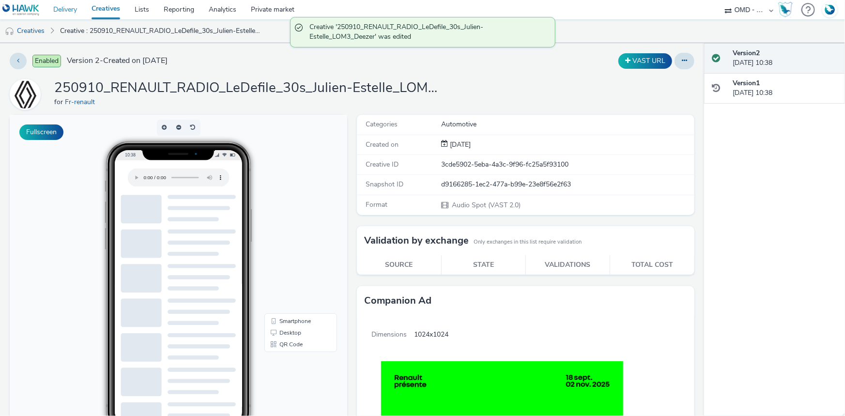
click at [70, 7] on link "Delivery" at bounding box center [65, 9] width 38 height 19
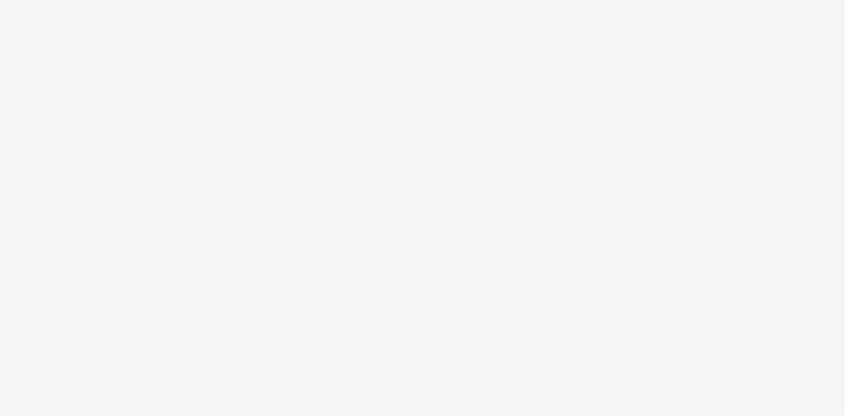
select select "38ed0f18-cbca-4106-be45-330e11e5f0af"
select select "f42c2087-8482-4af0-9099-e05519206007"
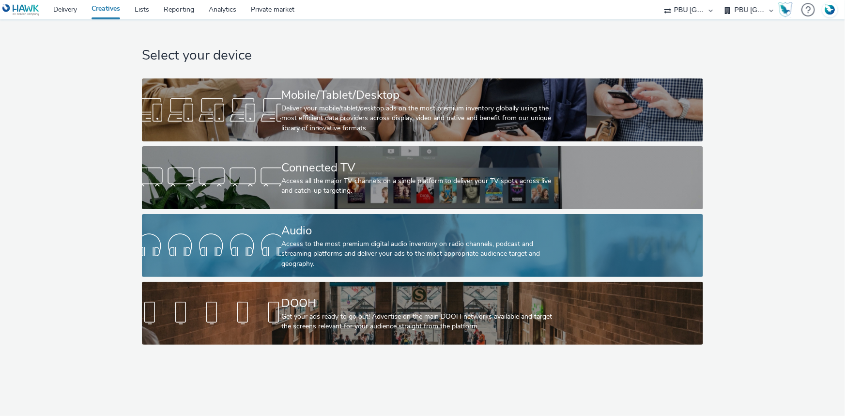
click at [300, 247] on div "Access to the most premium digital audio inventory on radio channels, podcast a…" at bounding box center [420, 254] width 278 height 30
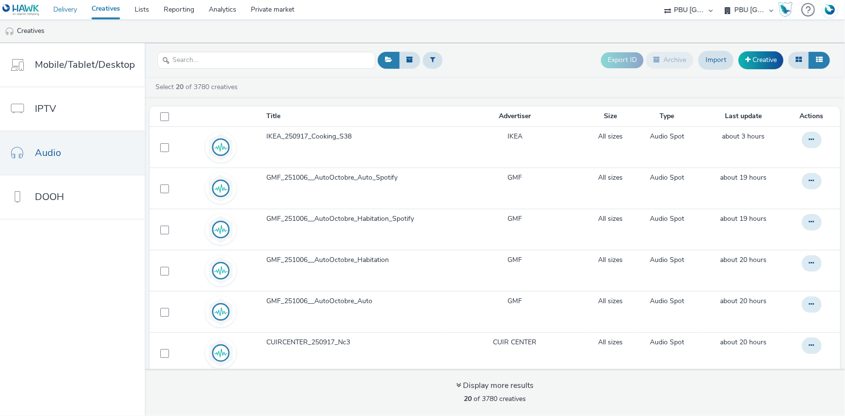
click at [62, 12] on link "Delivery" at bounding box center [65, 9] width 38 height 19
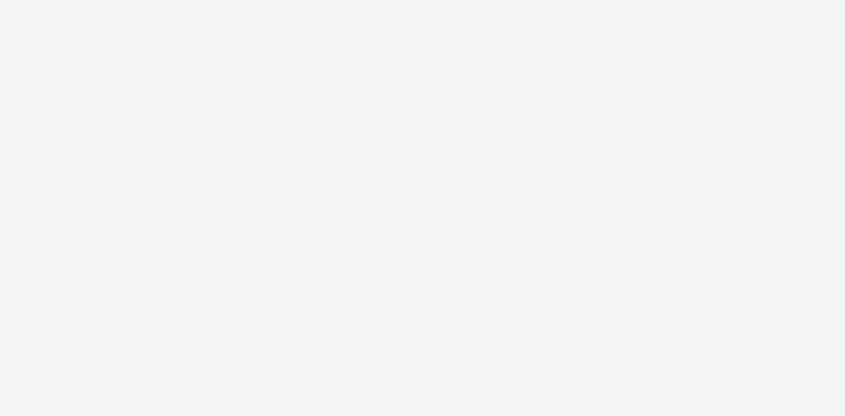
select select "4905062d-13ce-4986-87c2-be94dfa9bf08"
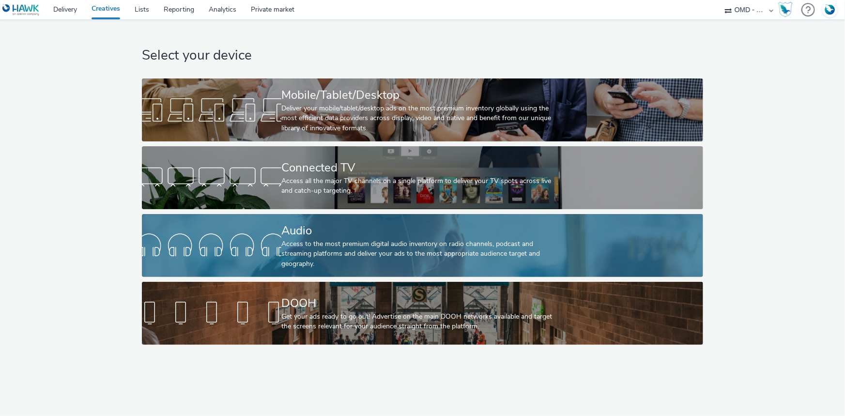
click at [274, 234] on div at bounding box center [211, 245] width 139 height 31
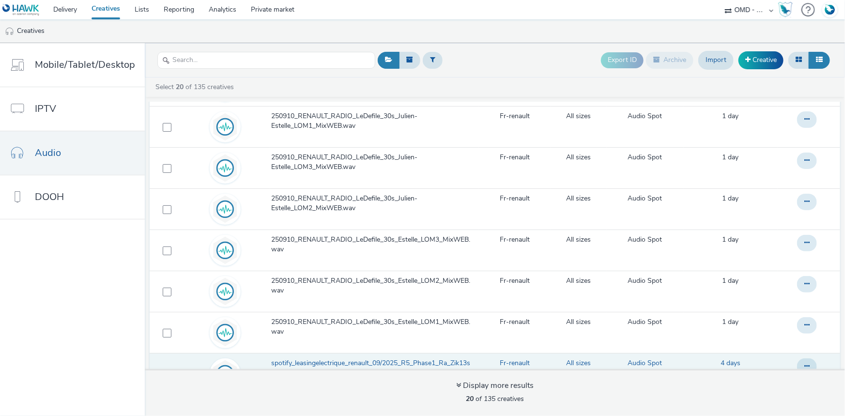
scroll to position [528, 0]
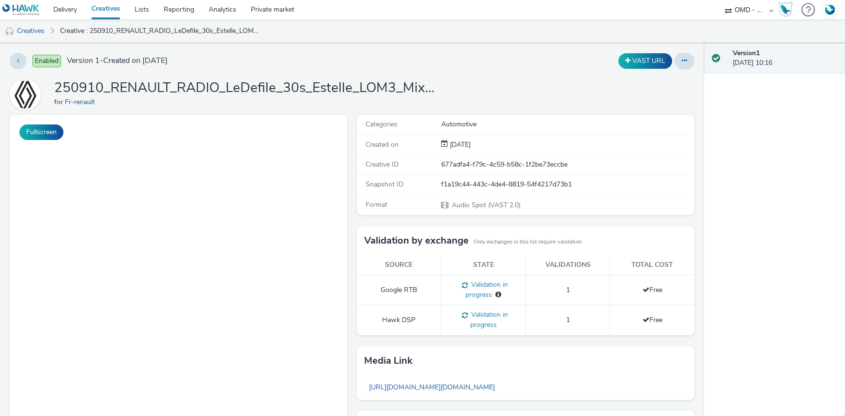
select select "4905062d-13ce-4986-87c2-be94dfa9bf08"
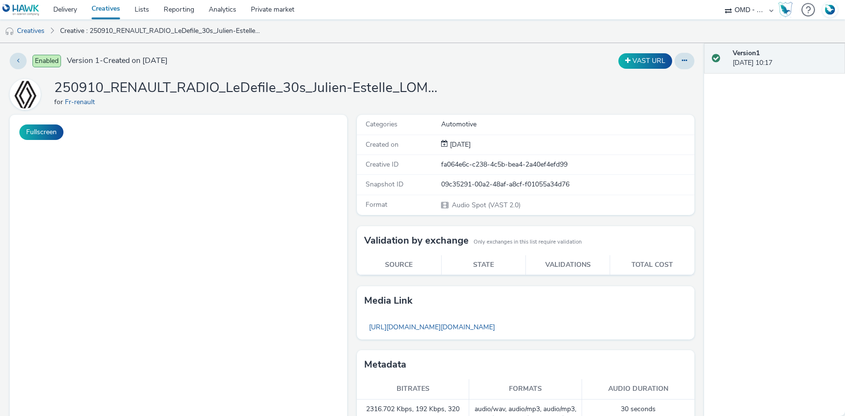
select select "4905062d-13ce-4986-87c2-be94dfa9bf08"
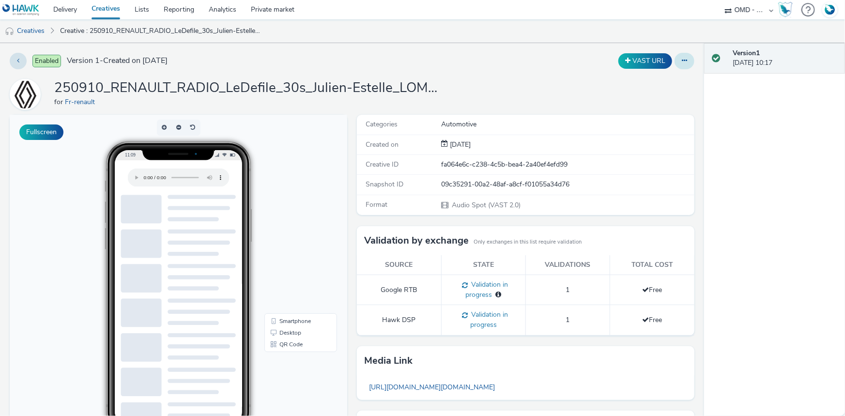
click at [682, 63] on icon at bounding box center [684, 60] width 5 height 7
click at [656, 75] on link "Edit" at bounding box center [658, 80] width 73 height 19
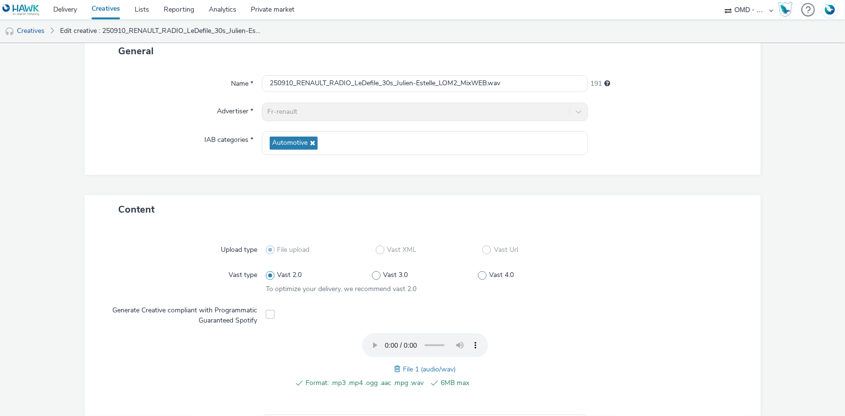
scroll to position [220, 0]
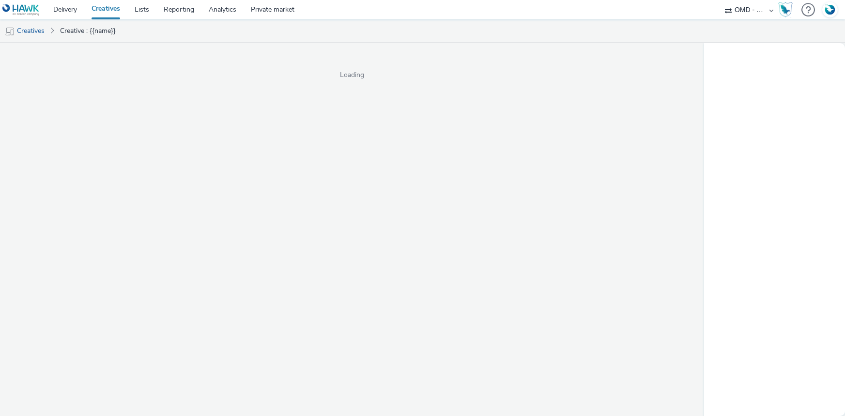
select select "4905062d-13ce-4986-87c2-be94dfa9bf08"
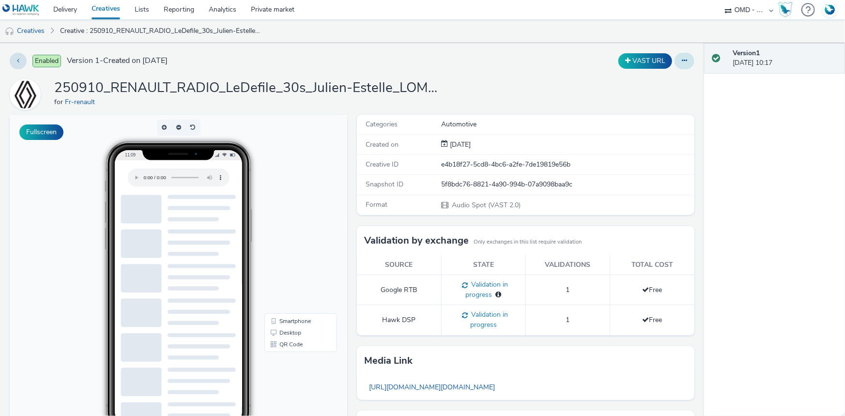
click at [678, 64] on button at bounding box center [684, 61] width 20 height 16
drag, startPoint x: 654, startPoint y: 76, endPoint x: 470, endPoint y: 13, distance: 194.8
click at [654, 76] on link "Edit" at bounding box center [658, 80] width 73 height 19
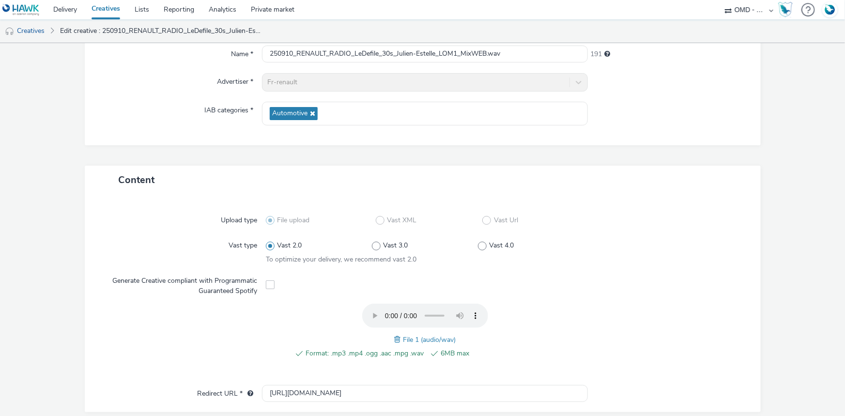
scroll to position [132, 0]
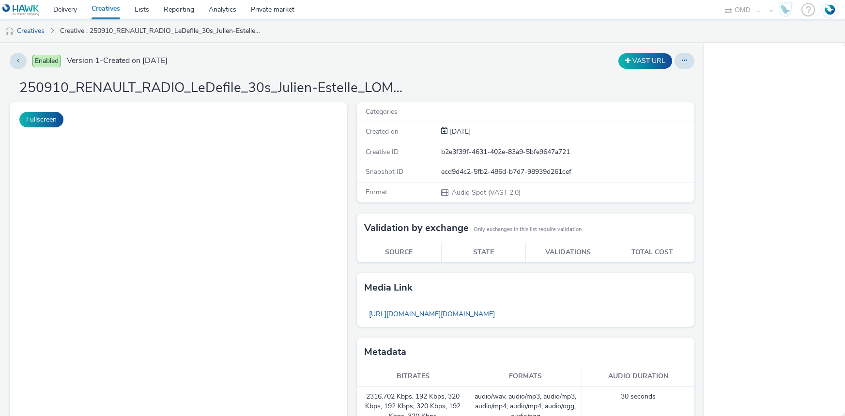
select select "4905062d-13ce-4986-87c2-be94dfa9bf08"
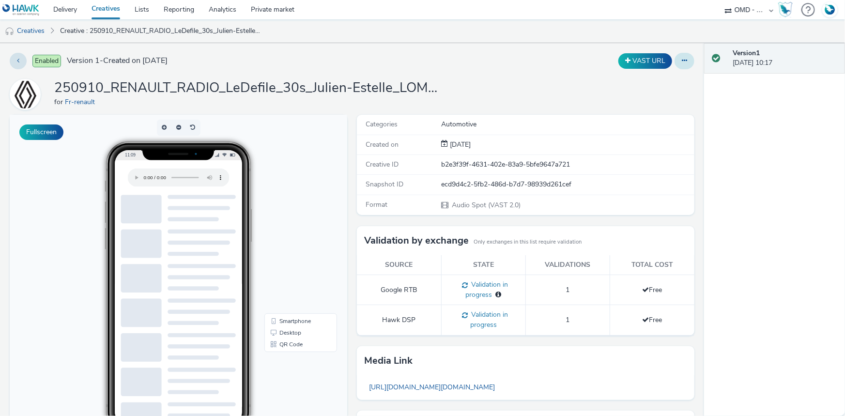
click at [682, 61] on icon at bounding box center [684, 60] width 5 height 7
click at [652, 77] on link "Edit" at bounding box center [658, 80] width 73 height 19
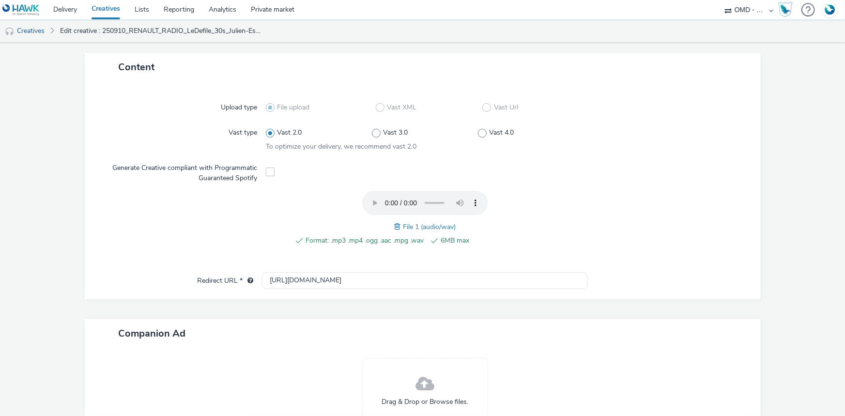
scroll to position [220, 0]
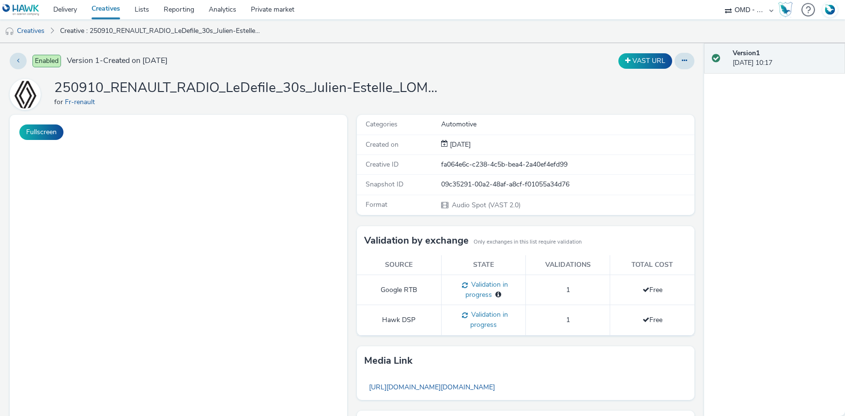
select select "4905062d-13ce-4986-87c2-be94dfa9bf08"
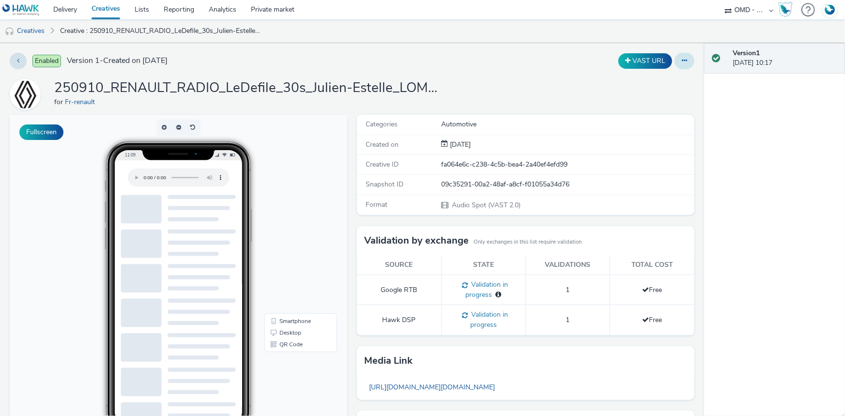
click at [681, 67] on button at bounding box center [684, 61] width 20 height 16
click at [669, 76] on link "Edit" at bounding box center [658, 80] width 73 height 19
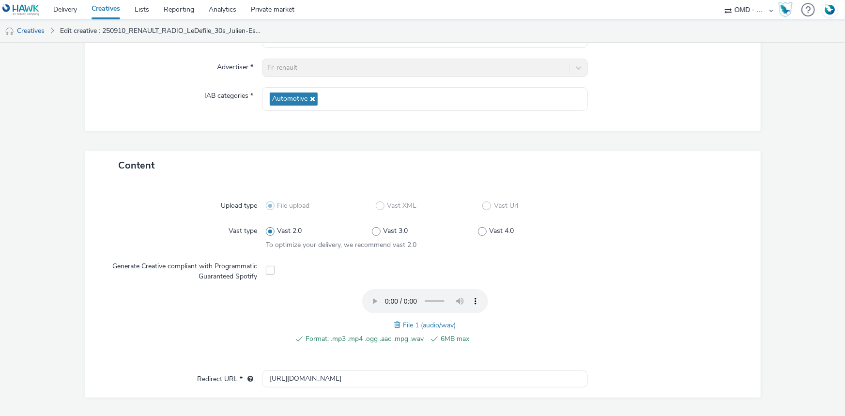
scroll to position [111, 0]
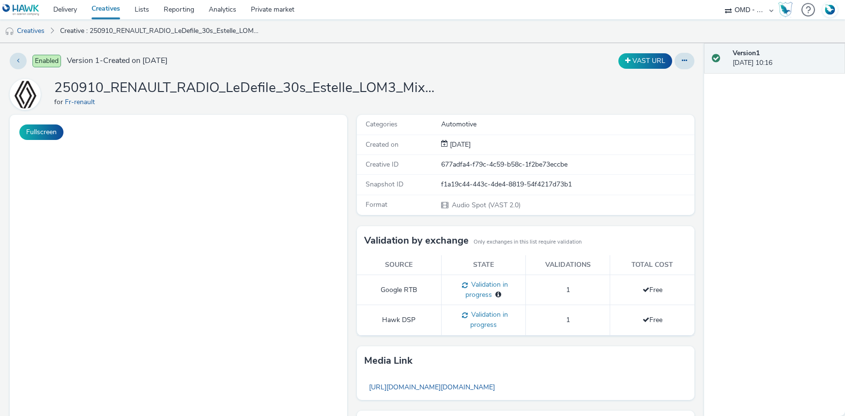
select select "4905062d-13ce-4986-87c2-be94dfa9bf08"
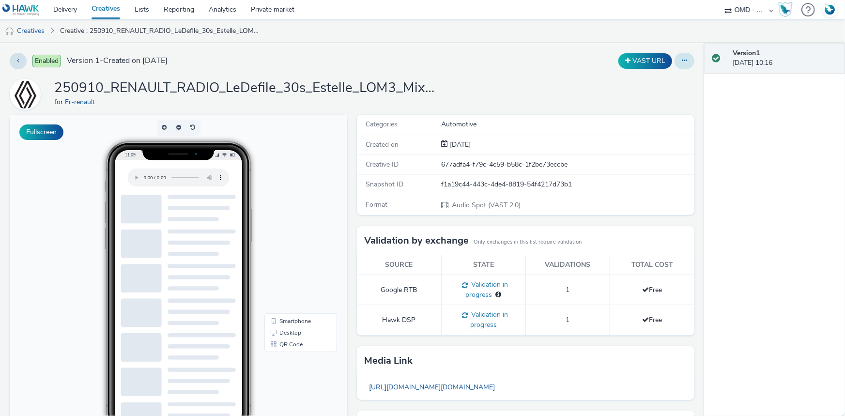
drag, startPoint x: 678, startPoint y: 60, endPoint x: 670, endPoint y: 67, distance: 10.3
click at [682, 60] on icon at bounding box center [684, 60] width 5 height 7
drag, startPoint x: 657, startPoint y: 79, endPoint x: 594, endPoint y: 81, distance: 63.9
click at [657, 80] on link "Edit" at bounding box center [658, 80] width 73 height 19
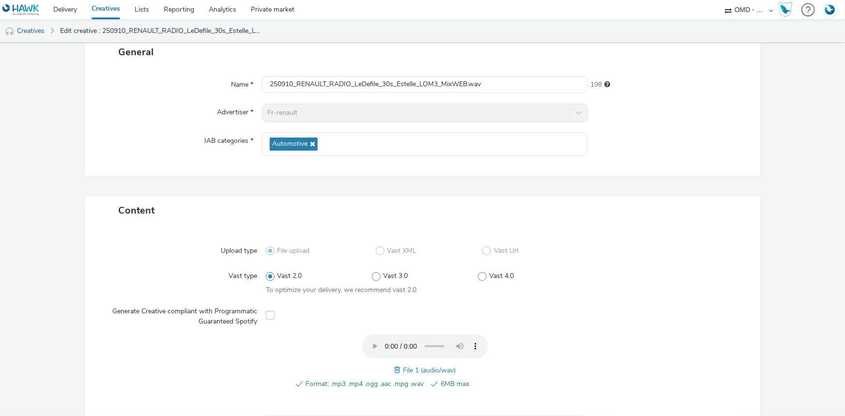
scroll to position [176, 0]
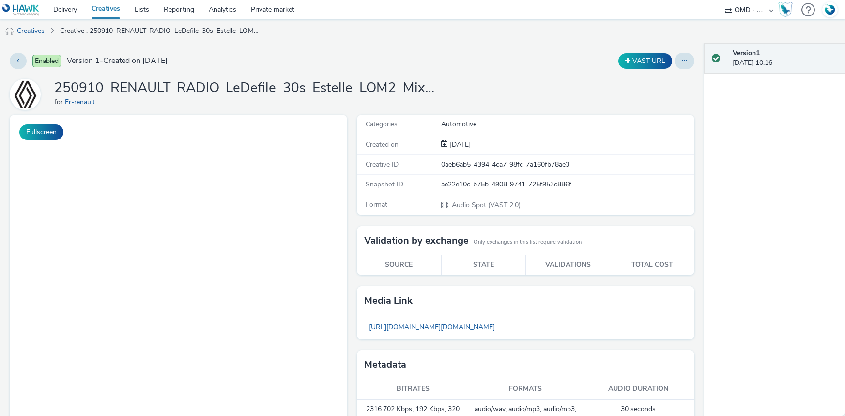
select select "4905062d-13ce-4986-87c2-be94dfa9bf08"
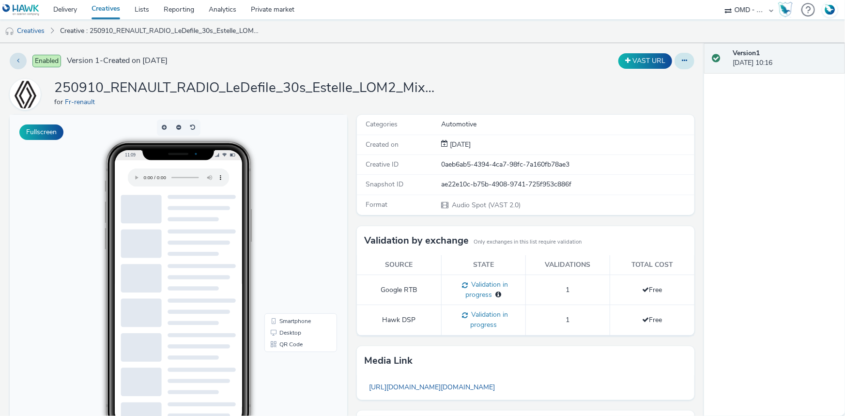
click at [682, 65] on button at bounding box center [684, 61] width 20 height 16
click at [679, 81] on link "Edit" at bounding box center [658, 80] width 73 height 19
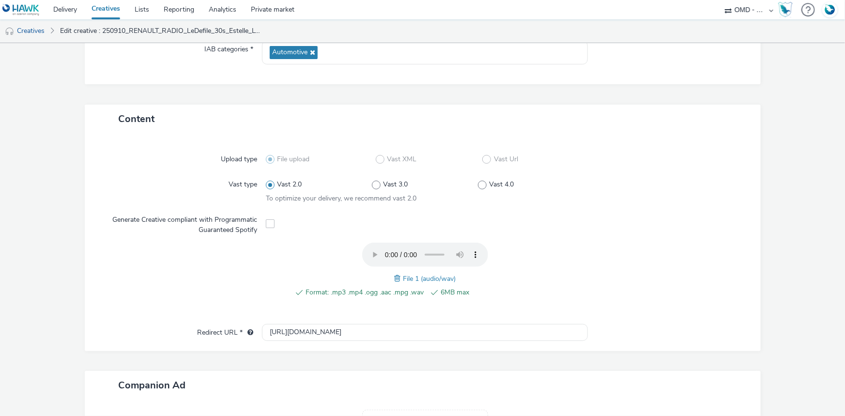
scroll to position [176, 0]
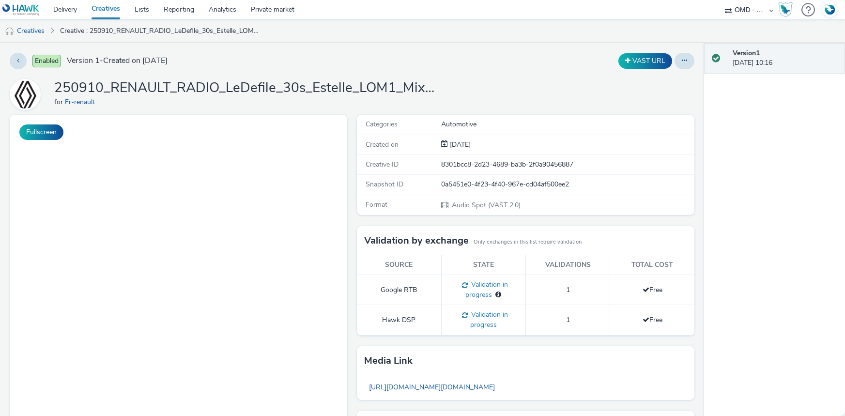
select select "4905062d-13ce-4986-87c2-be94dfa9bf08"
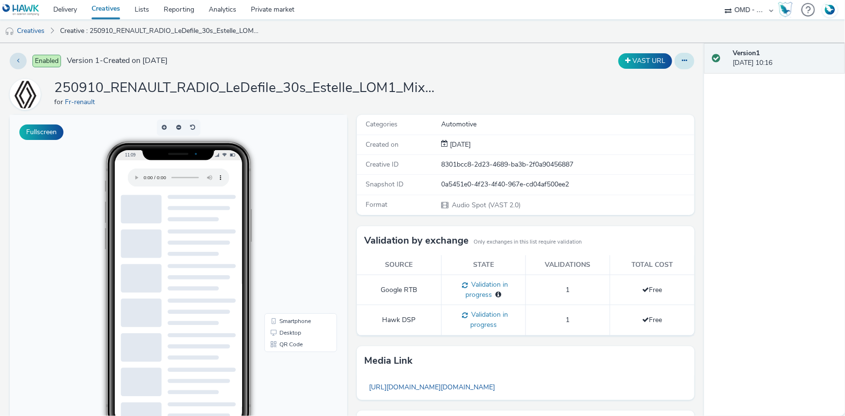
click at [675, 67] on button at bounding box center [684, 61] width 20 height 16
click at [666, 78] on link "Edit" at bounding box center [658, 80] width 73 height 19
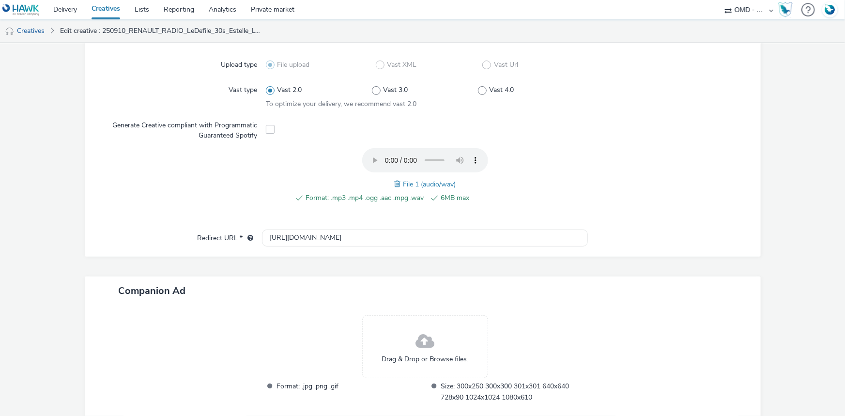
scroll to position [264, 0]
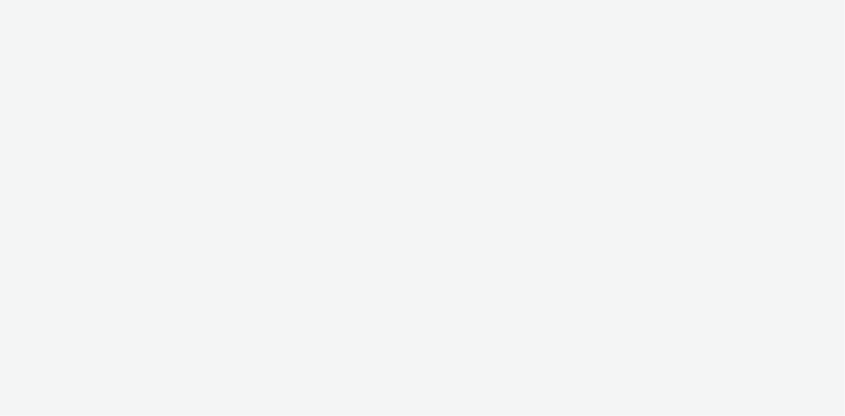
select select "4905062d-13ce-4986-87c2-be94dfa9bf08"
